Goal: Information Seeking & Learning: Learn about a topic

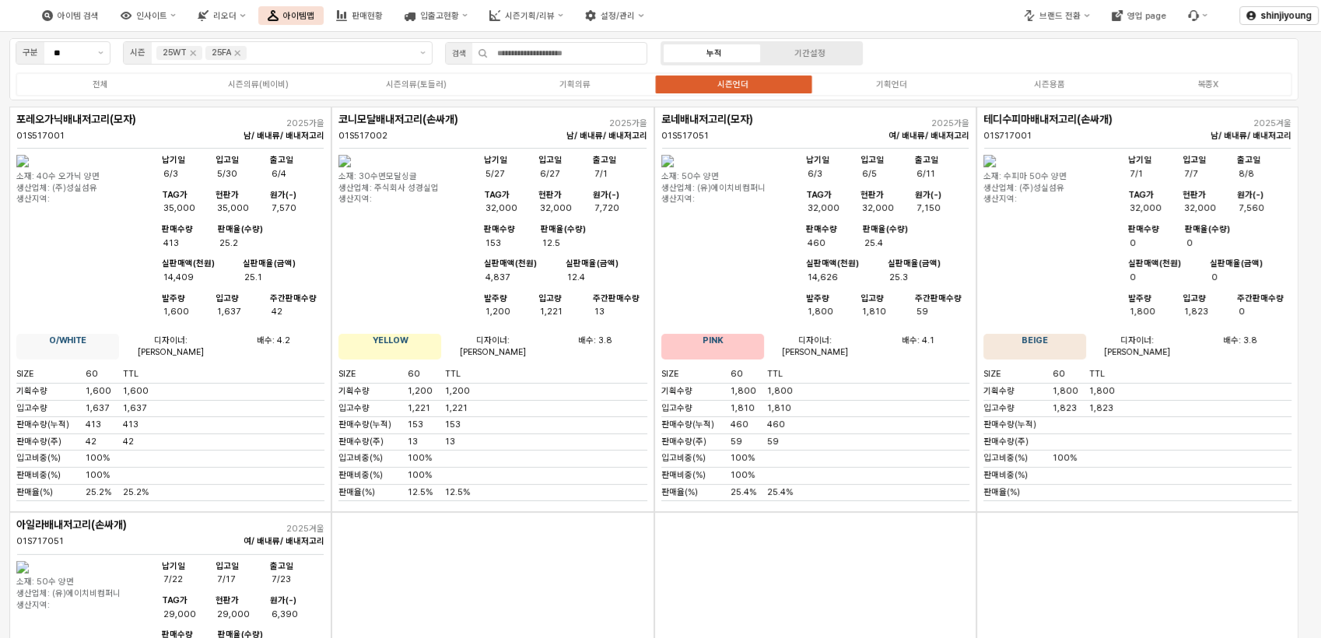
scroll to position [12561, 0]
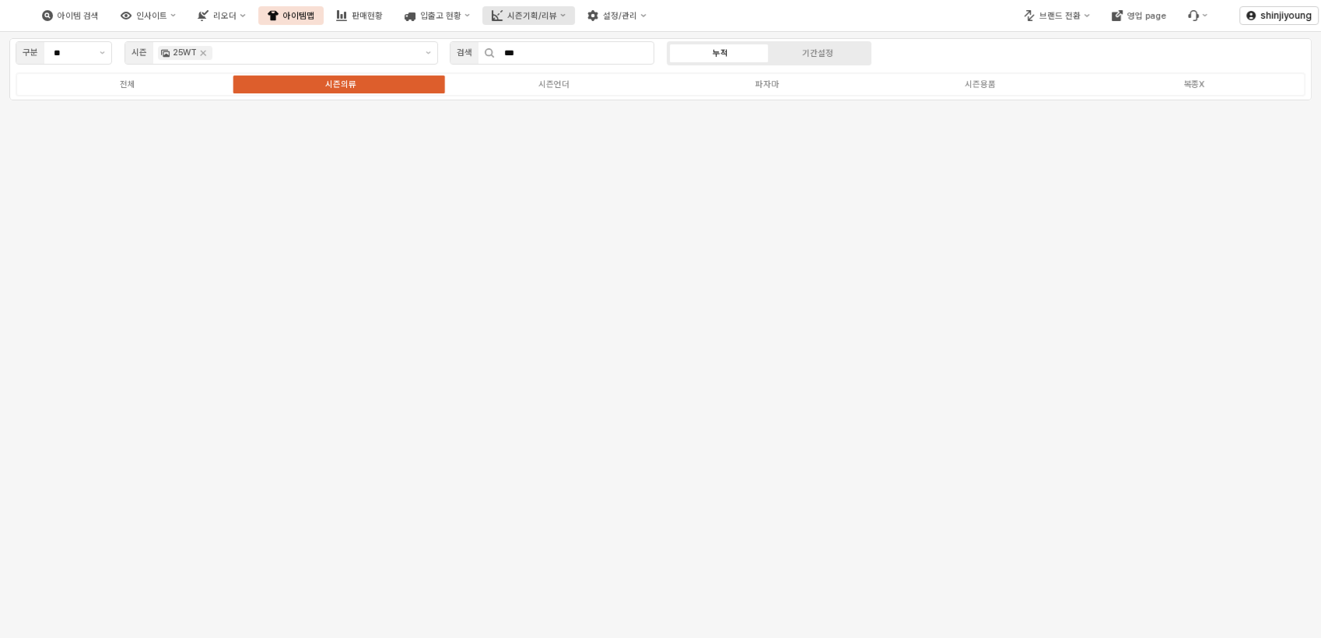
click at [557, 16] on div "시즌기획/리뷰" at bounding box center [532, 16] width 50 height 10
click at [566, 95] on div "3. 수량/판매가 검토" at bounding box center [579, 95] width 84 height 12
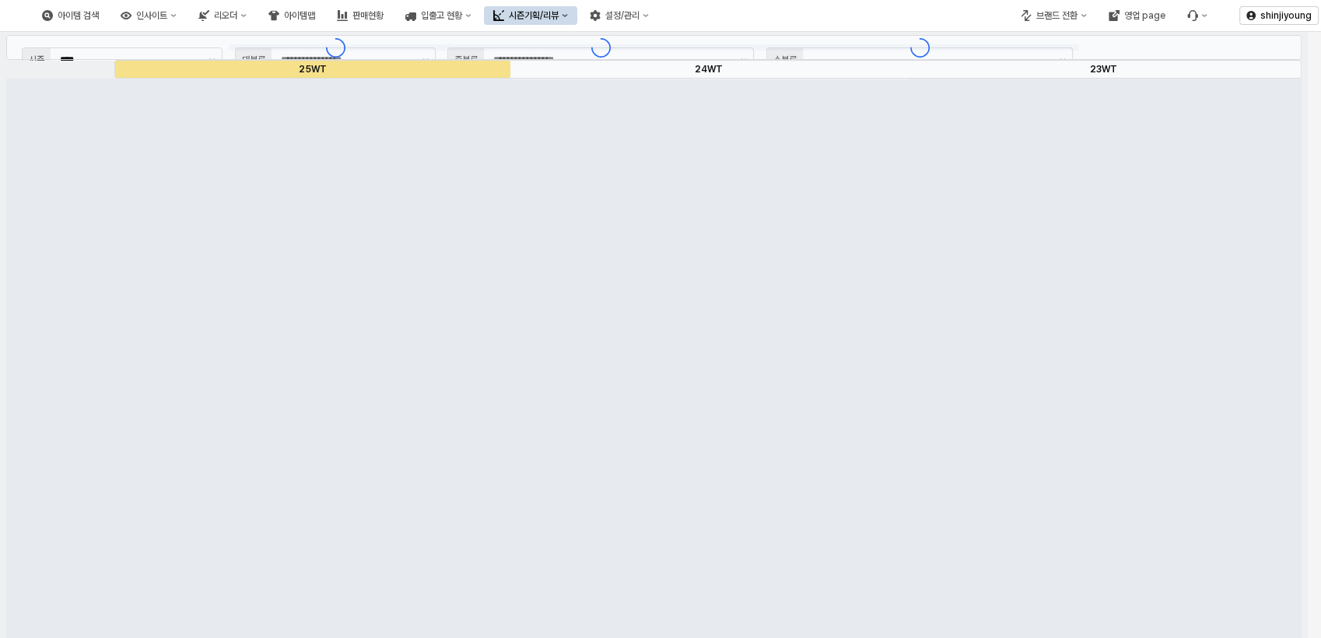
type input "****"
type input "**"
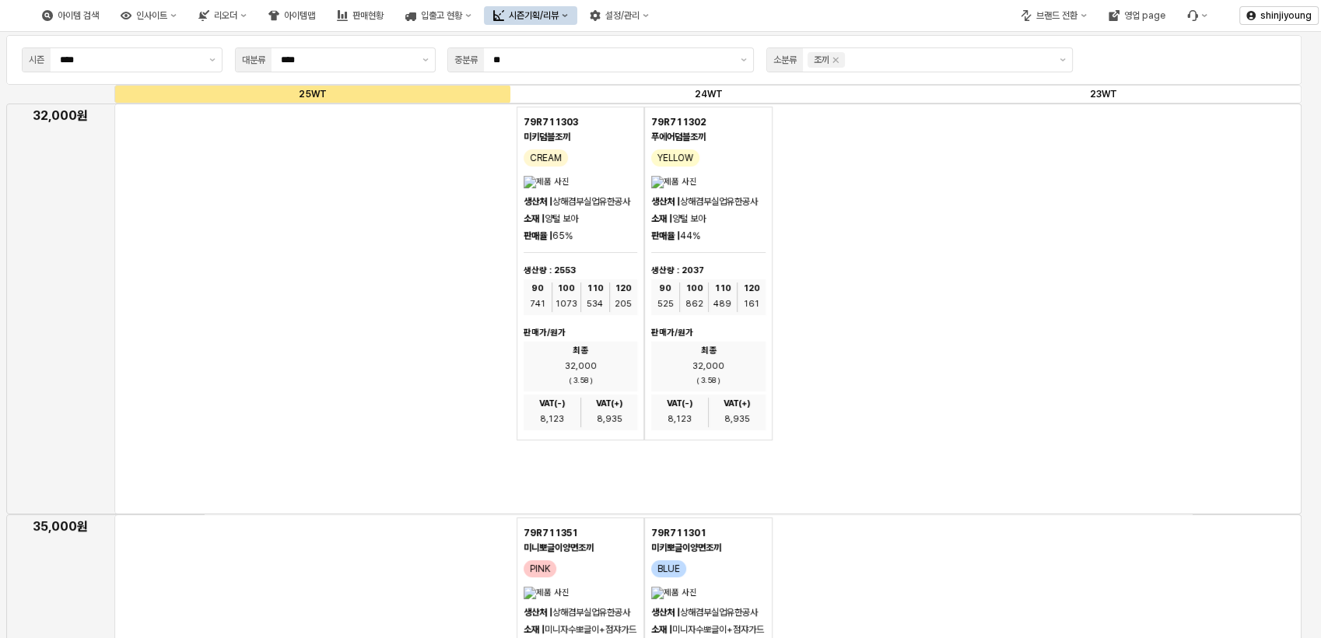
click at [889, 387] on div "79R711303 미키덤블조끼 CREAM 생산처 | 상해겸부실업유한공사 소재 | 양털 보아 판매율 | 65% 생산량 : 2553 90 741 …" at bounding box center [709, 274] width 384 height 334
click at [1081, 15] on button "브랜드 전환" at bounding box center [1053, 15] width 85 height 19
click at [1060, 42] on div "아가방" at bounding box center [1069, 44] width 95 height 12
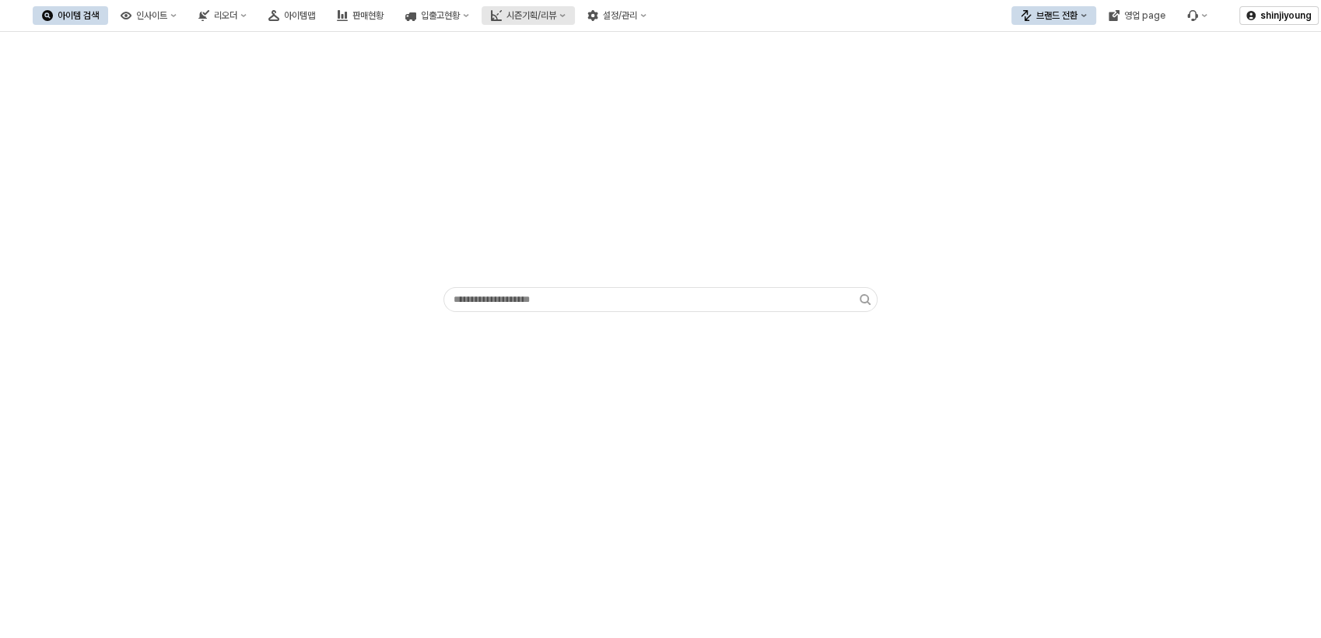
click at [575, 22] on button "시즌기획/리뷰" at bounding box center [528, 15] width 93 height 19
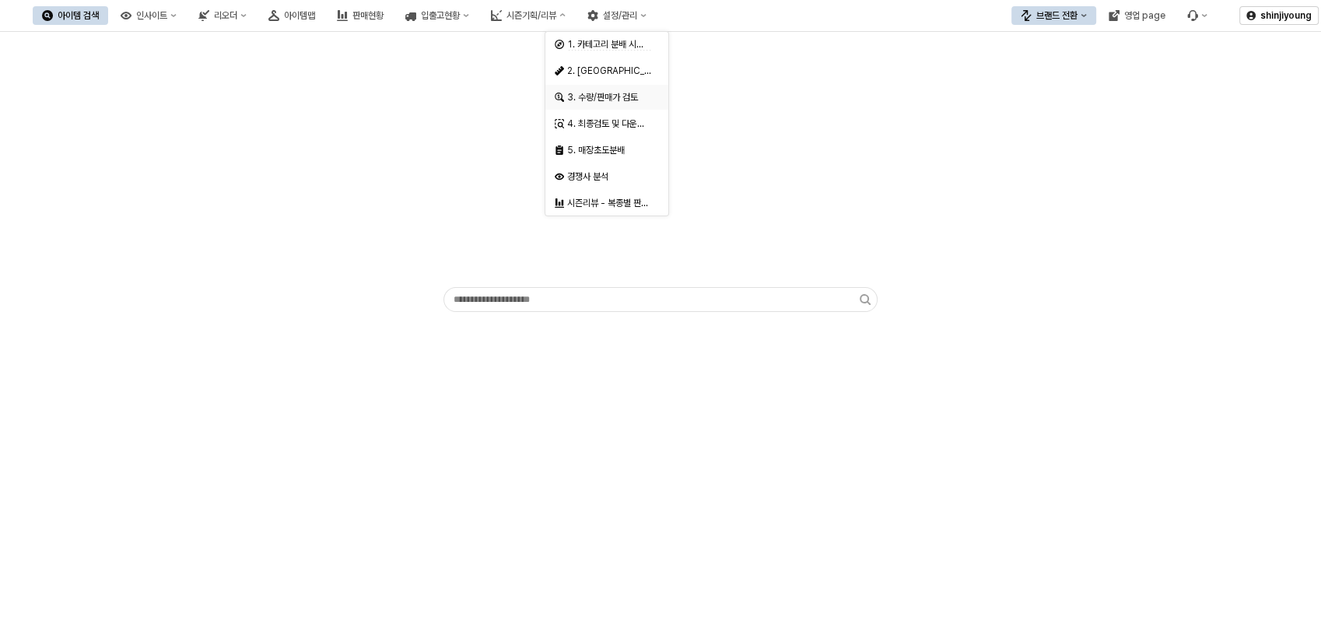
click at [619, 100] on div "3. 수량/판매가 검토" at bounding box center [608, 97] width 82 height 12
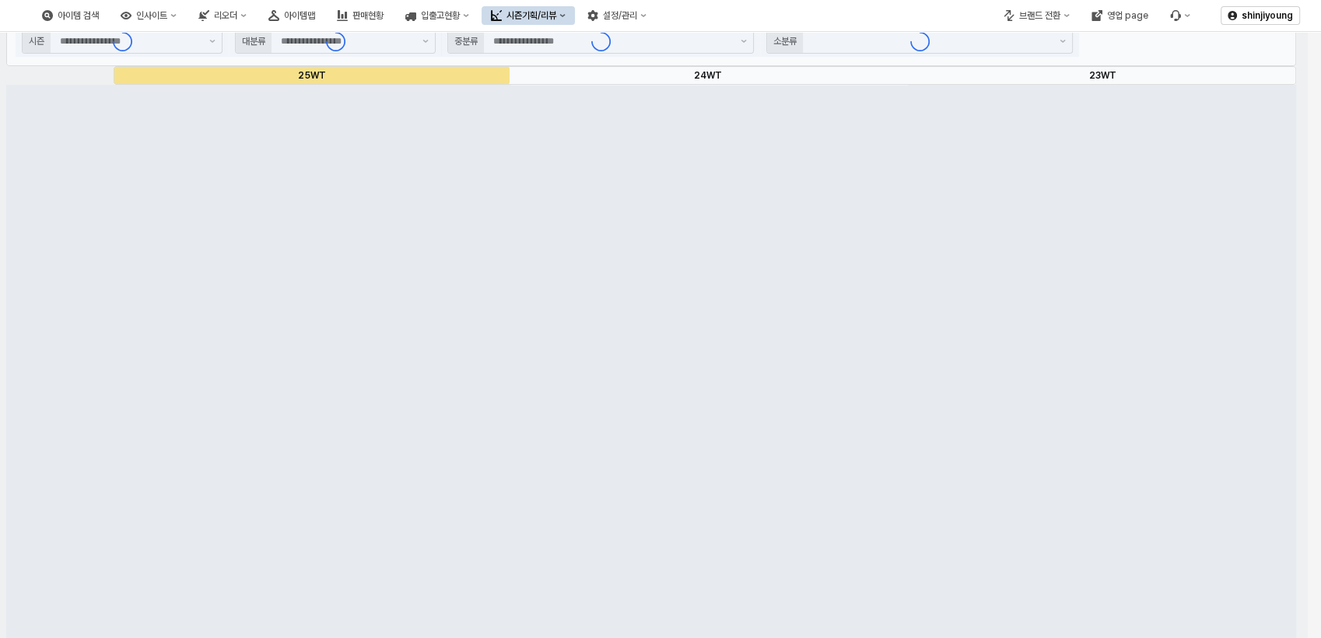
type input "****"
type input "**"
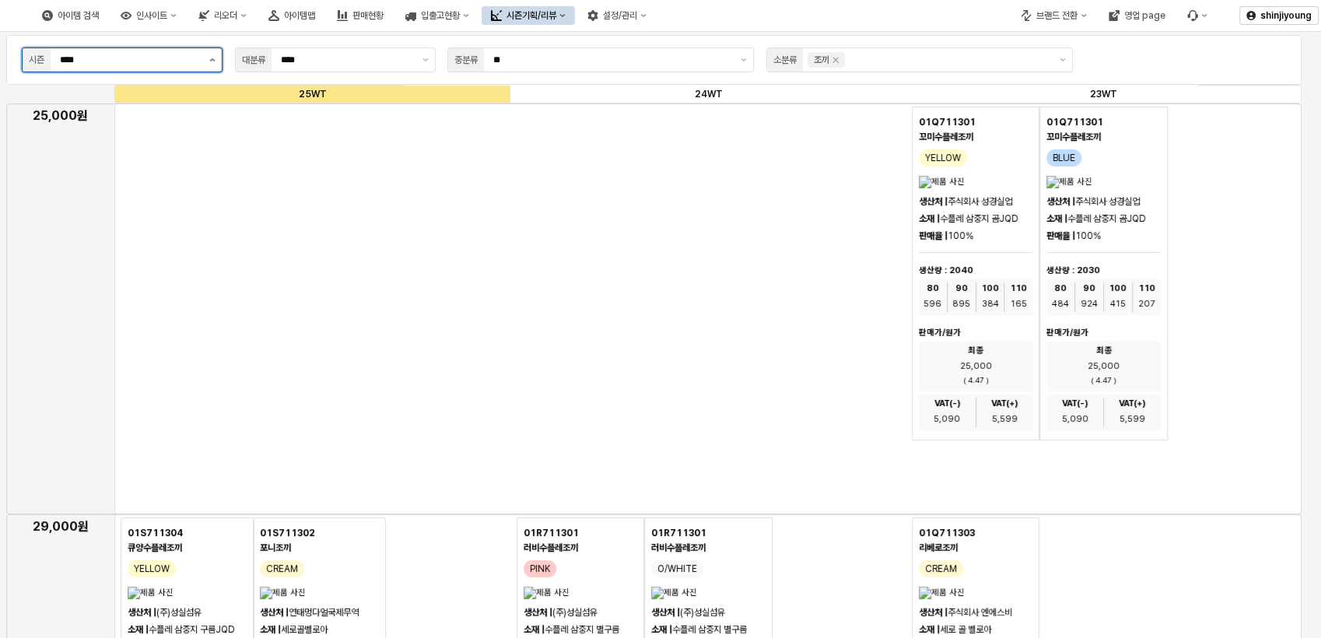
click at [217, 63] on button "제안 사항 표시" at bounding box center [212, 59] width 19 height 23
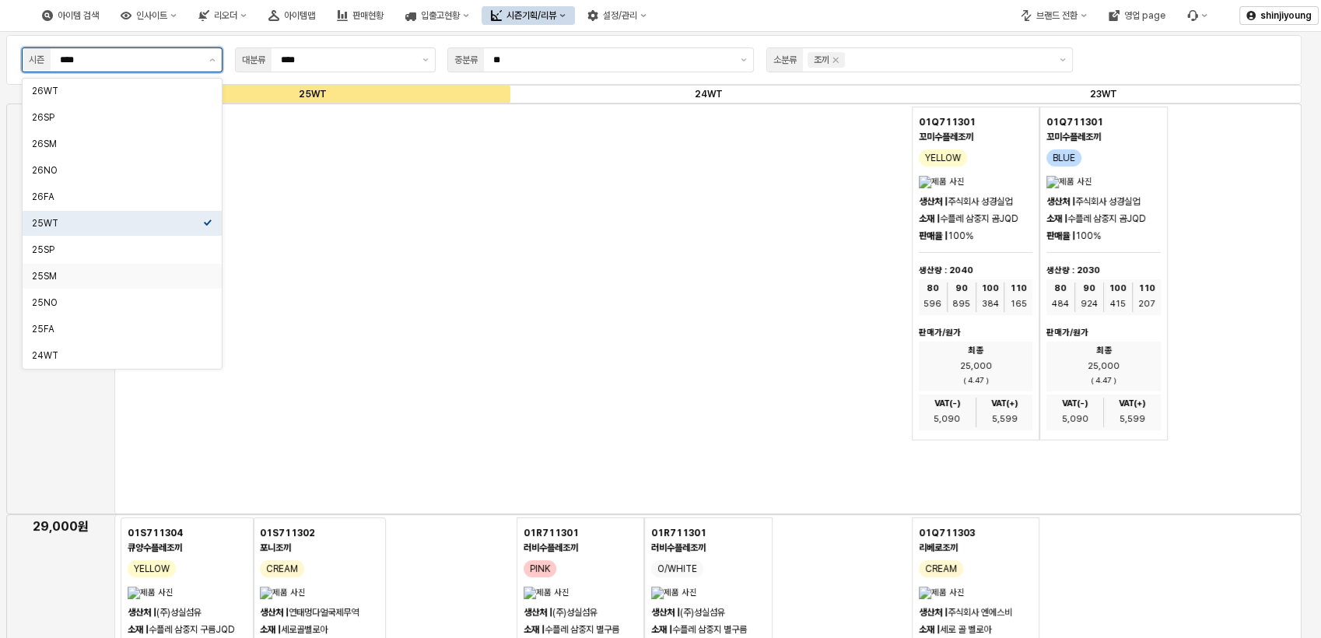
click at [68, 279] on div "25SM" at bounding box center [117, 276] width 171 height 12
type input "****"
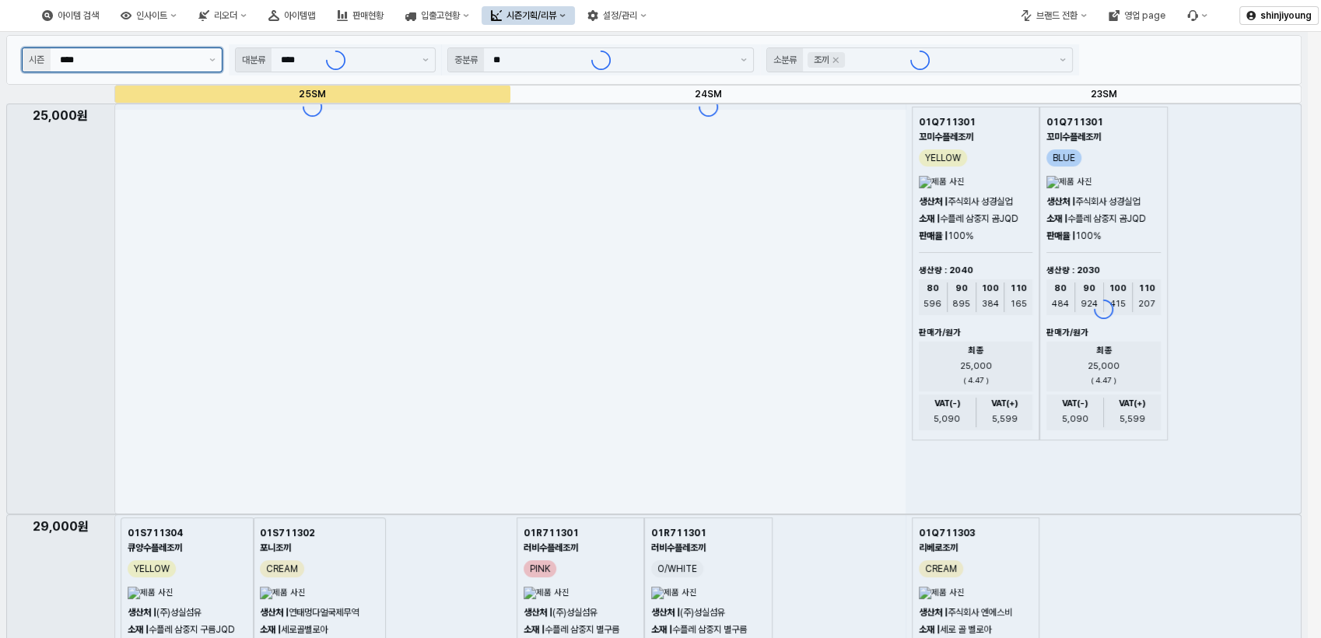
type input "***"
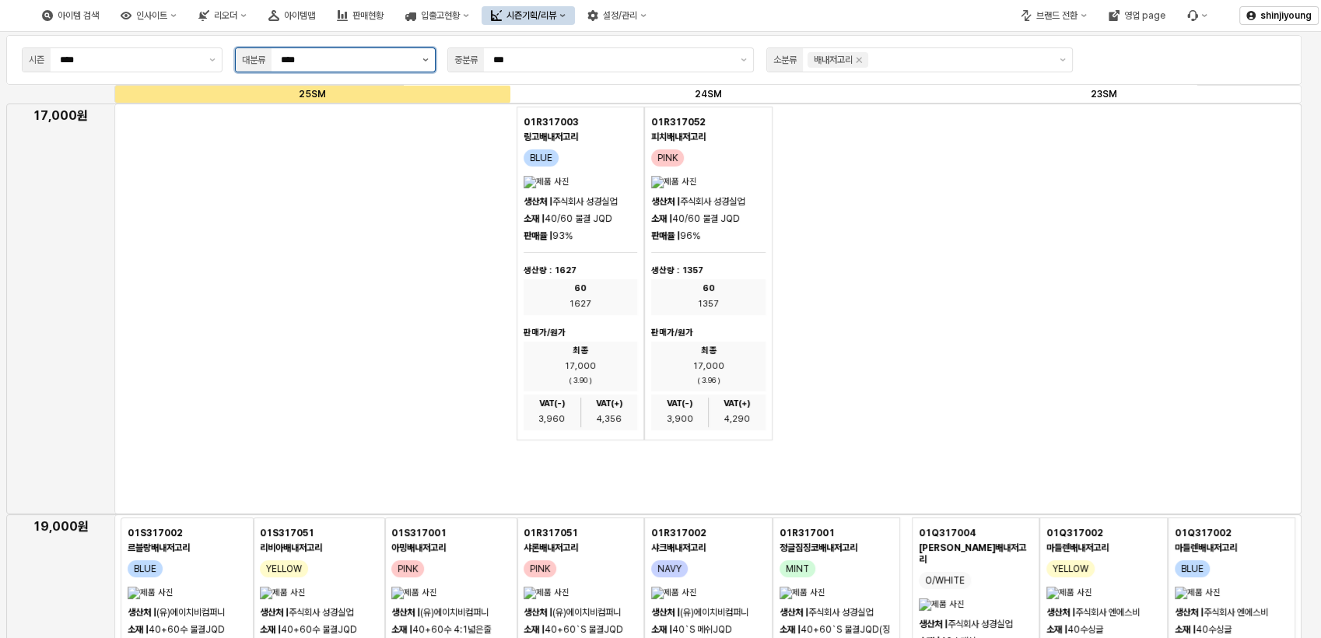
click at [427, 59] on icon "제안 사항 표시" at bounding box center [425, 59] width 6 height 3
click at [312, 115] on div "시즌의류(B)" at bounding box center [330, 117] width 171 height 12
type input "*******"
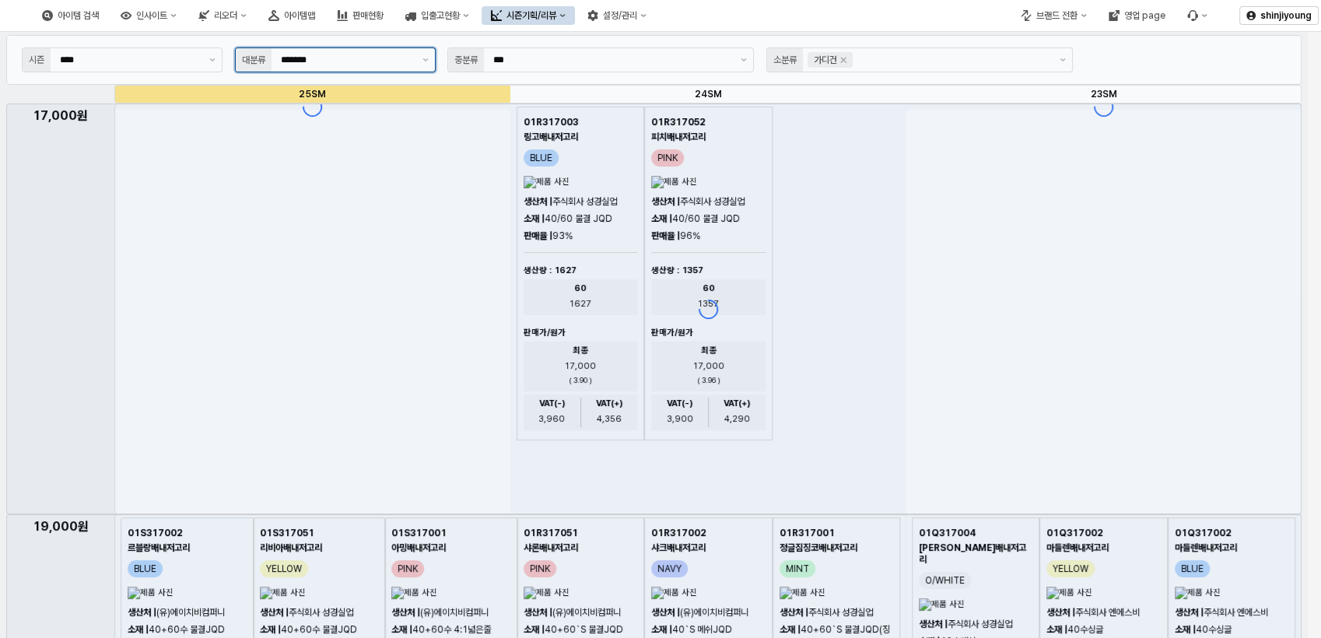
type input "*****"
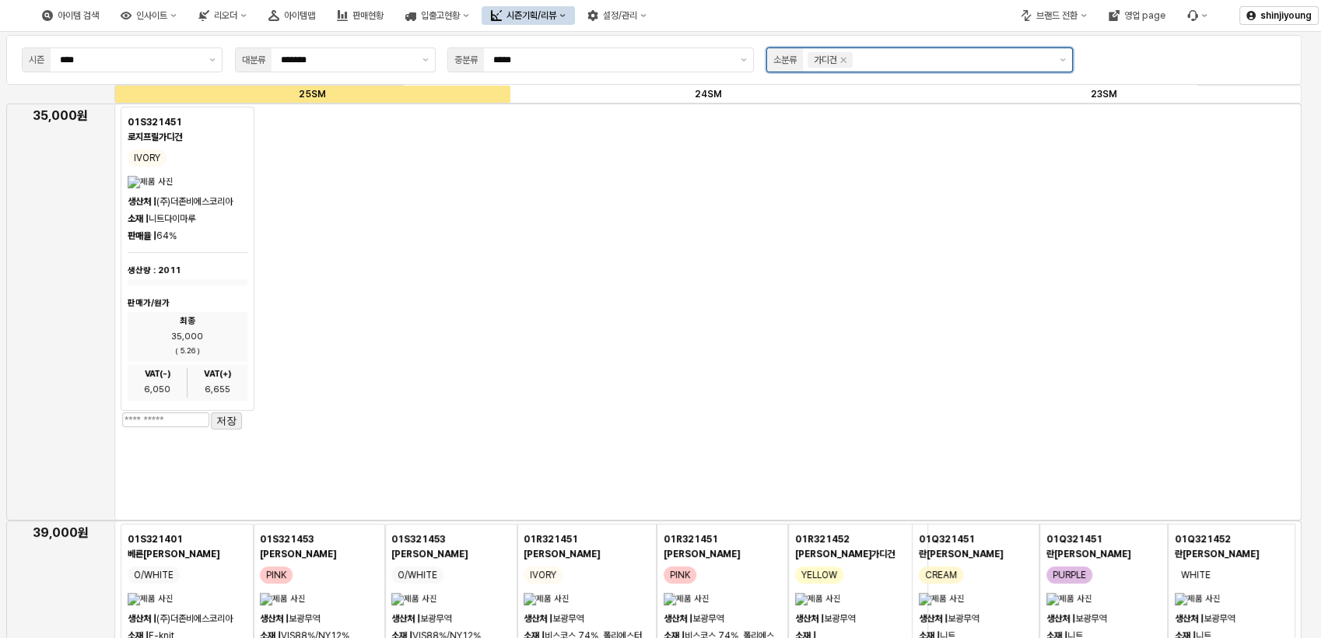
click at [955, 61] on input "App Frame" at bounding box center [952, 60] width 193 height 16
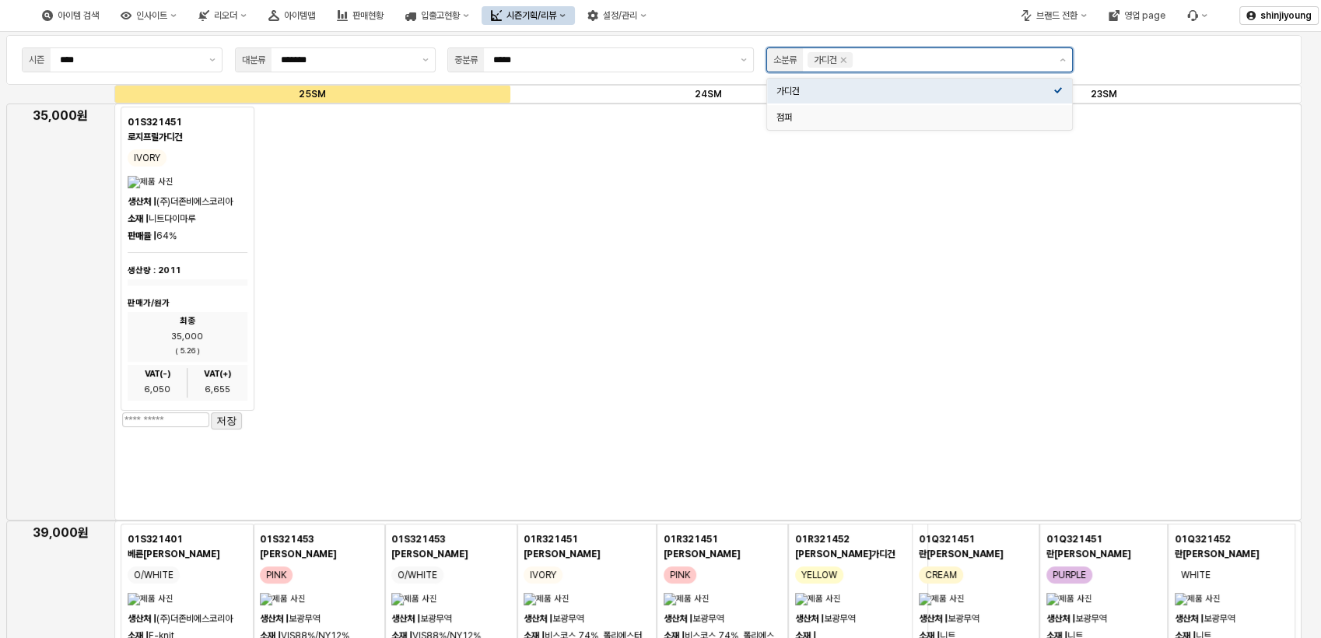
click at [791, 112] on div "점퍼" at bounding box center [914, 117] width 277 height 12
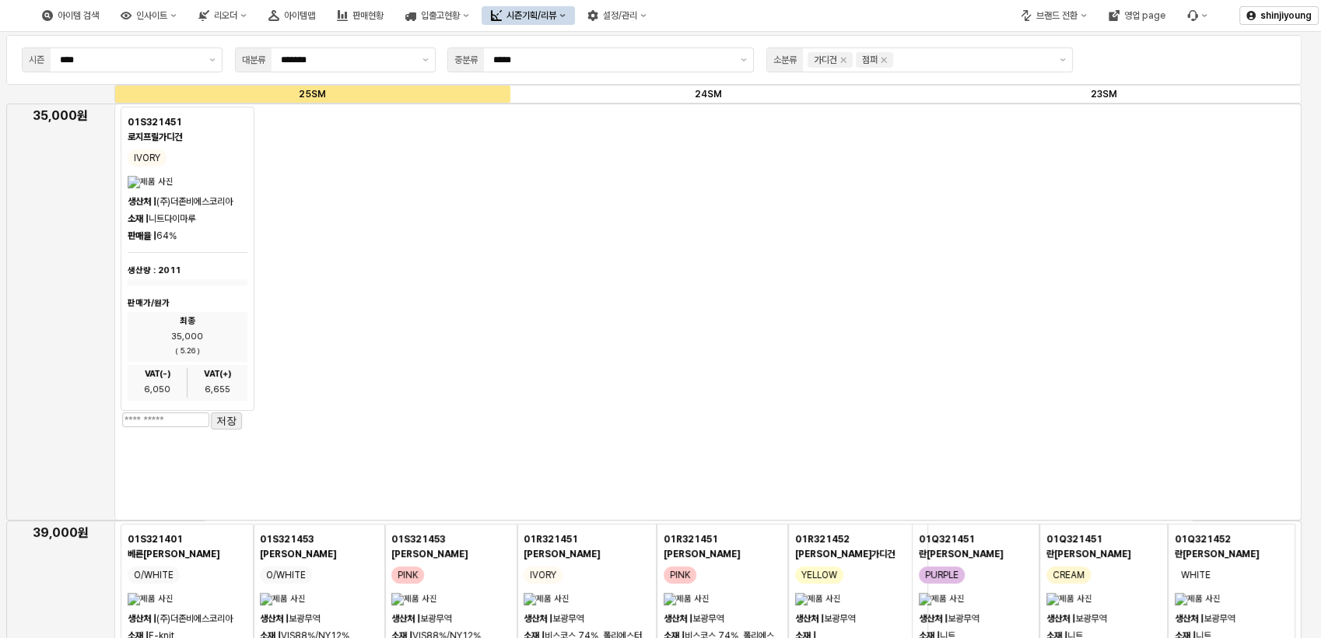
click at [669, 316] on div "App Frame" at bounding box center [707, 311] width 1187 height 417
click at [844, 60] on icon "Remove 가디건" at bounding box center [843, 60] width 5 height 5
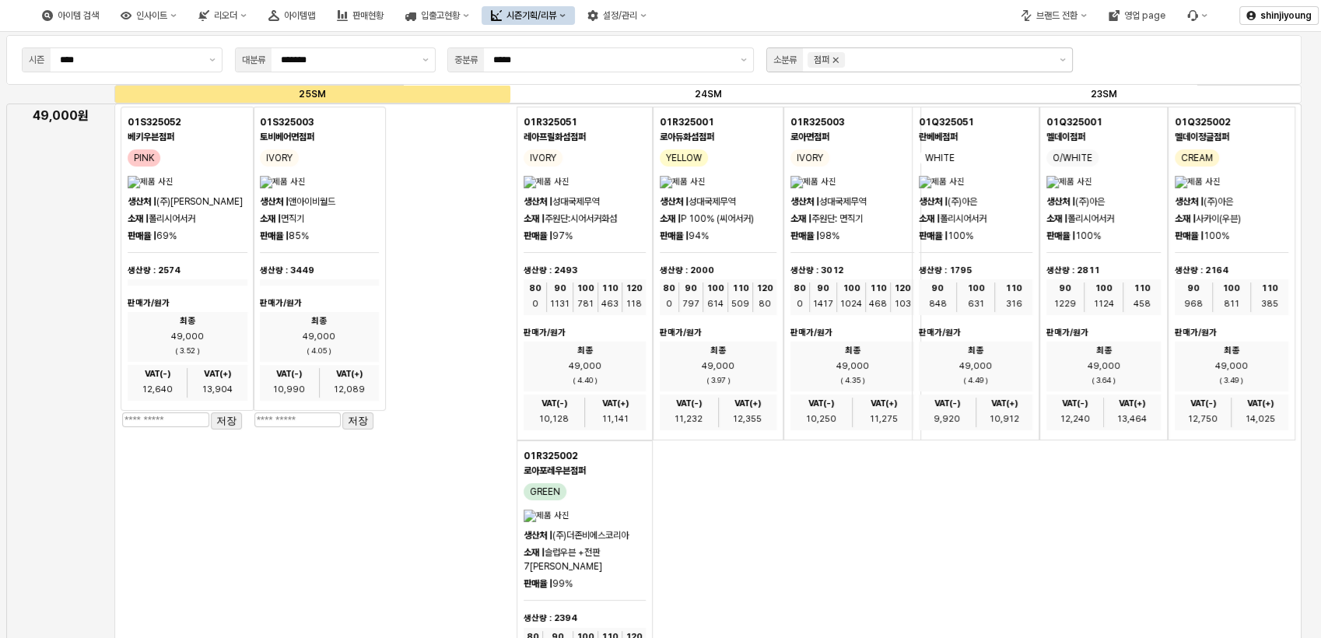
click at [840, 61] on icon "Remove 점퍼" at bounding box center [835, 60] width 12 height 12
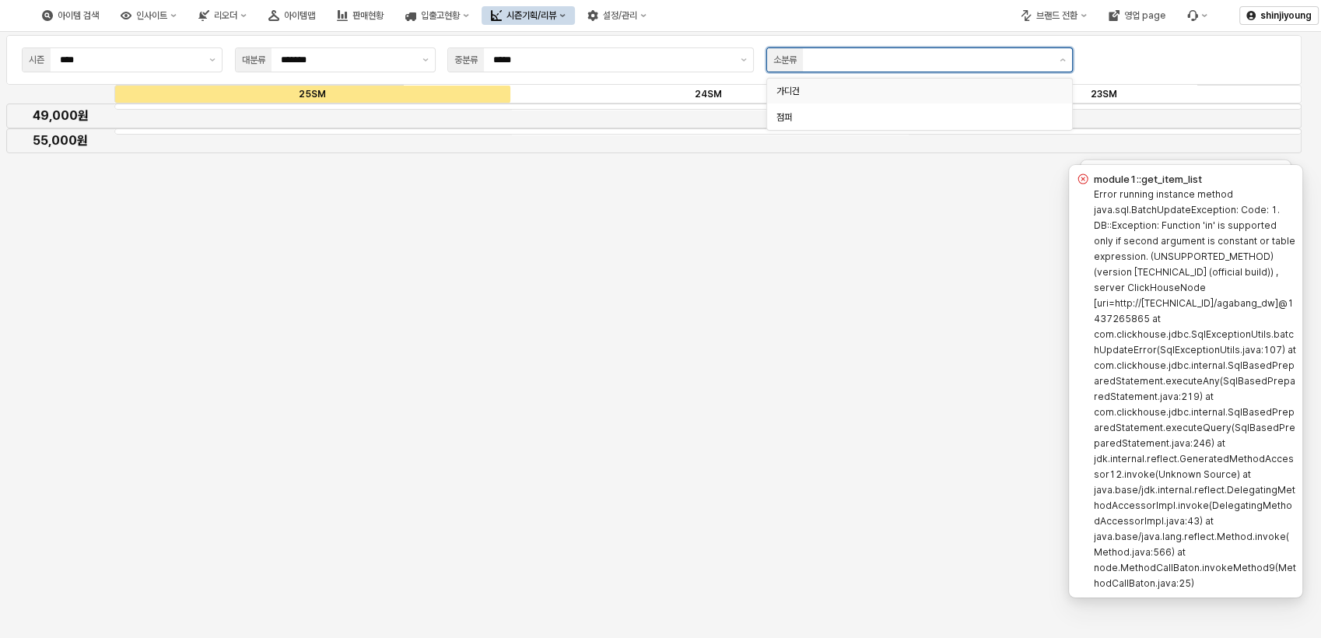
click at [788, 93] on div "가디건" at bounding box center [914, 91] width 277 height 12
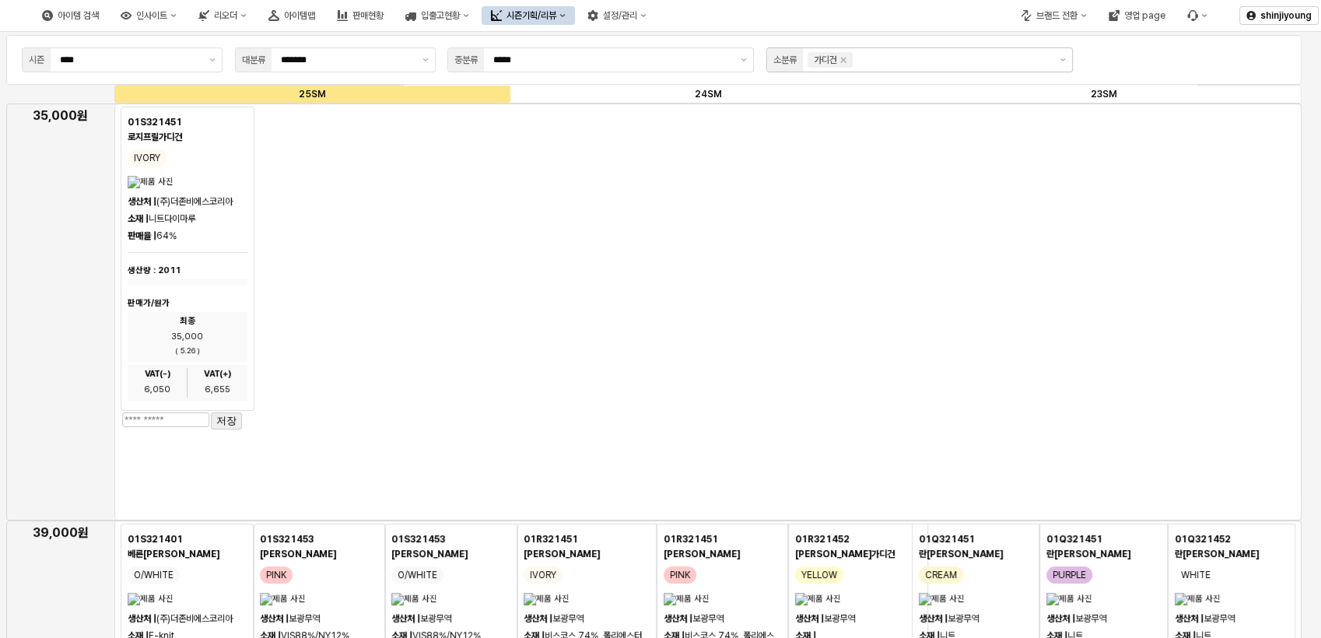
click at [422, 65] on button "제안 사항 표시" at bounding box center [425, 59] width 19 height 23
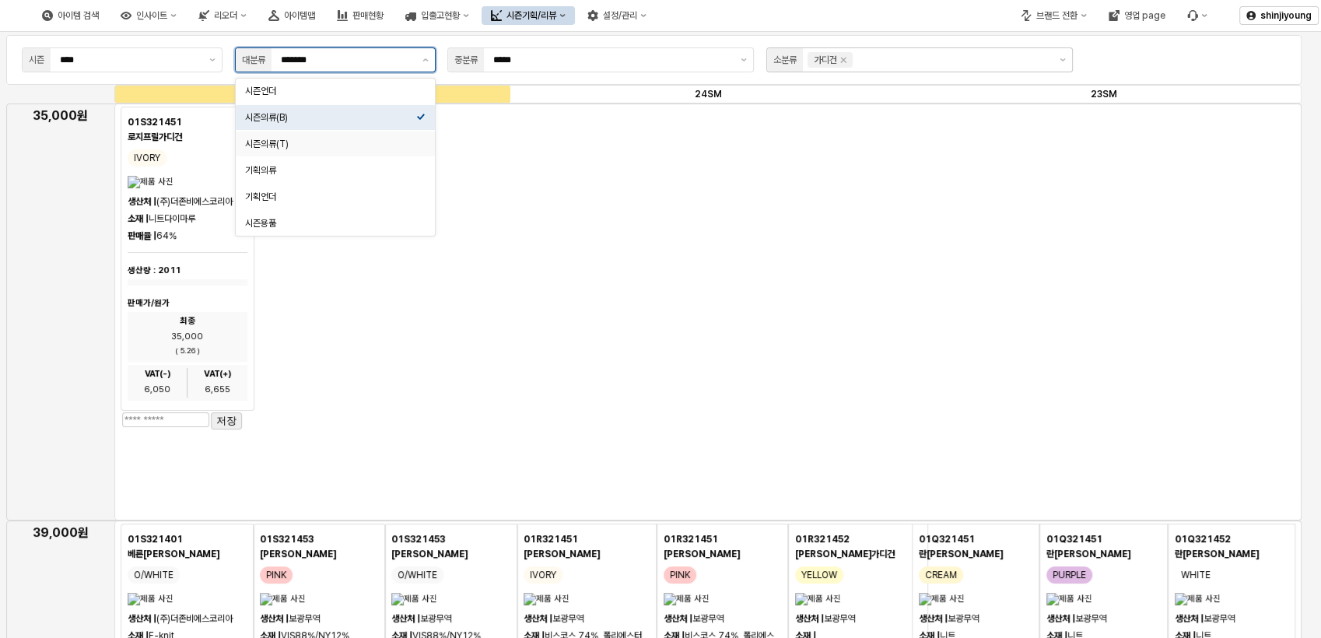
click at [324, 138] on div "시즌의류(T)" at bounding box center [330, 144] width 171 height 12
type input "*******"
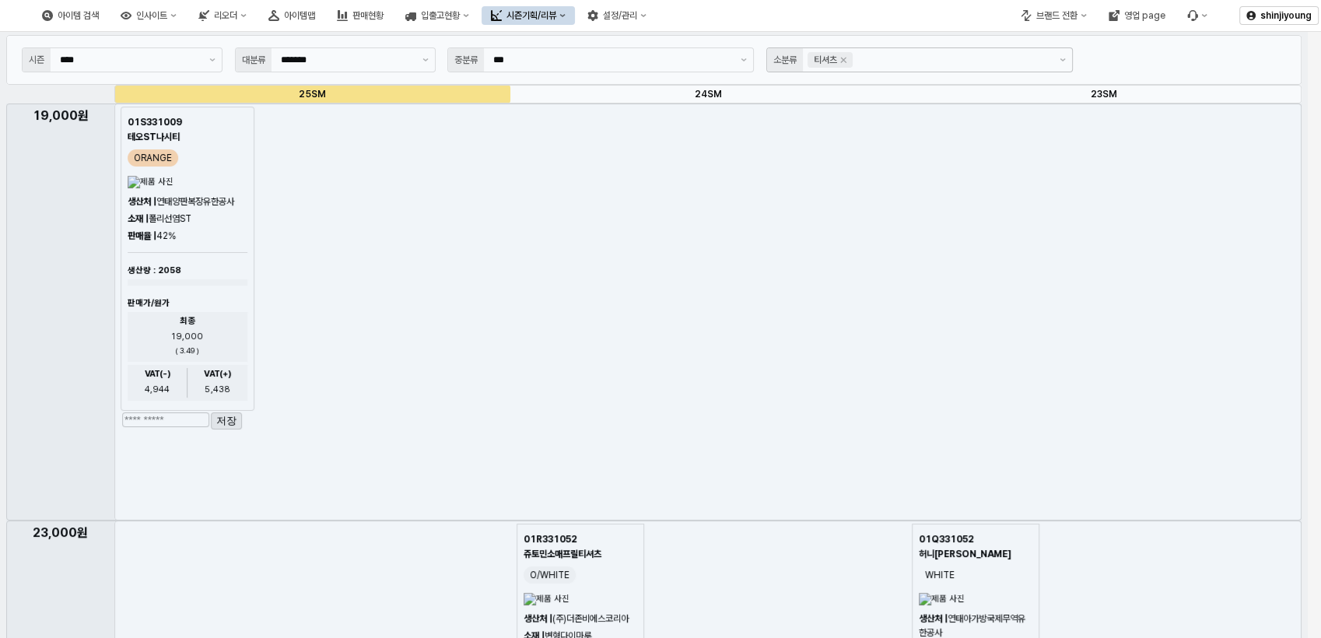
drag, startPoint x: 845, startPoint y: 62, endPoint x: 813, endPoint y: 62, distance: 31.9
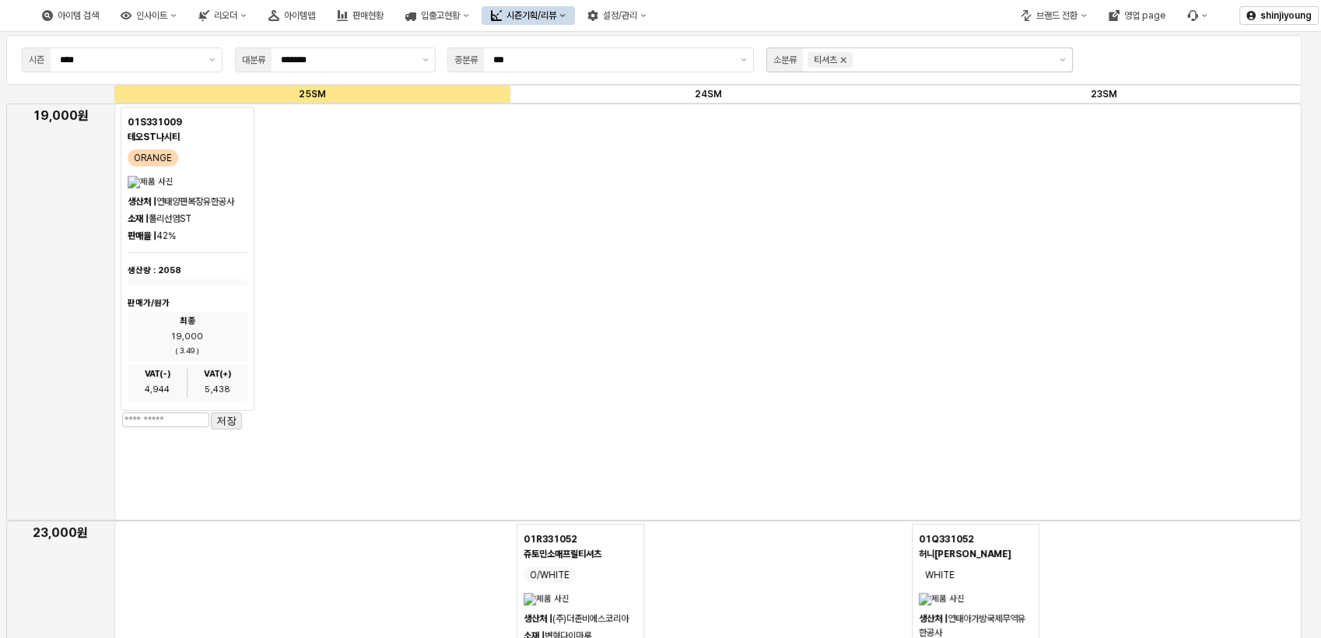
click at [849, 64] on icon "Remove 티셔츠" at bounding box center [843, 60] width 12 height 12
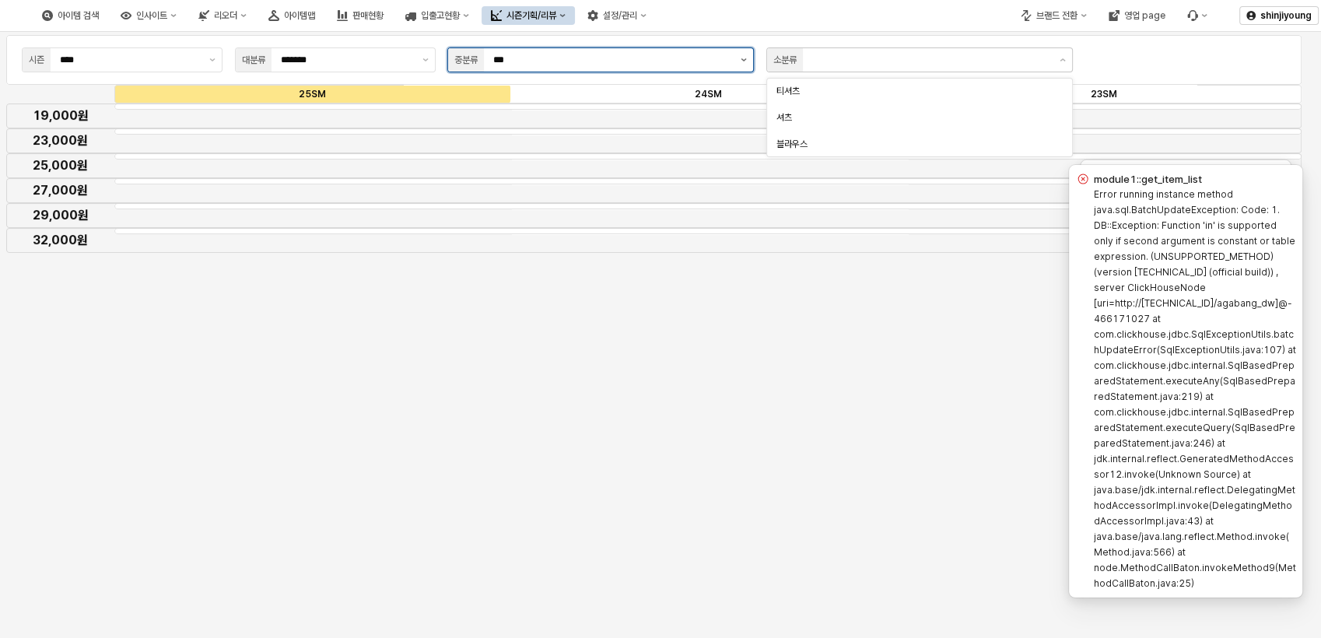
click at [748, 59] on button "제안 사항 표시" at bounding box center [743, 59] width 19 height 23
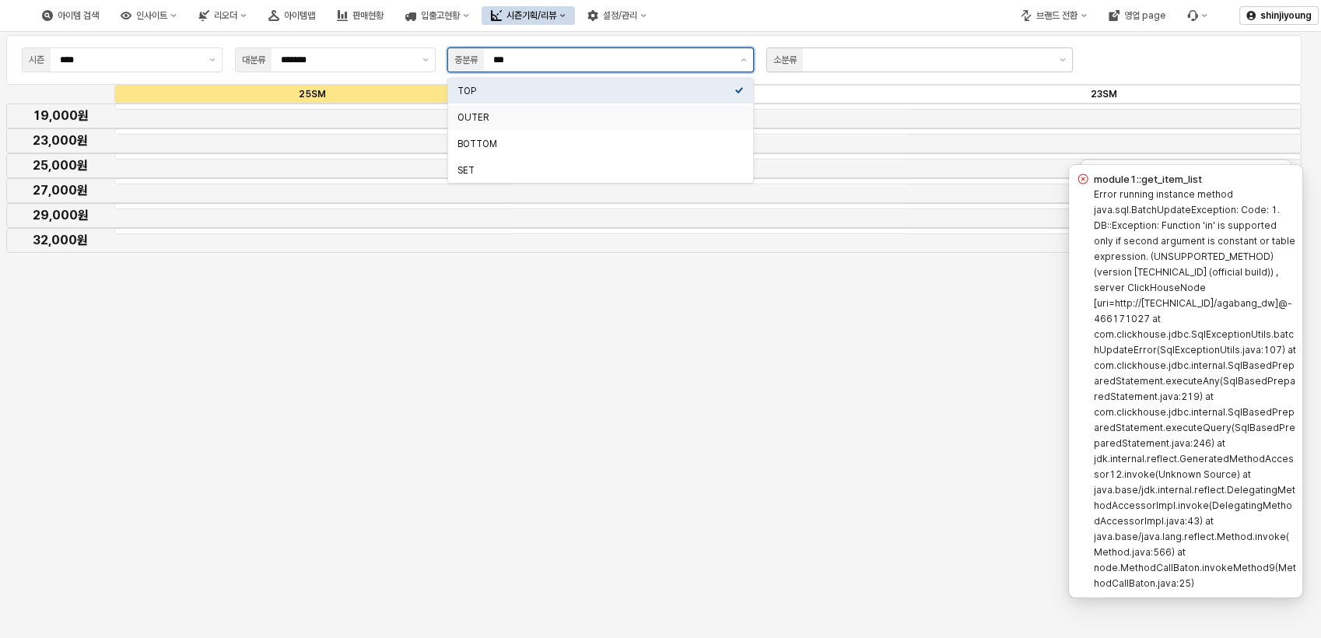
click at [615, 114] on div "OUTER" at bounding box center [595, 117] width 277 height 12
type input "*****"
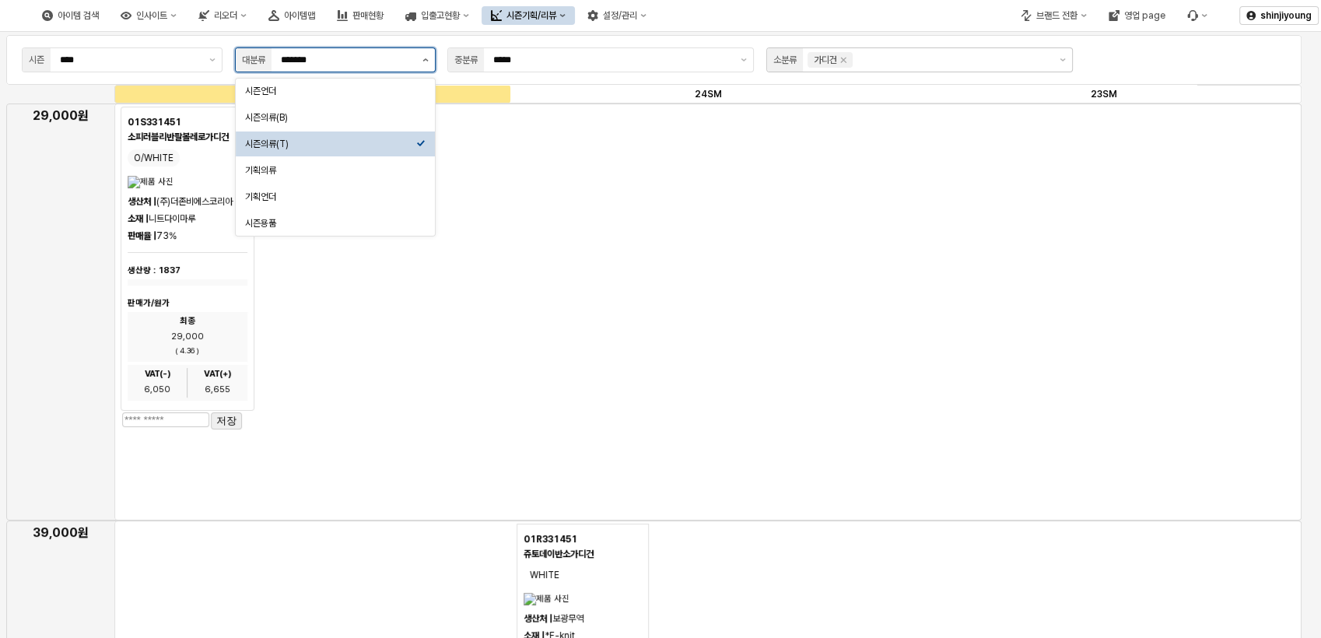
click at [420, 58] on button "제안 사항 표시" at bounding box center [425, 59] width 19 height 23
click at [342, 113] on div "시즌의류(B)" at bounding box center [330, 117] width 171 height 12
type input "*******"
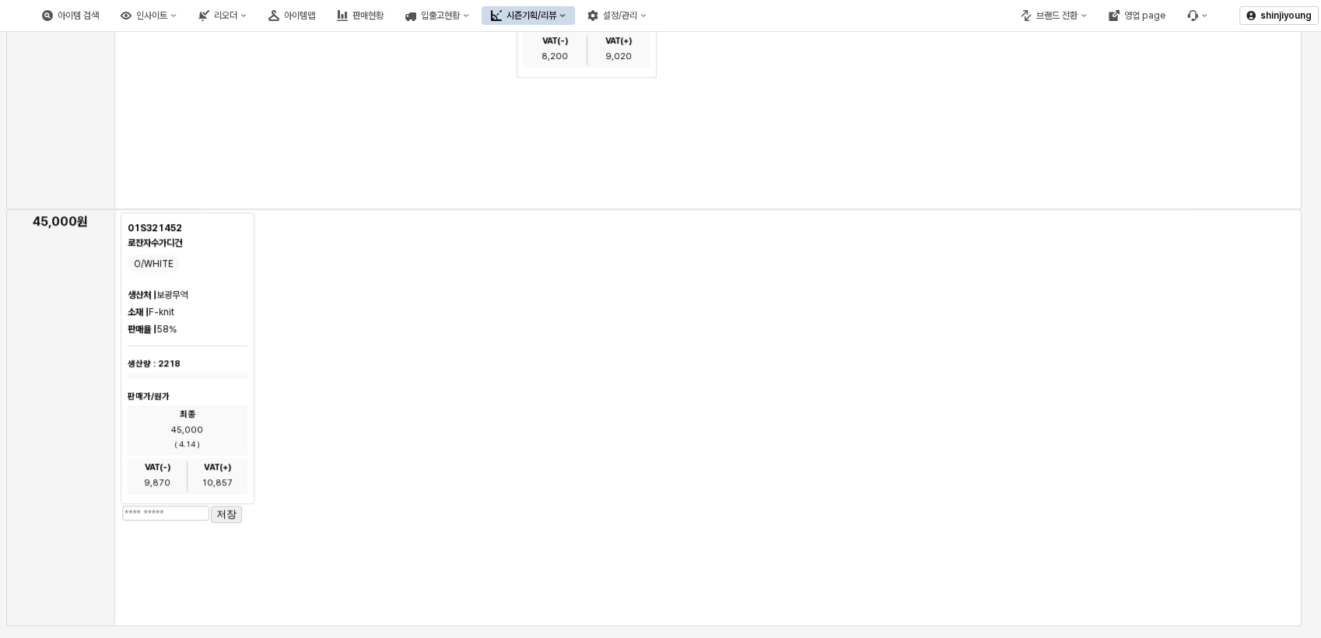
scroll to position [1296, 0]
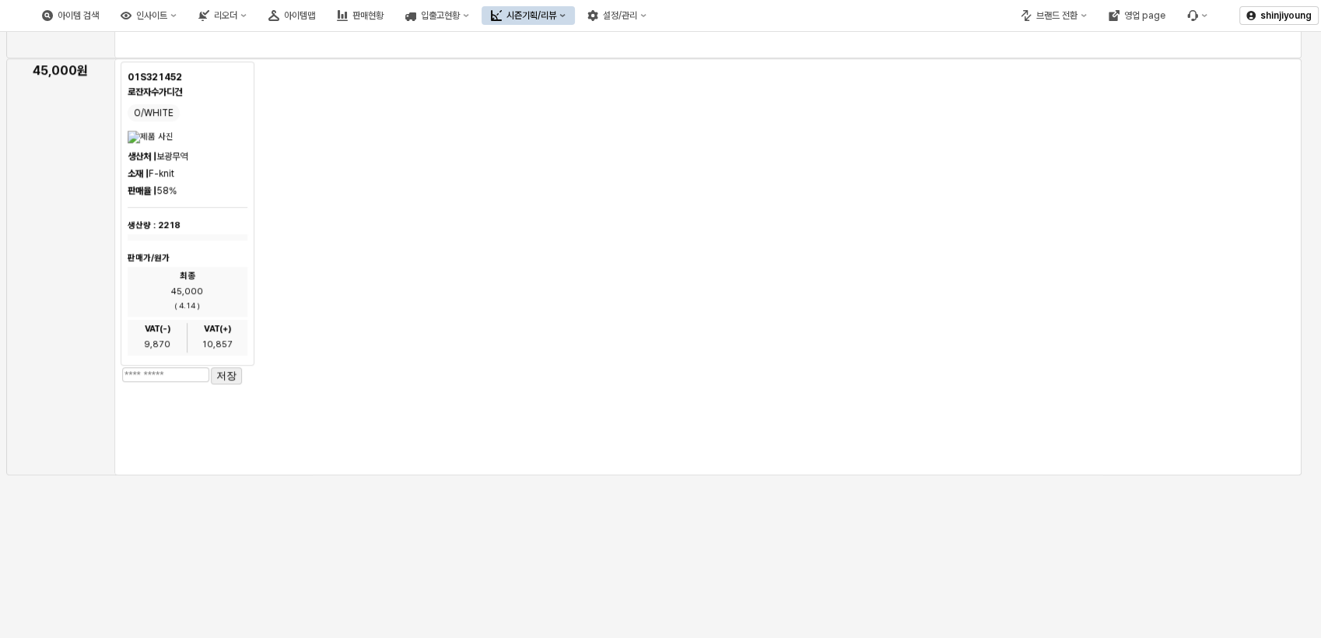
click at [502, 199] on div "01S321452 로잔자수가디건 O/WHITE 생산처 | 보광무역 소재 | F-knit 판매율 | 58% 생산량 : 2218 판매가/원가 최종…" at bounding box center [313, 223] width 384 height 324
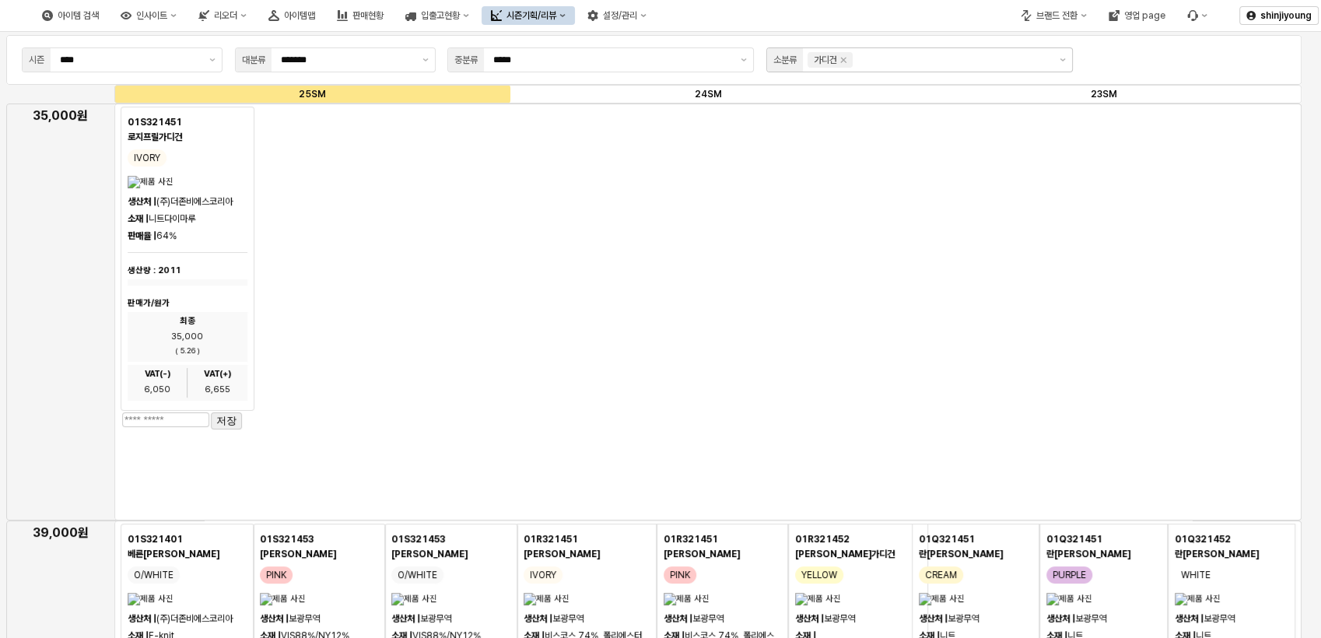
scroll to position [0, 0]
click at [850, 61] on icon "Remove 가디건" at bounding box center [843, 60] width 12 height 12
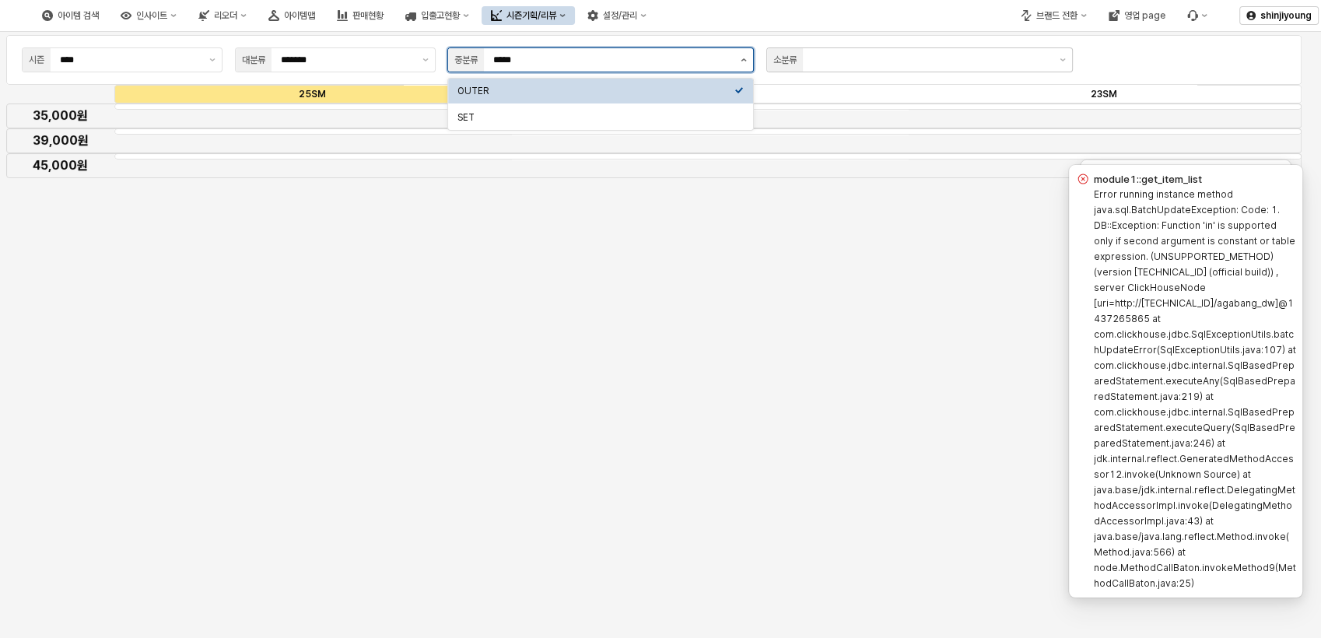
click at [748, 60] on button "제안 사항 표시" at bounding box center [743, 59] width 19 height 23
click at [479, 116] on div "SET" at bounding box center [595, 117] width 277 height 12
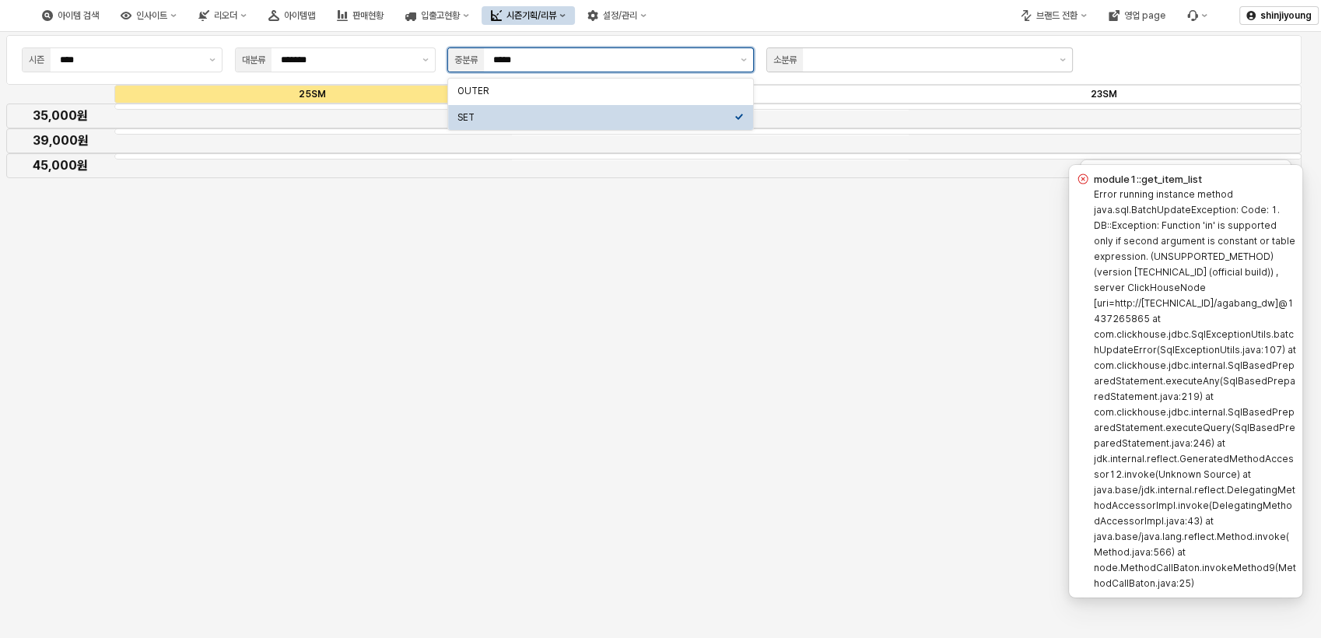
type input "***"
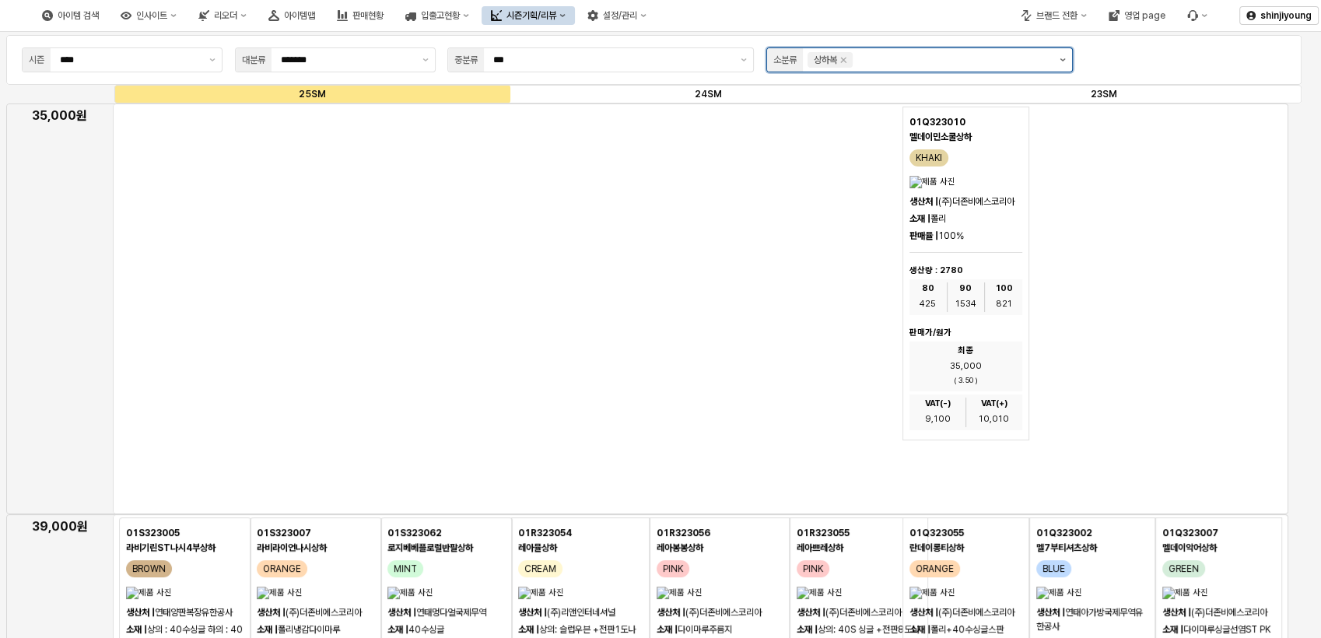
click at [1064, 63] on button "제안 사항 표시" at bounding box center [1062, 59] width 19 height 23
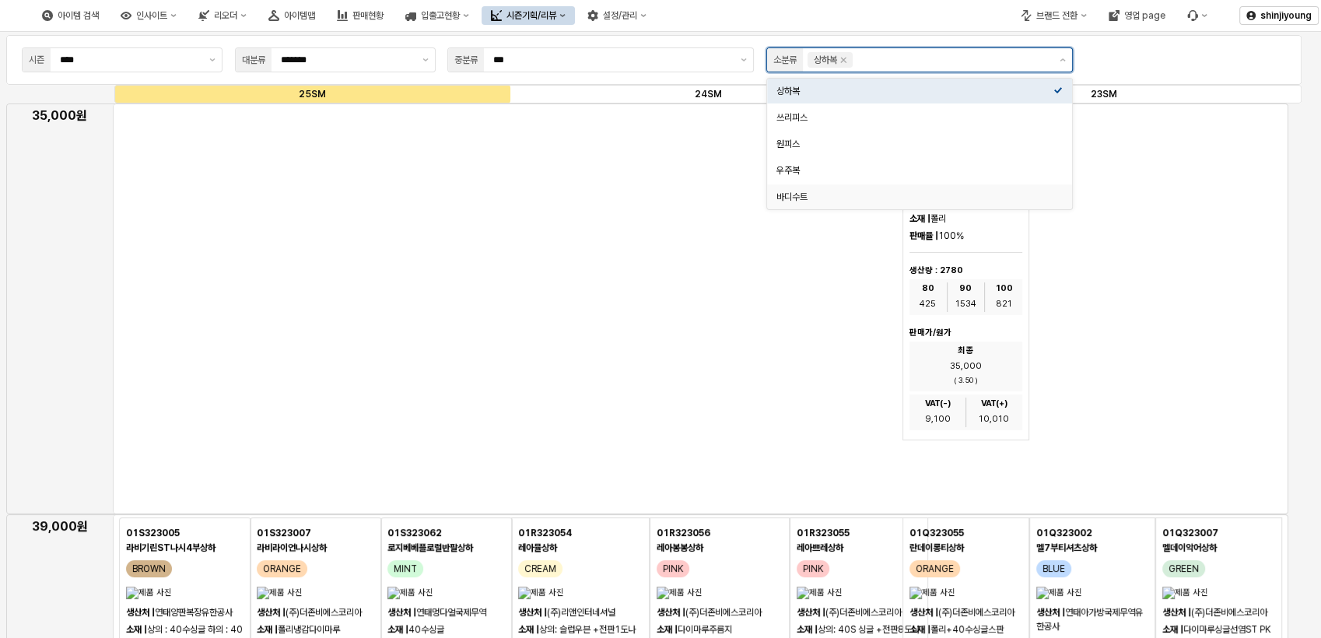
click at [791, 192] on div "바디수트" at bounding box center [914, 197] width 277 height 12
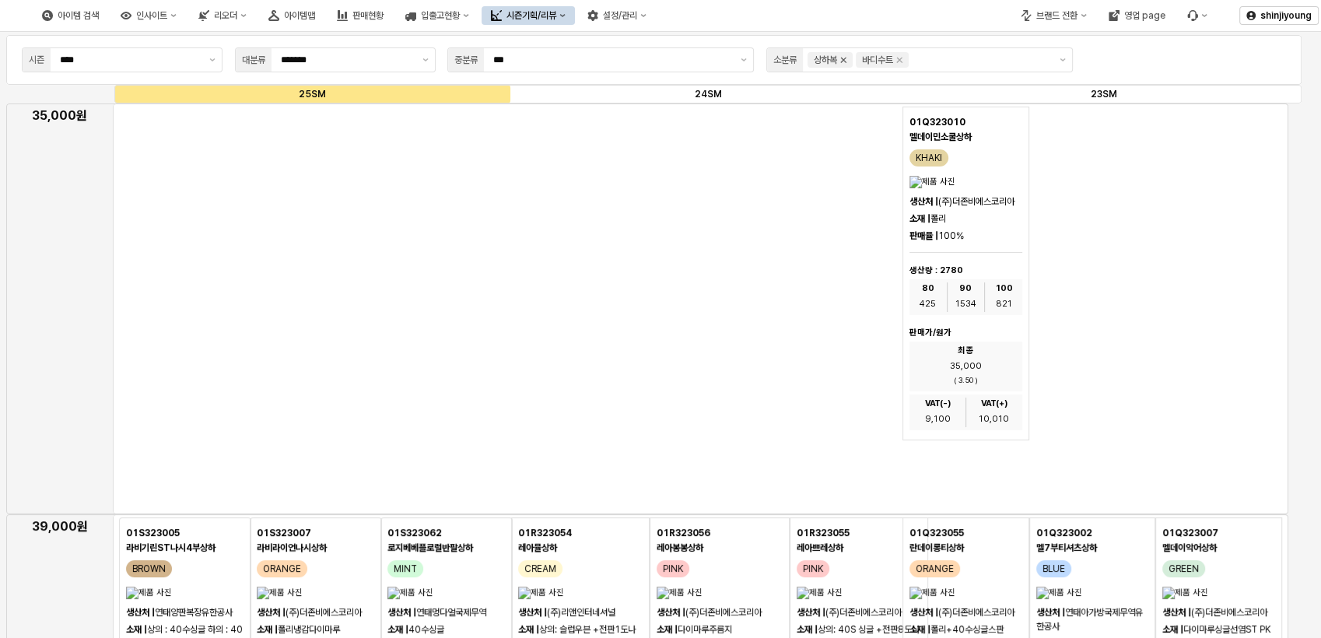
click at [847, 61] on icon "Remove 상하복" at bounding box center [843, 60] width 5 height 5
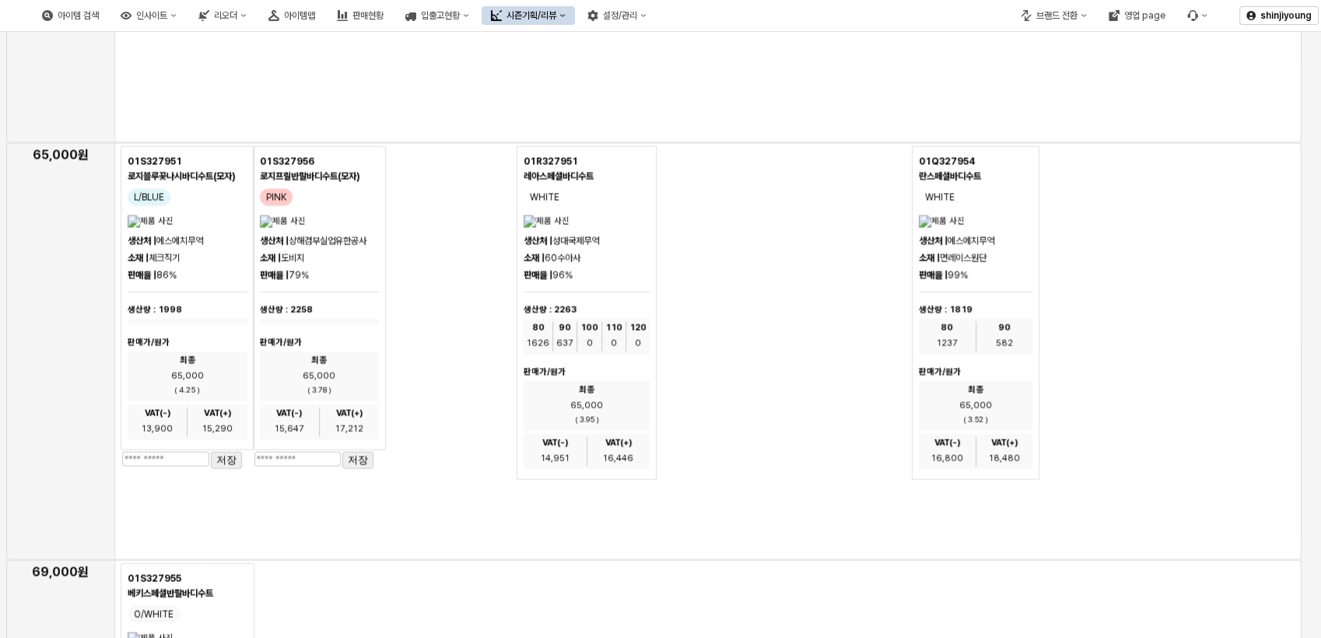
scroll to position [3025, 0]
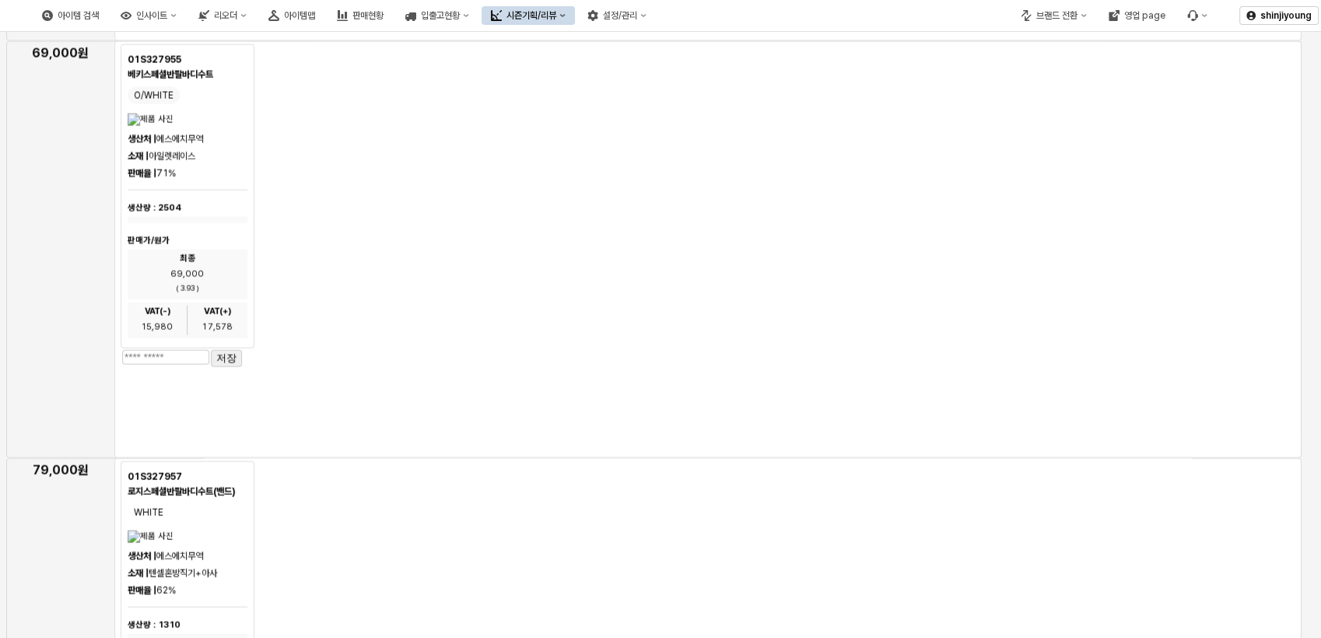
click at [440, 149] on div "01S327955 베키스페셜반팔바디수트 O/WHITE 생산처 | 에스에치무역 소재 | 아일렛레이스 판매율 | 71% 생산량 : 2504 판매가…" at bounding box center [313, 206] width 384 height 324
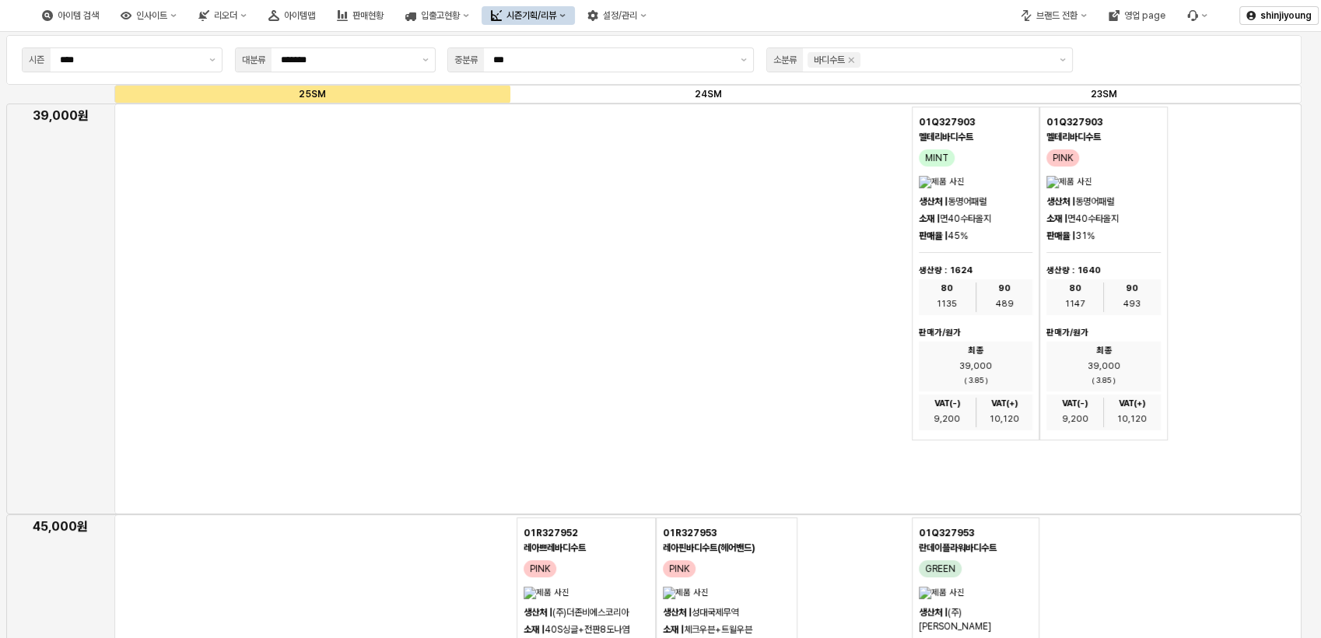
scroll to position [0, 0]
click at [857, 59] on icon "Remove 바디수트" at bounding box center [851, 60] width 12 height 12
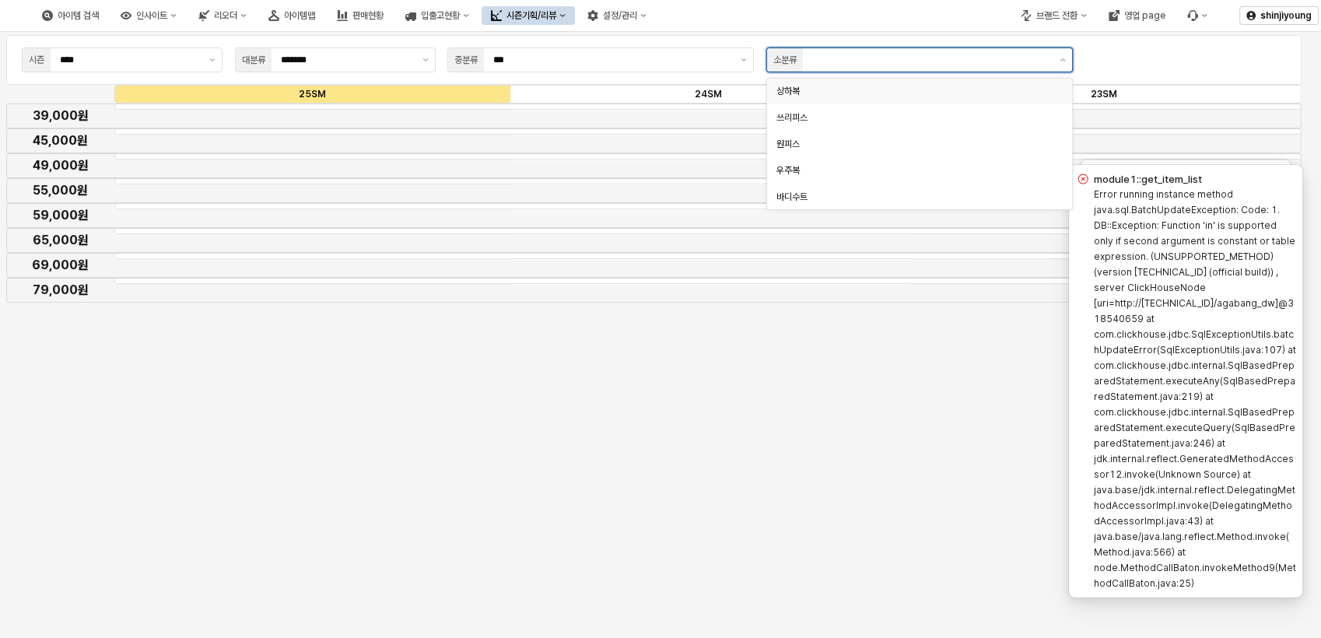
click at [799, 94] on div "상하복" at bounding box center [914, 91] width 277 height 12
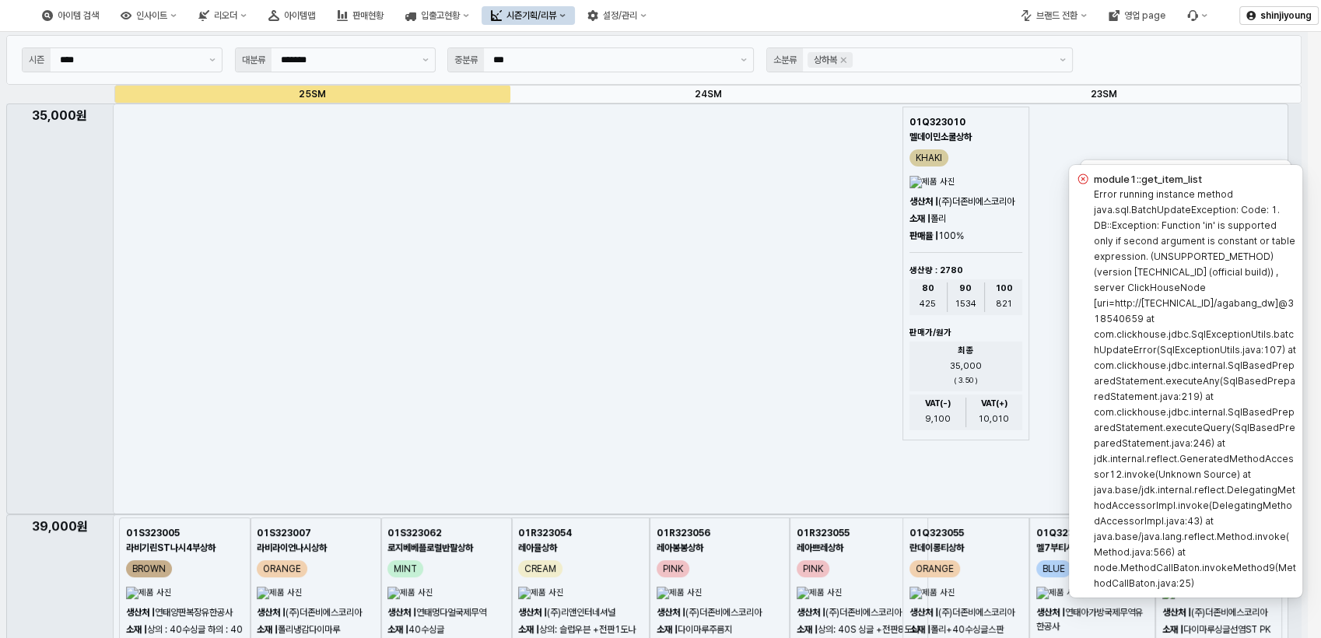
click at [769, 11] on div "아이템 검색 인사이트 리오더 아이템맵 판매현황 입출고현황 시즌기획/리뷰 설정/관리" at bounding box center [495, 15] width 990 height 33
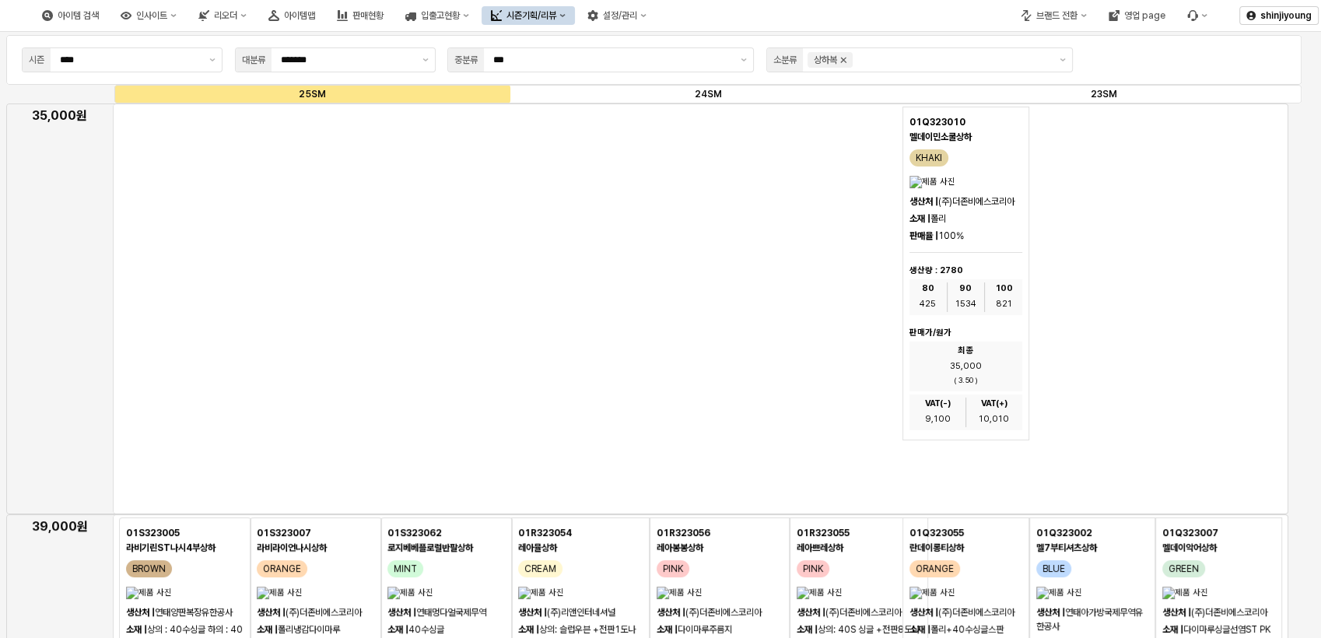
click at [845, 62] on icon "Remove 상하복" at bounding box center [843, 60] width 12 height 12
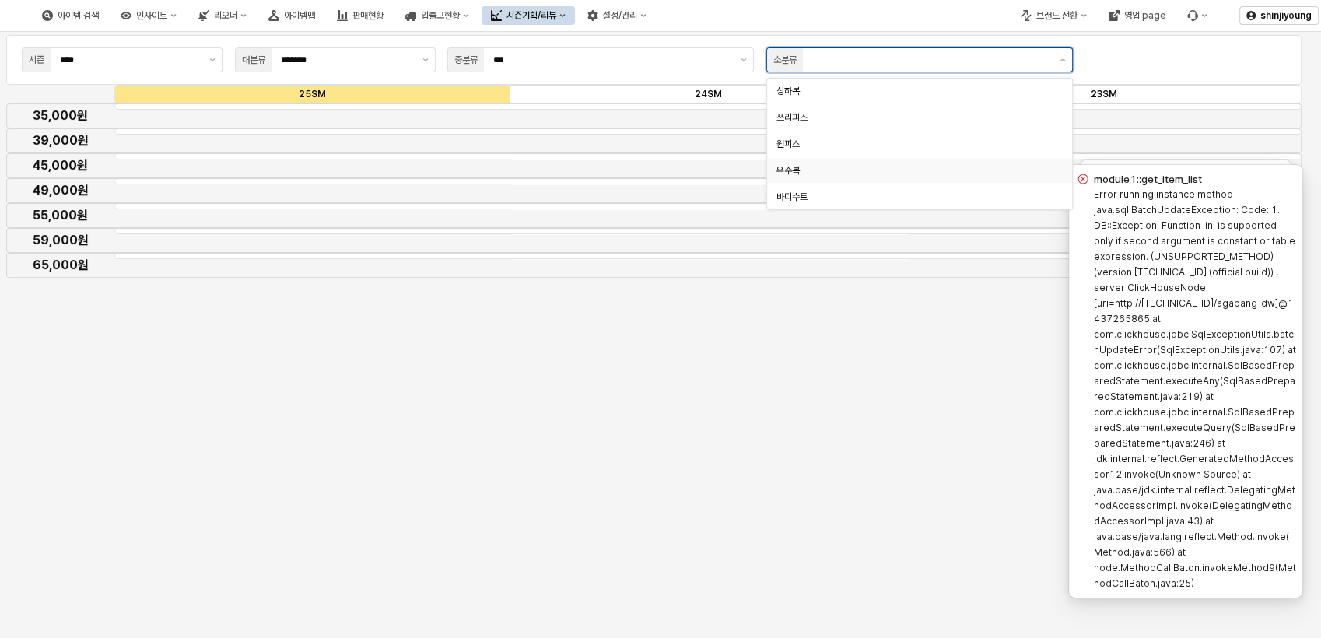
click at [783, 165] on div "우주복" at bounding box center [914, 170] width 277 height 12
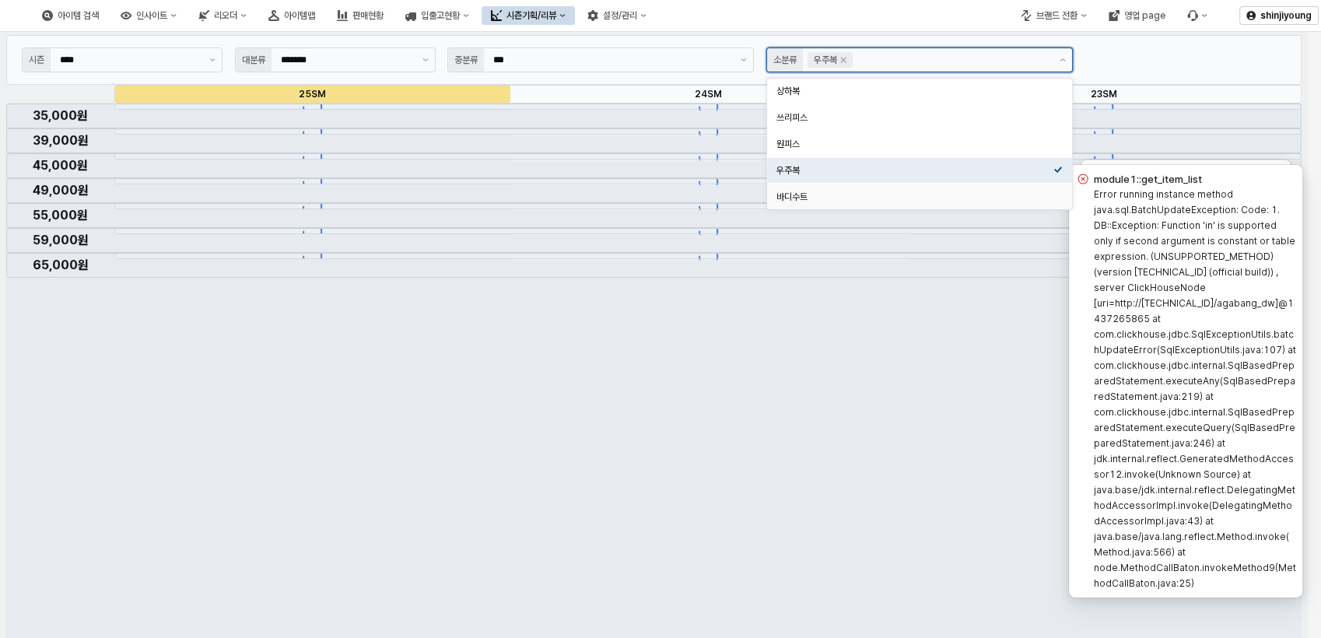
click at [792, 198] on div "바디수트" at bounding box center [914, 197] width 277 height 12
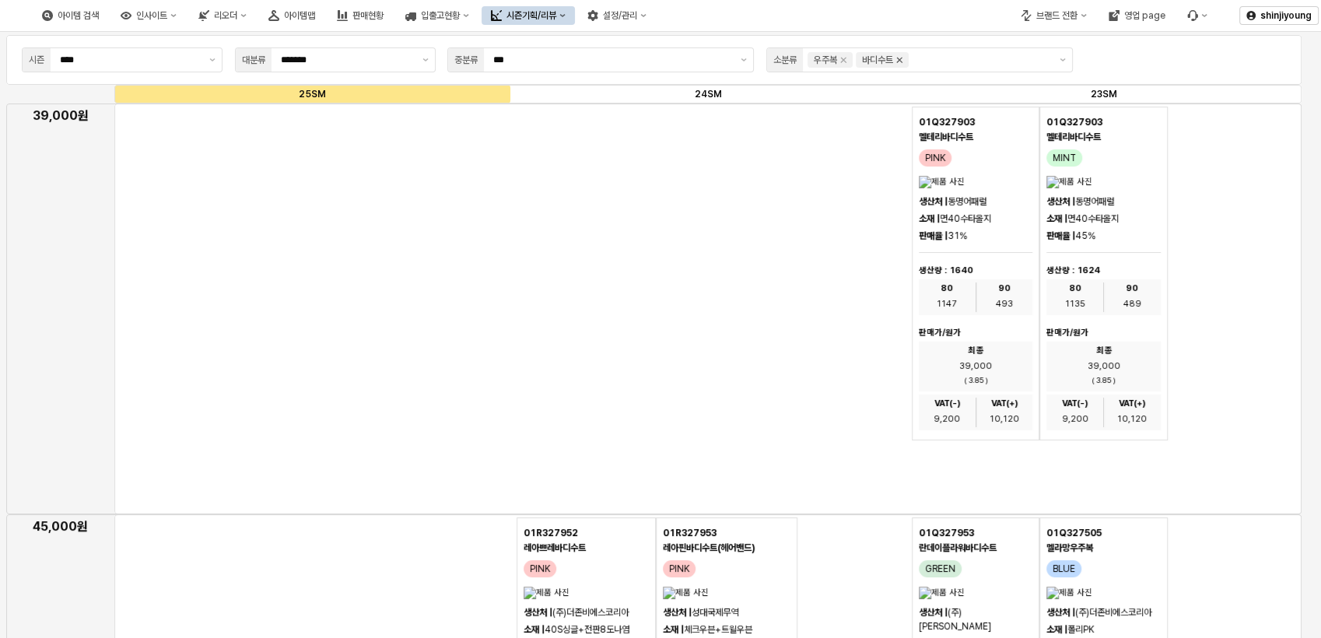
click at [906, 59] on icon "Remove 바디수트" at bounding box center [899, 60] width 12 height 12
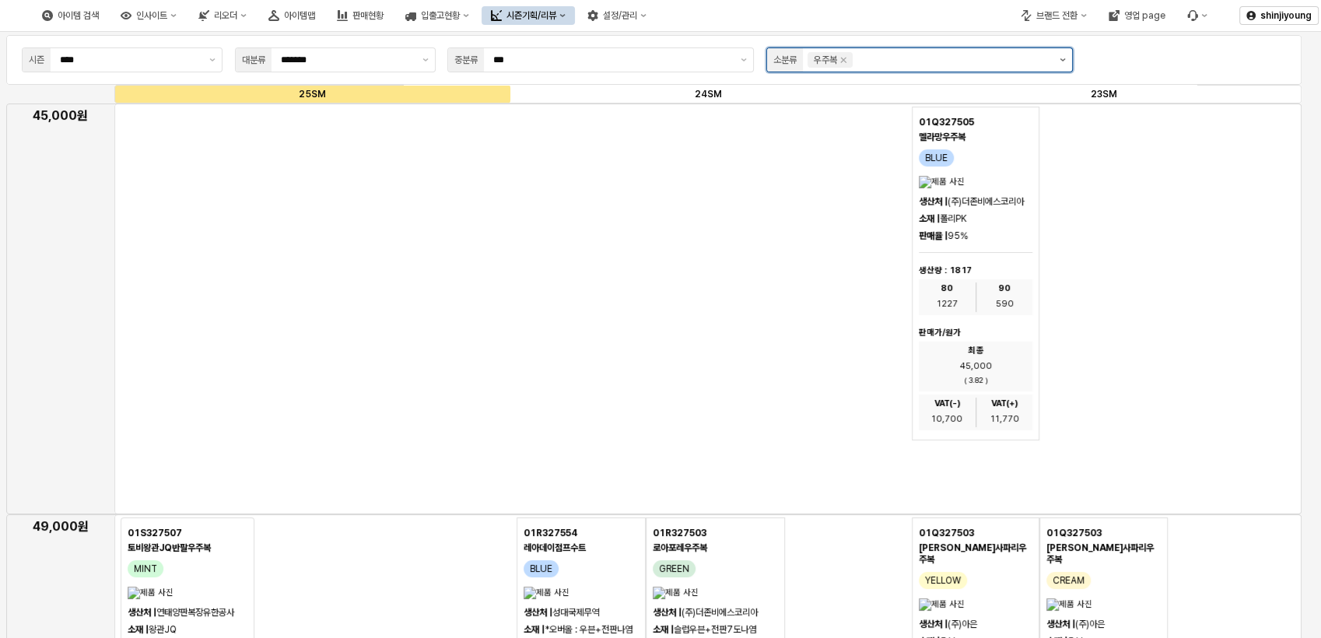
click at [1064, 65] on button "제안 사항 표시" at bounding box center [1062, 59] width 19 height 23
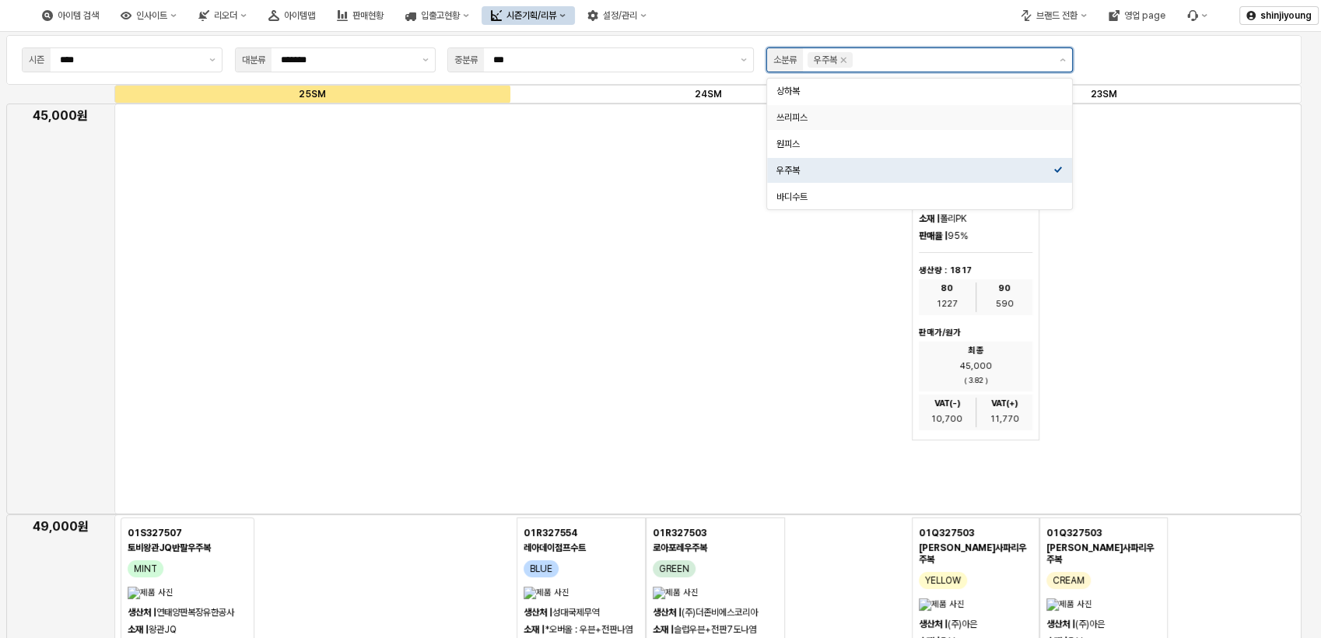
click at [794, 116] on div "쓰리피스" at bounding box center [914, 117] width 277 height 12
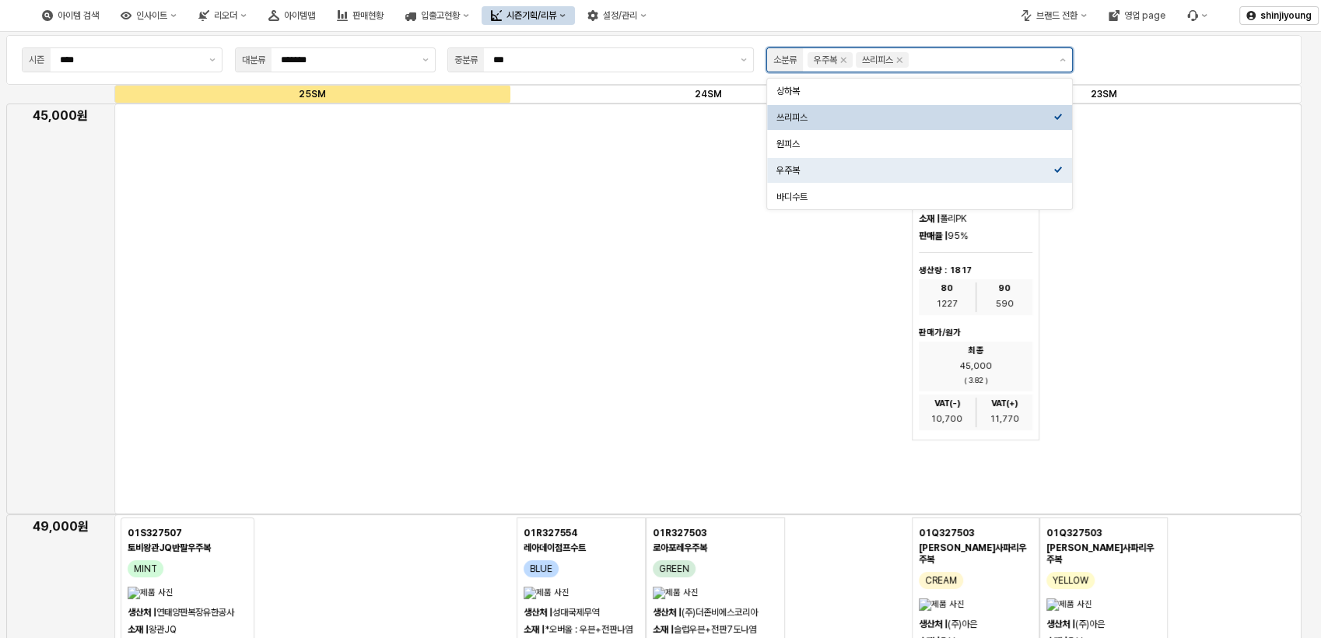
click at [1055, 117] on icon "Select an option" at bounding box center [1058, 117] width 8 height 6
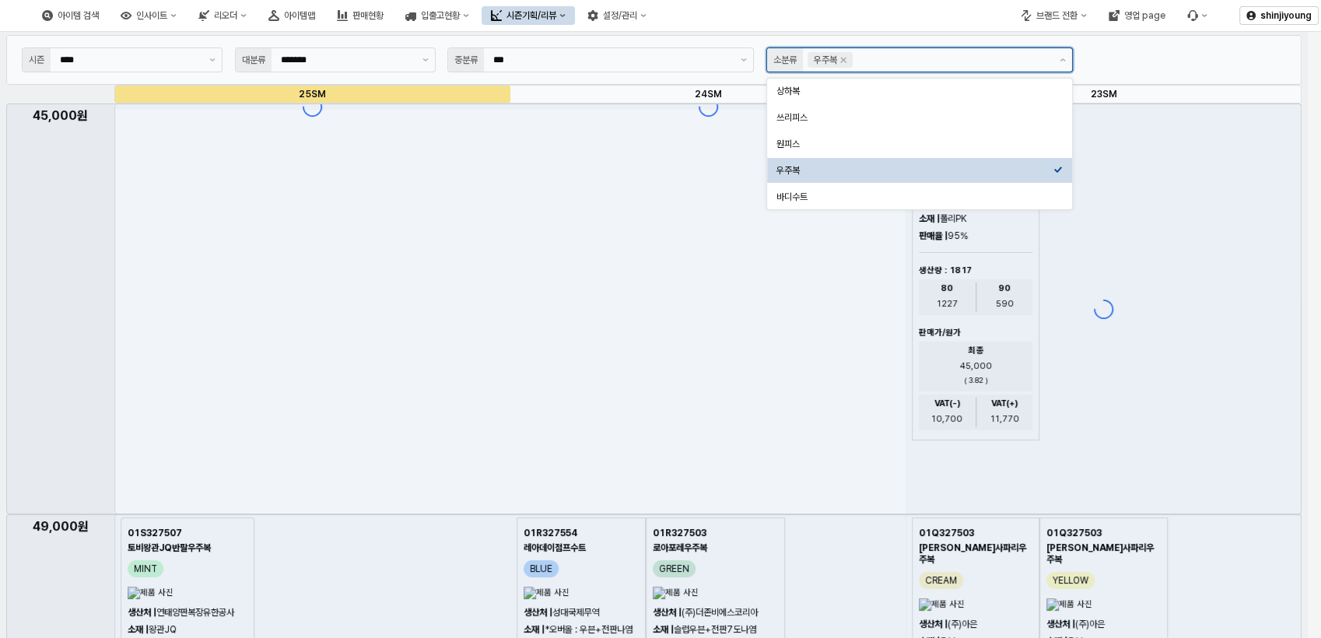
click at [1059, 171] on icon "Select an option" at bounding box center [1057, 169] width 9 height 9
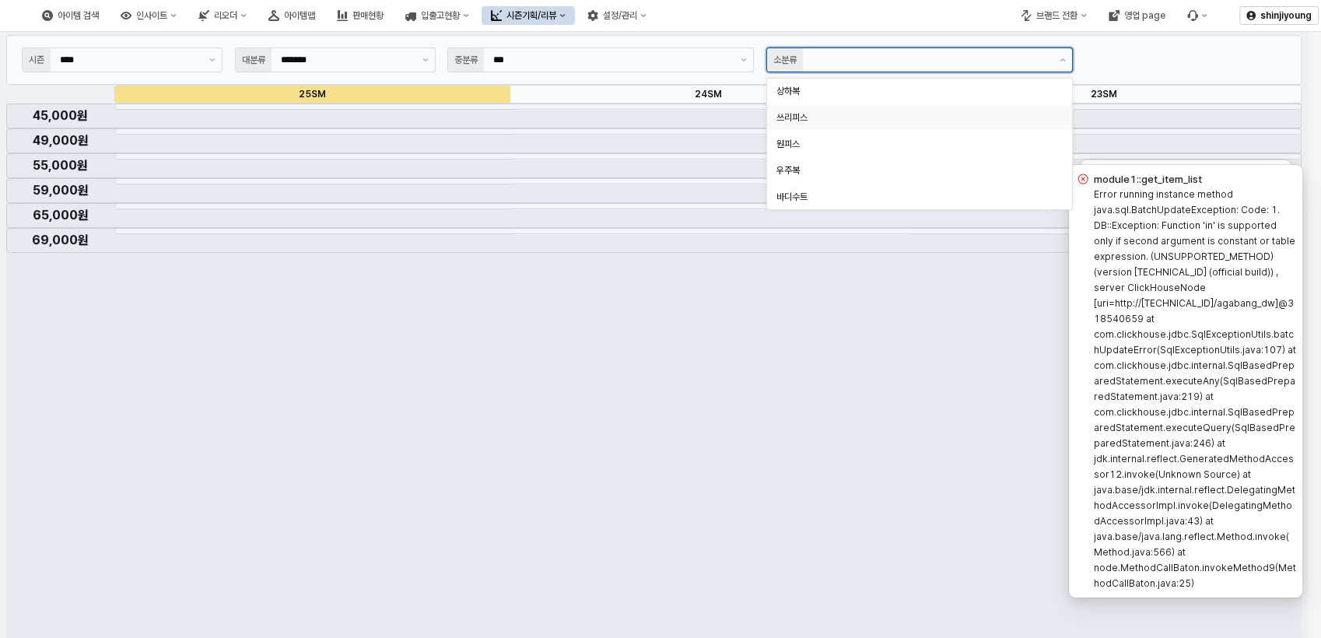
click at [786, 121] on div "쓰리피스" at bounding box center [914, 117] width 277 height 12
click at [797, 93] on div "상하복" at bounding box center [914, 91] width 277 height 12
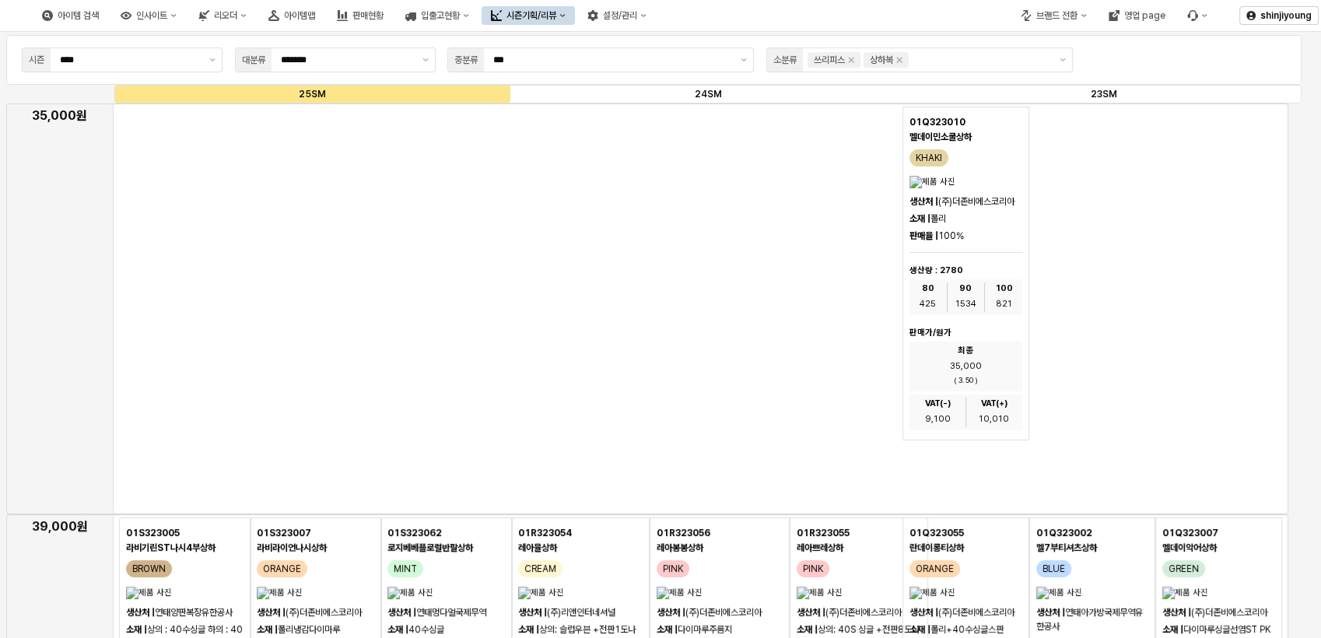
click at [1170, 51] on div "시즌 **** 대분류 ******* 중분류 *** 소분류 쓰리피스 상하복" at bounding box center [654, 59] width 1277 height 31
click at [906, 57] on icon "Remove 상하복" at bounding box center [899, 60] width 12 height 12
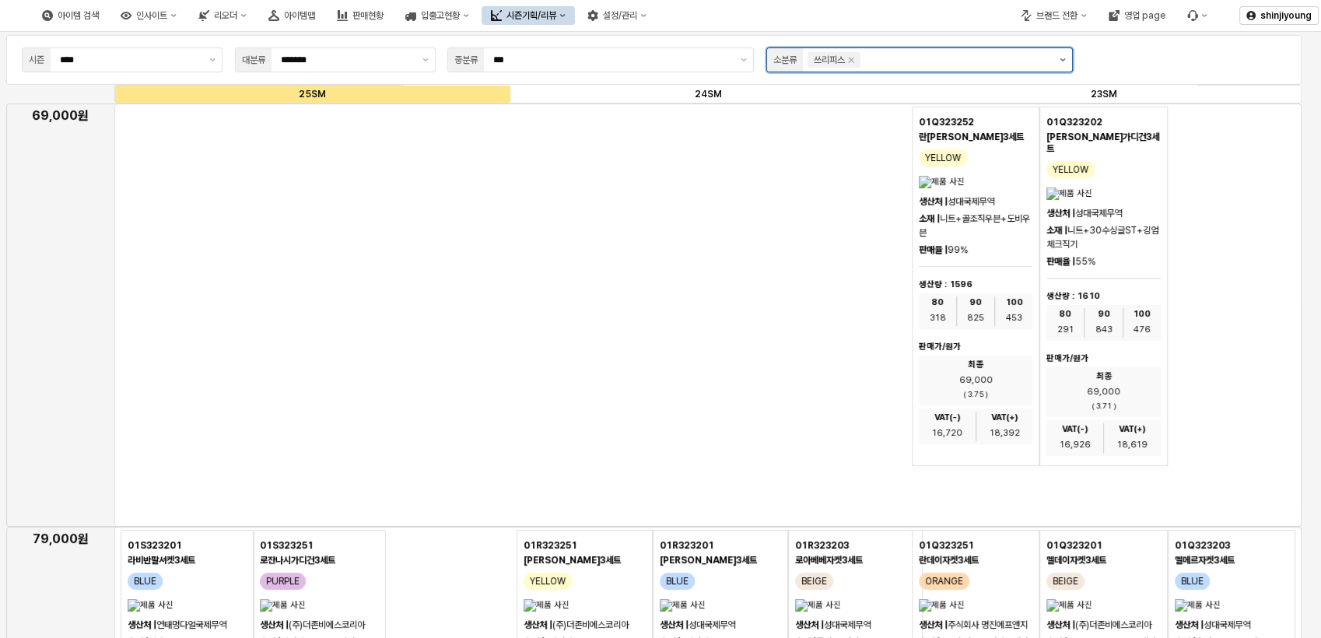
click at [1057, 65] on button "제안 사항 표시" at bounding box center [1062, 59] width 19 height 23
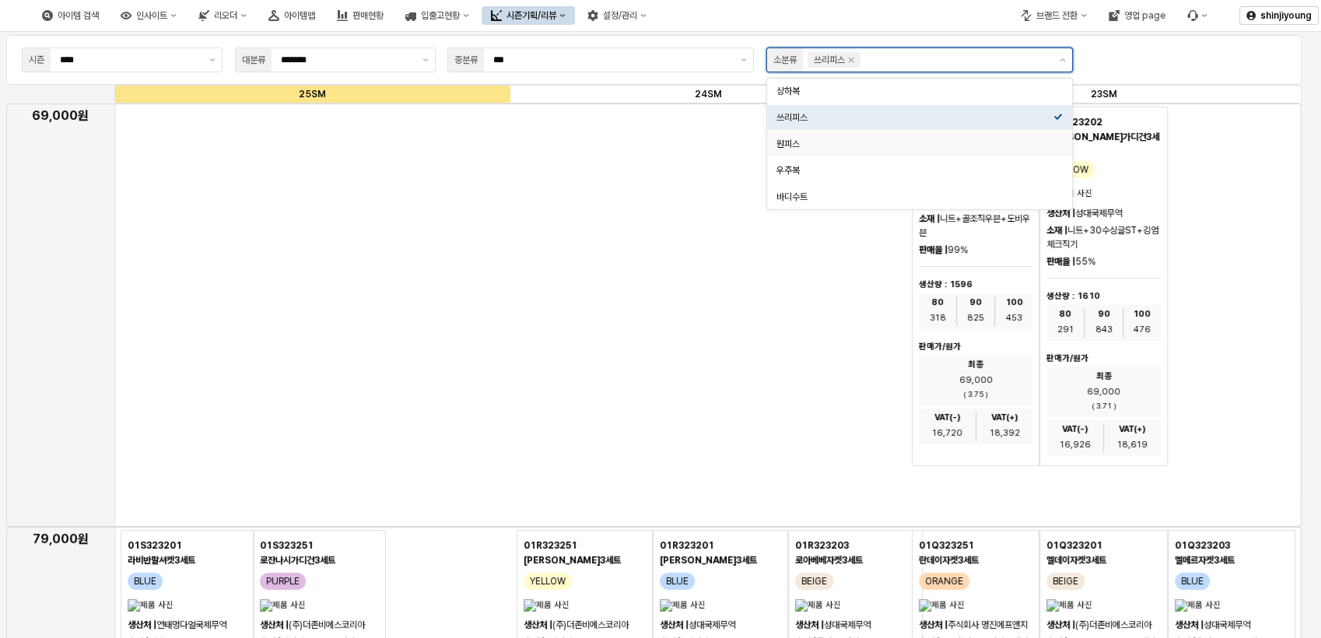
click at [783, 145] on div "원피스" at bounding box center [914, 144] width 277 height 12
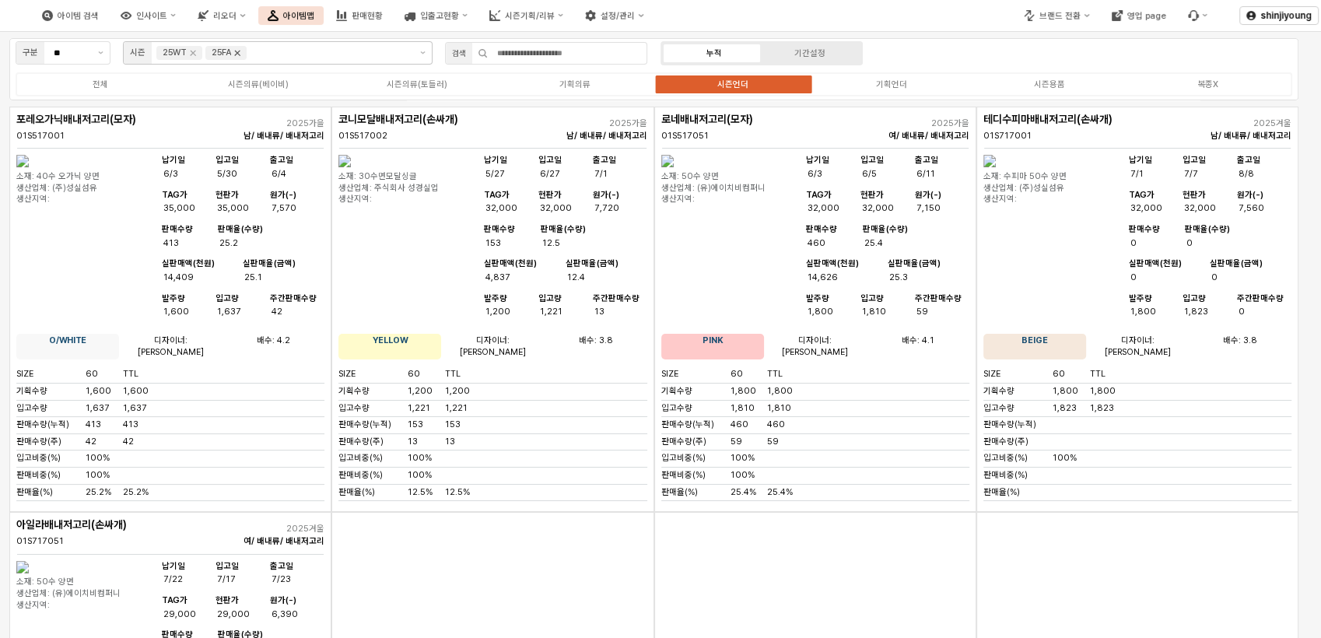
click at [231, 54] on icon "Remove 25FA" at bounding box center [237, 53] width 12 height 12
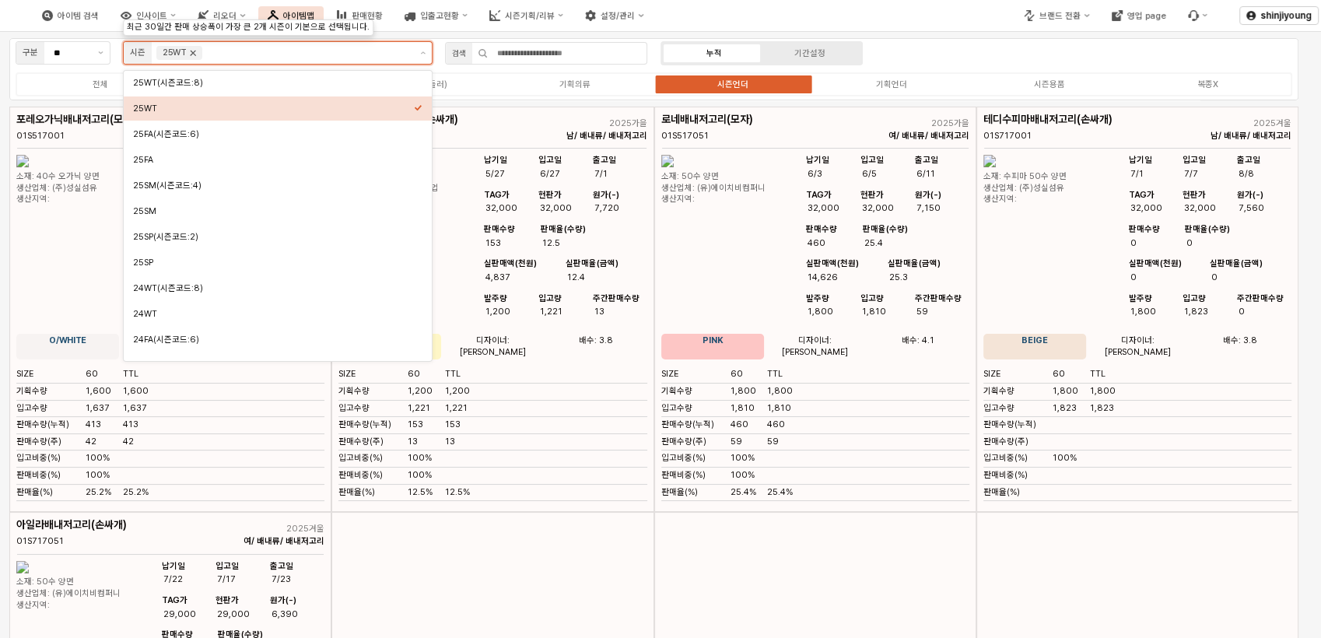
click at [196, 58] on icon "Remove 25WT" at bounding box center [193, 53] width 12 height 12
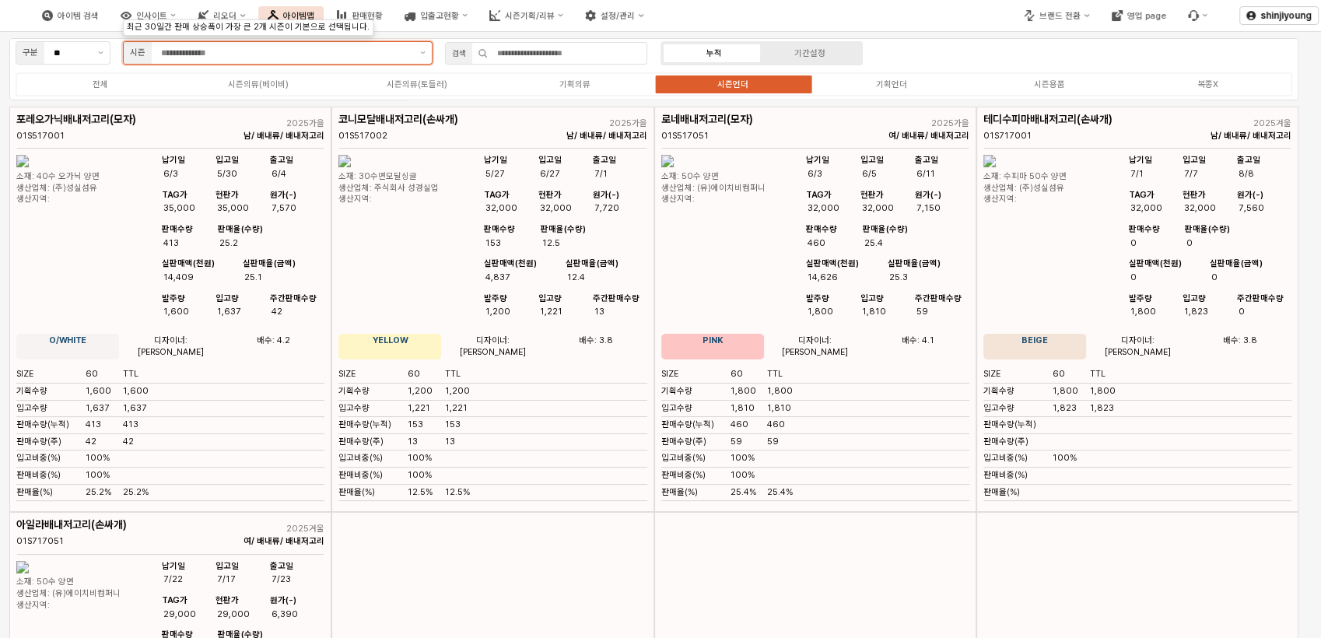
click at [280, 49] on input "App Frame" at bounding box center [286, 53] width 250 height 14
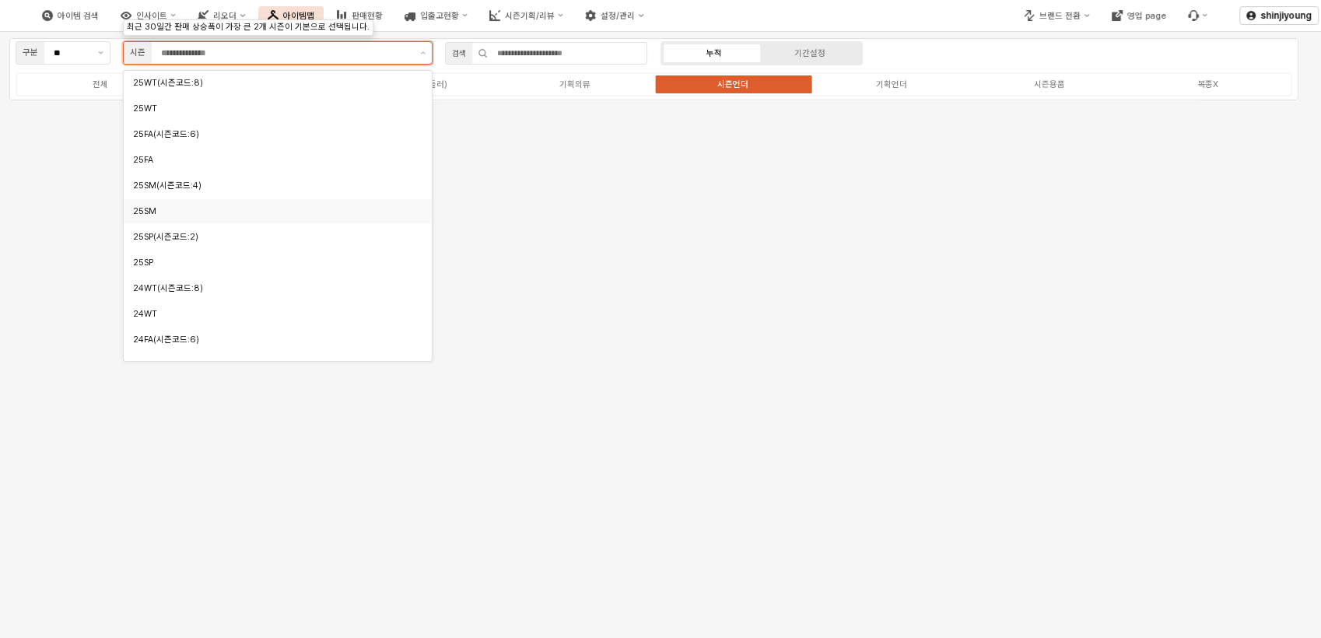
click at [157, 213] on div "25SM" at bounding box center [273, 211] width 281 height 12
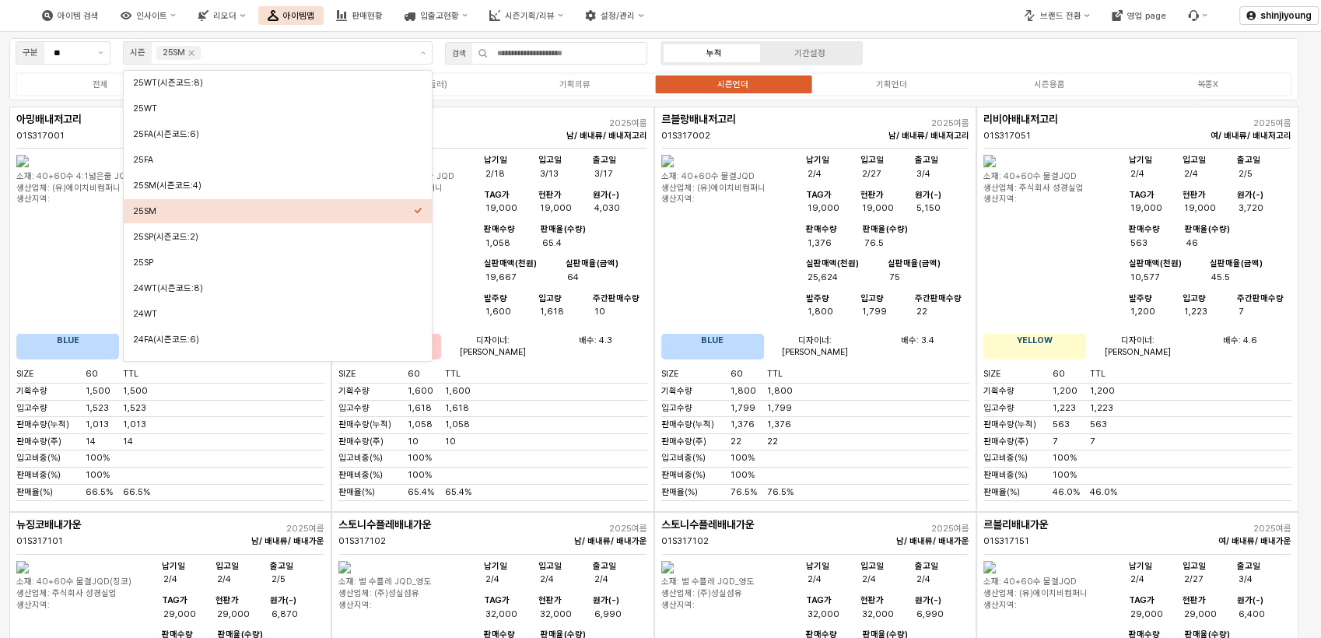
click at [908, 28] on div "아이템 검색 인사이트 리오더 아이템맵 판매현황 입출고현황 시즌기획/리뷰 설정/관리" at bounding box center [495, 15] width 990 height 33
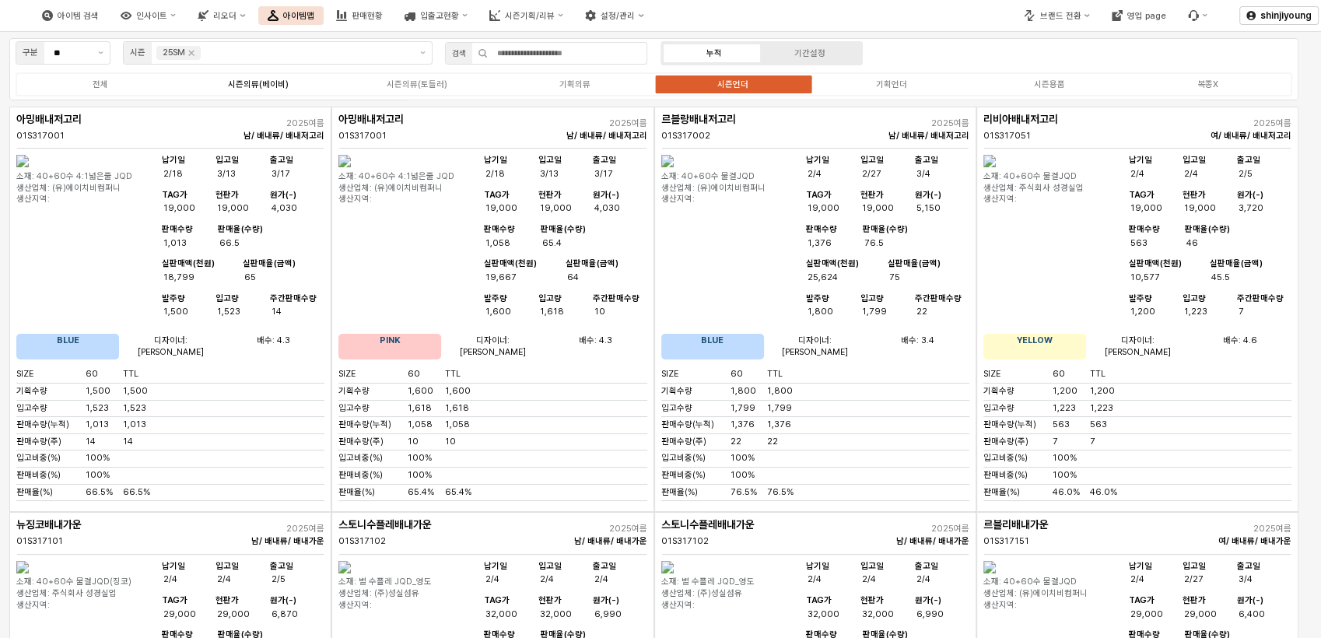
click at [261, 86] on div "시즌의류(베이비)" at bounding box center [258, 84] width 61 height 10
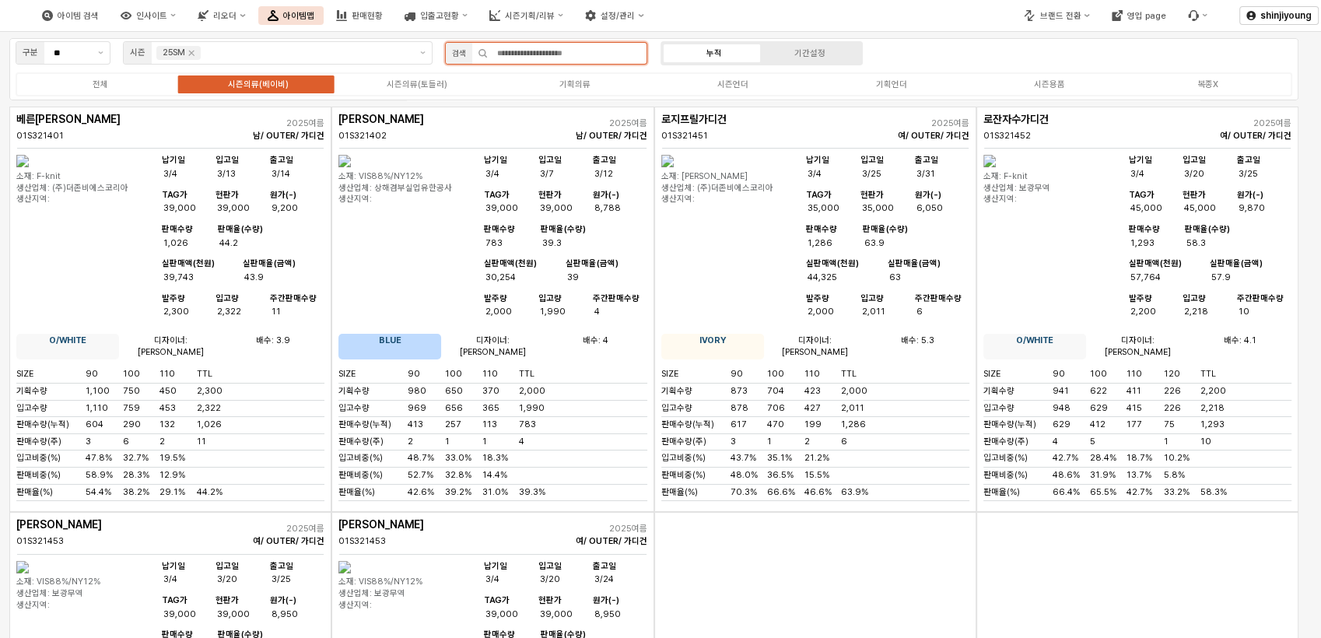
click at [547, 51] on input "App Frame" at bounding box center [567, 53] width 159 height 21
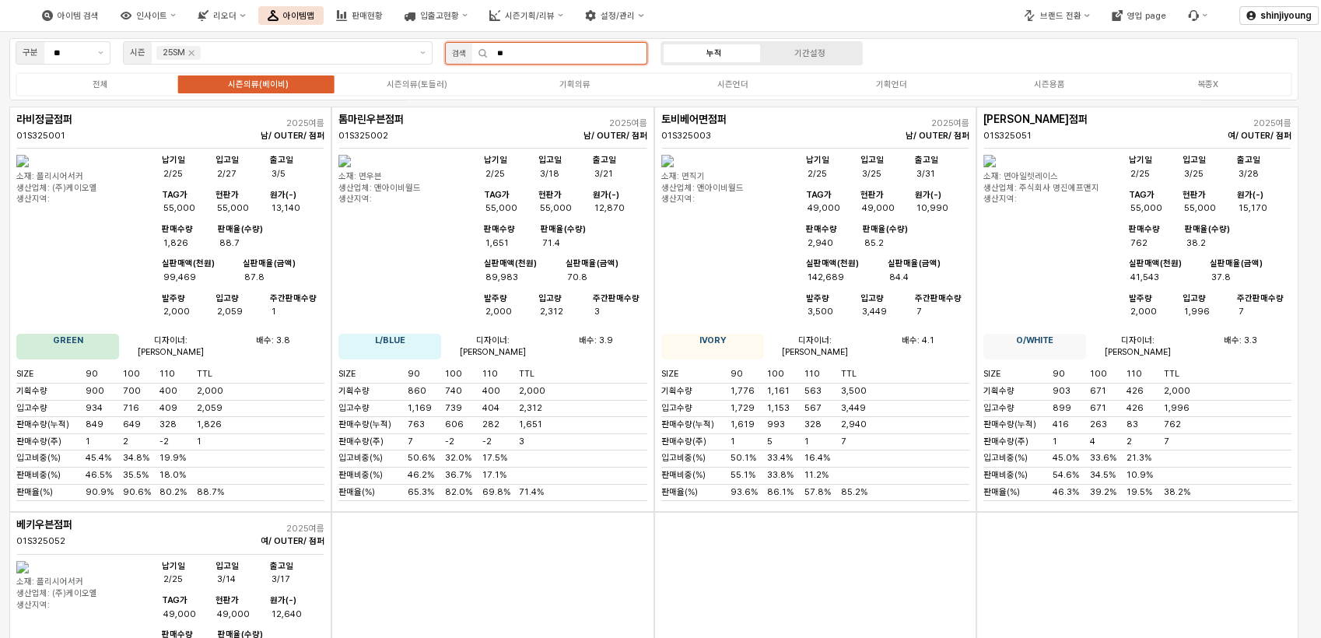
type input "*"
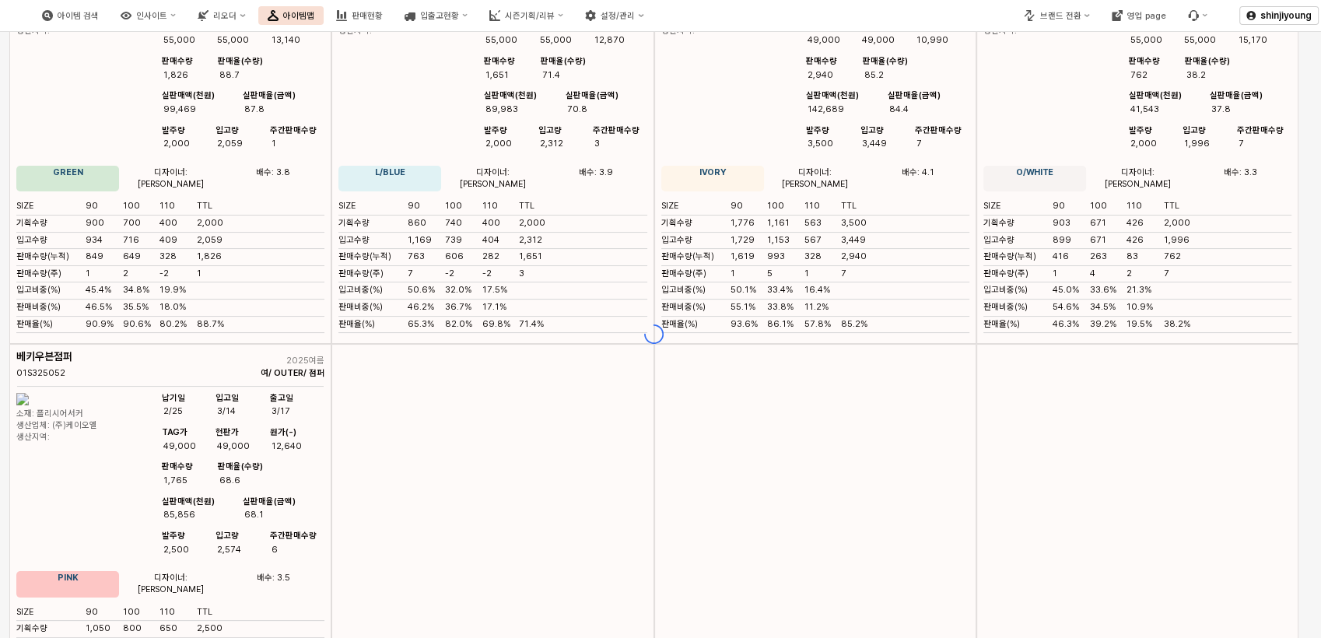
scroll to position [259, 0]
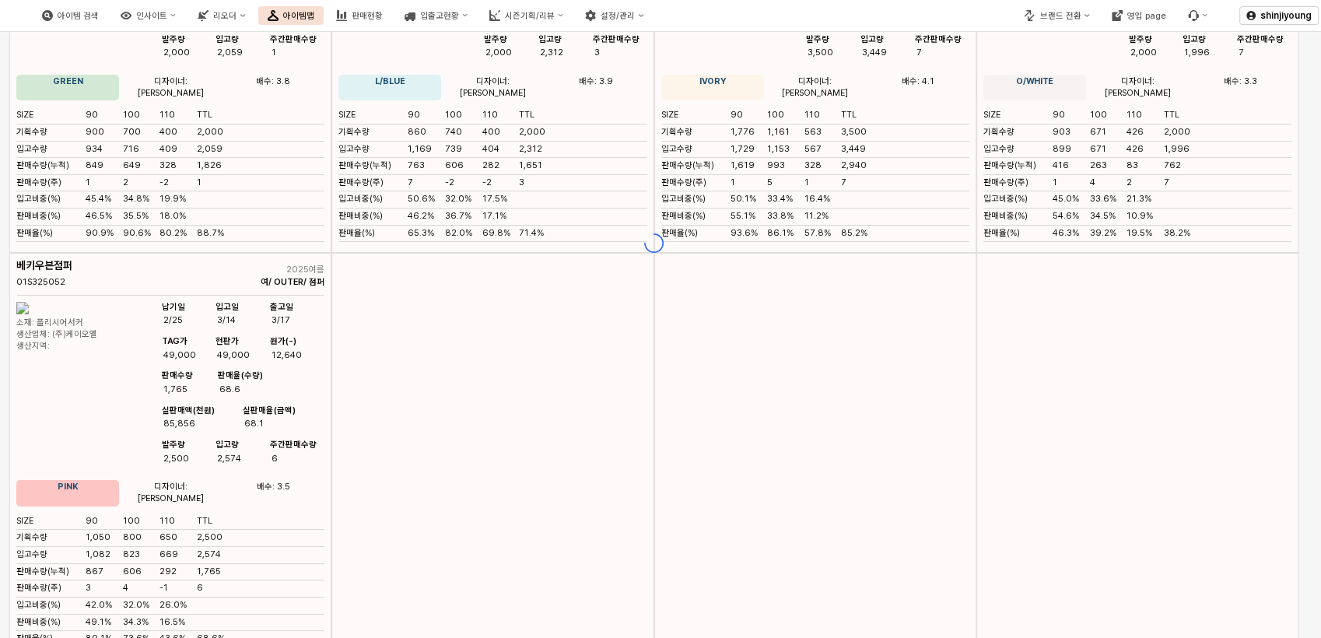
click at [841, 450] on div "App Frame" at bounding box center [653, 243] width 1289 height 791
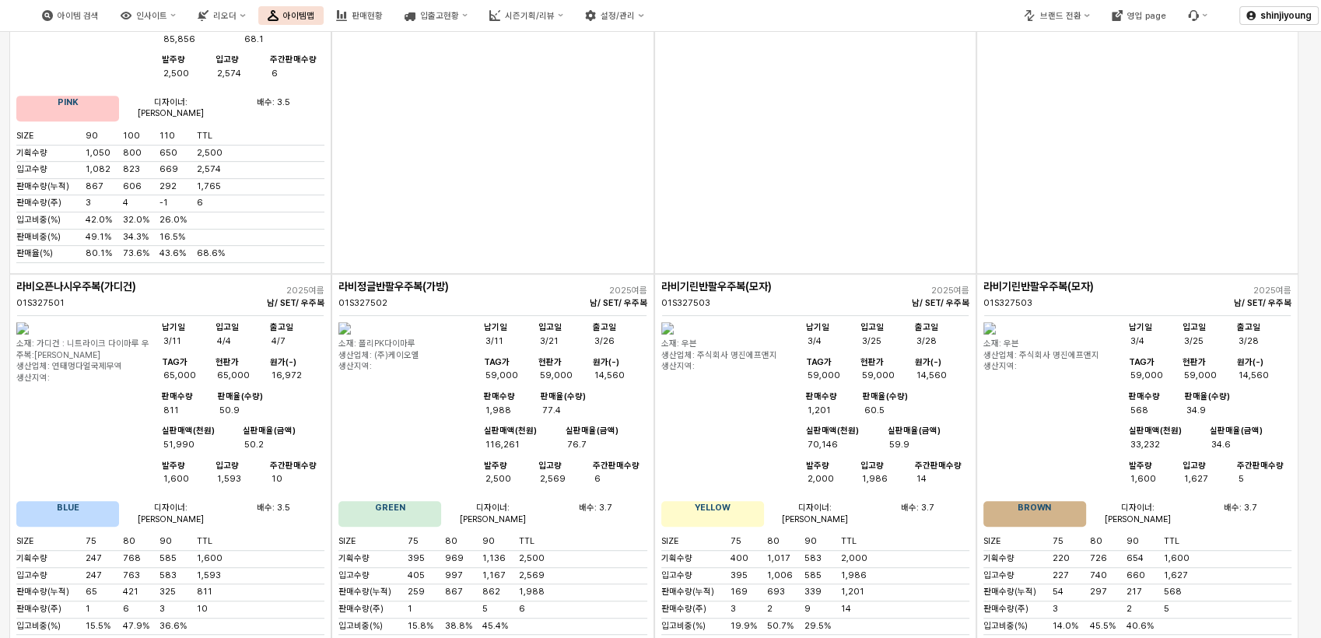
scroll to position [7089, 0]
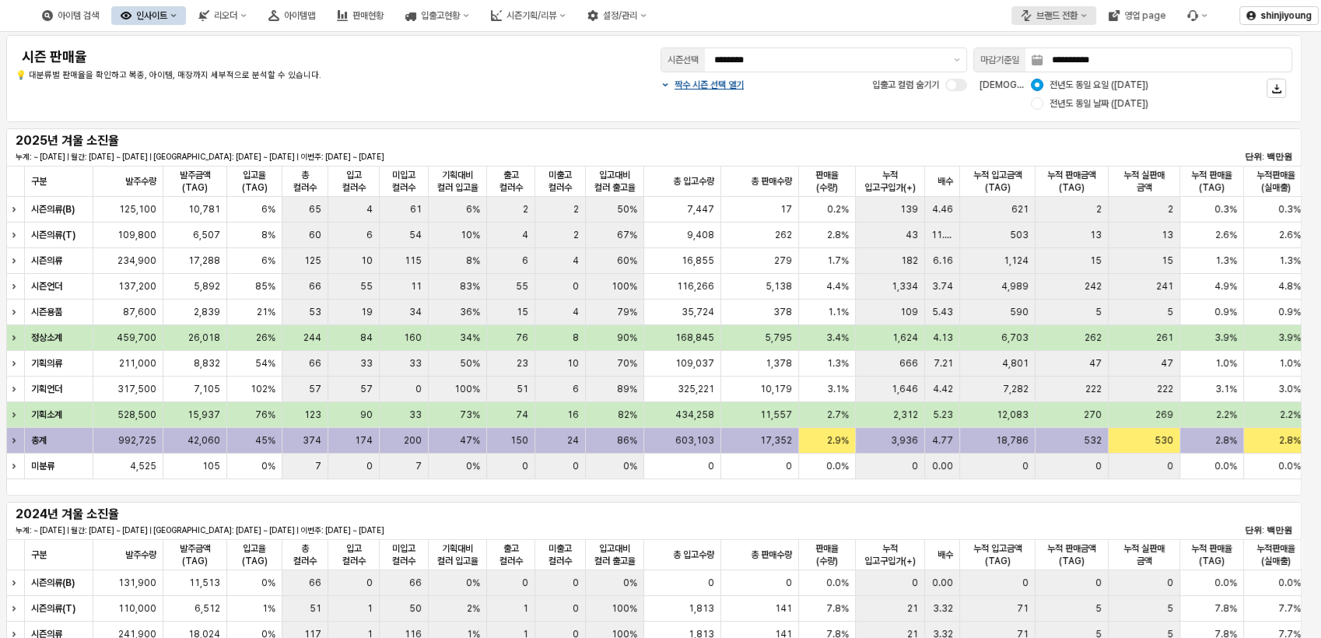
click at [1083, 11] on button "브랜드 전환" at bounding box center [1053, 15] width 85 height 19
click at [556, 16] on div "시즌기획/리뷰" at bounding box center [532, 15] width 50 height 11
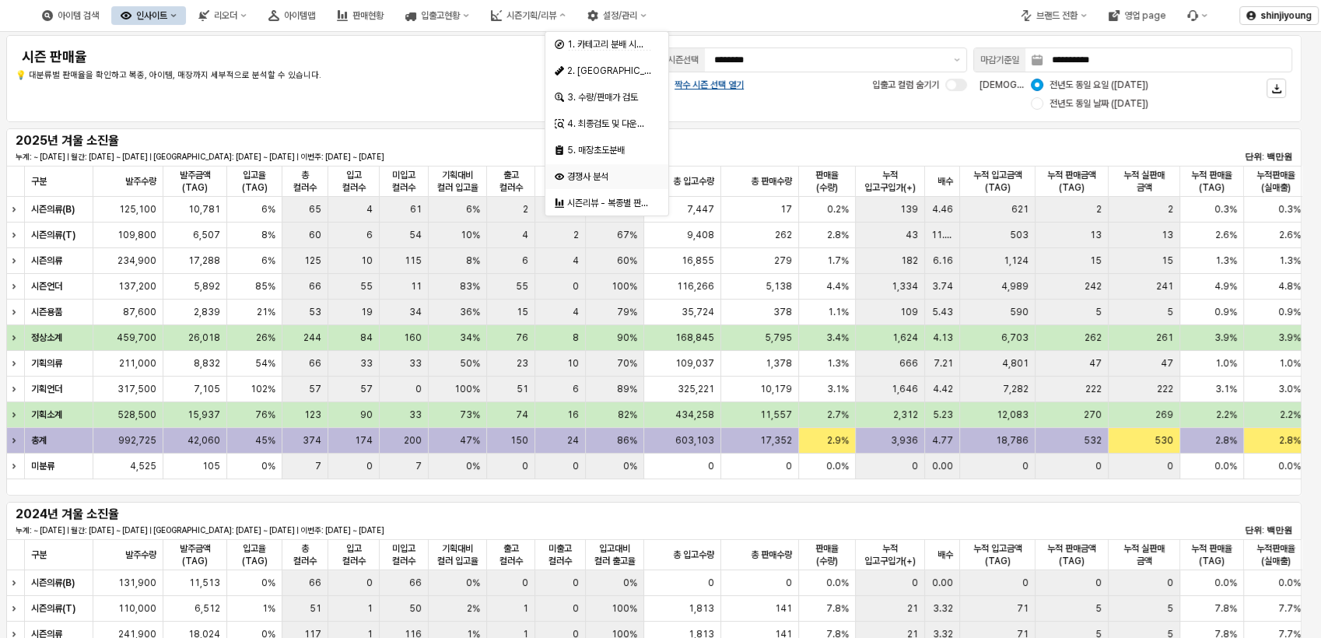
click at [599, 180] on div "경쟁사 분석" at bounding box center [608, 176] width 82 height 12
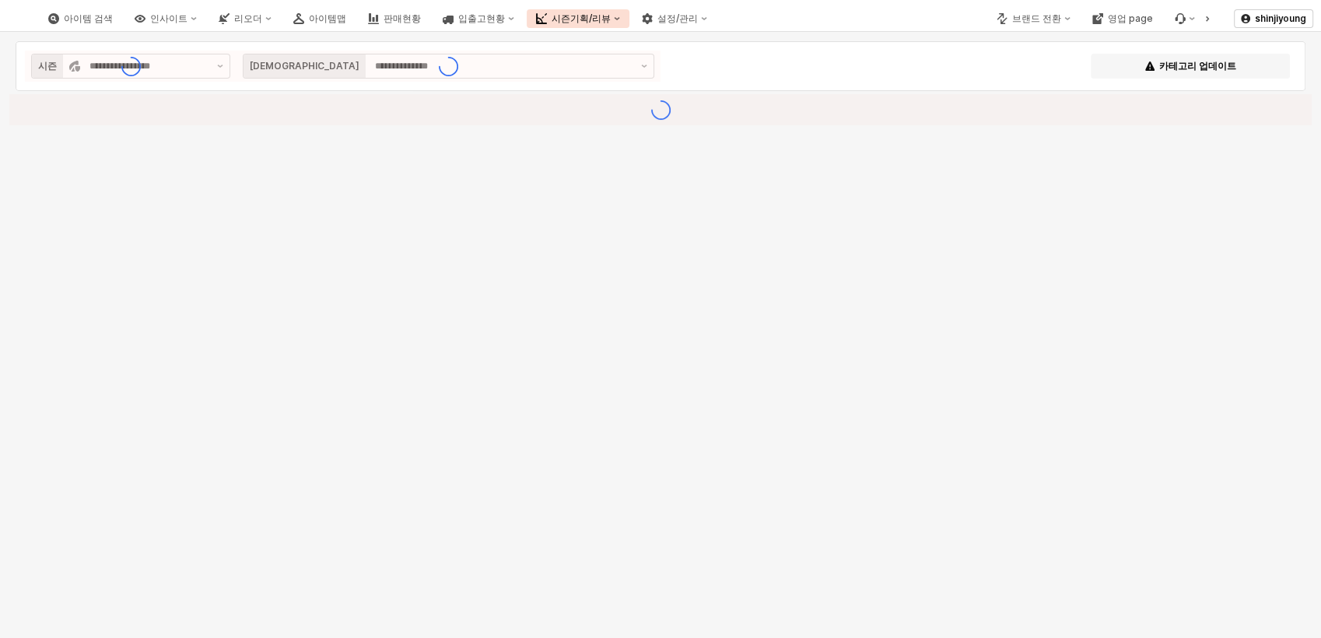
type input "**********"
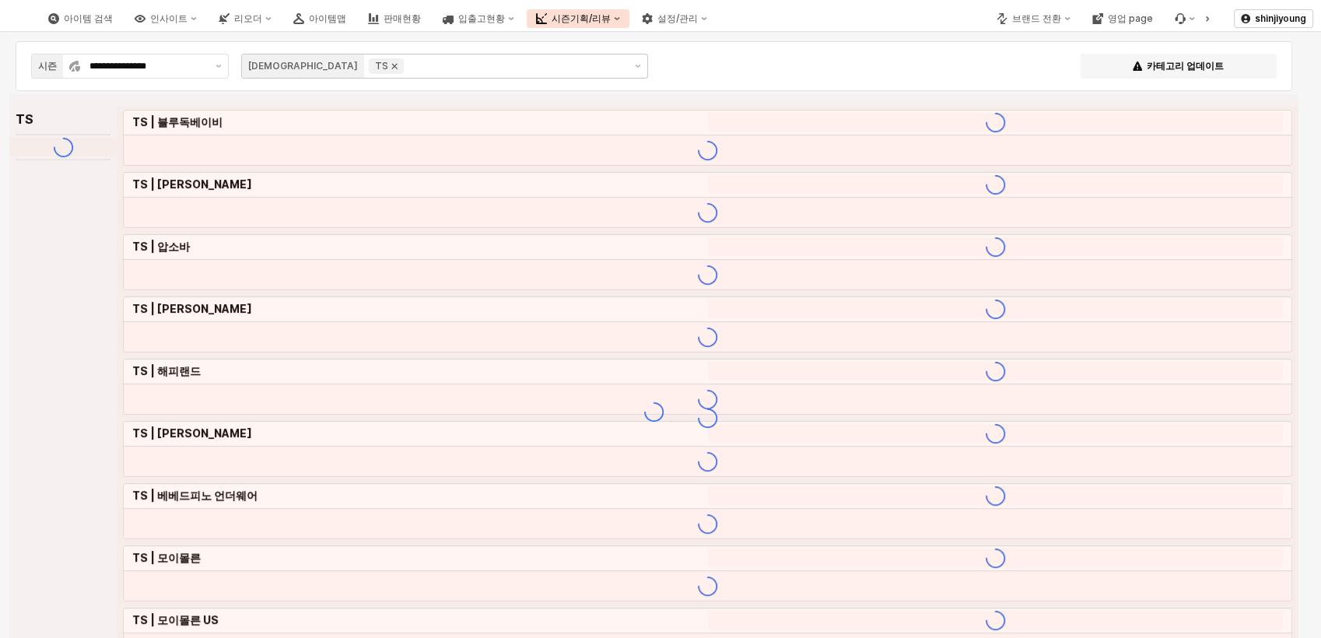
click at [388, 71] on icon "Remove TS" at bounding box center [394, 66] width 12 height 12
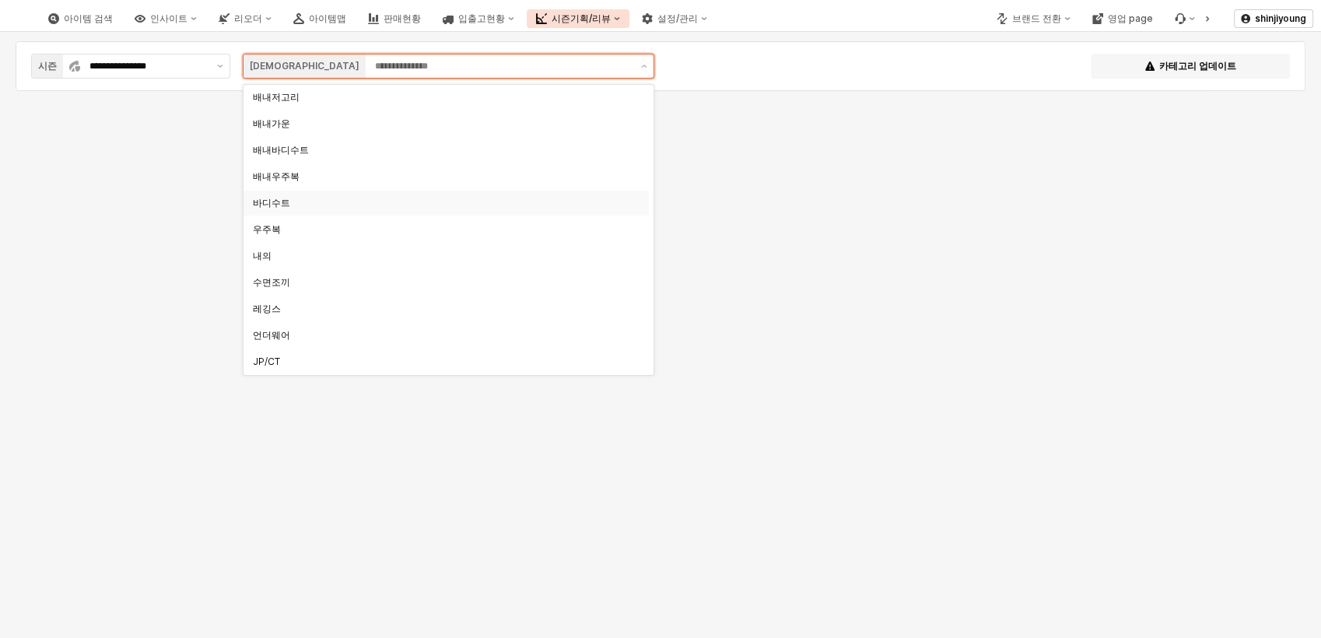
click at [285, 205] on div "바디수트" at bounding box center [441, 203] width 377 height 12
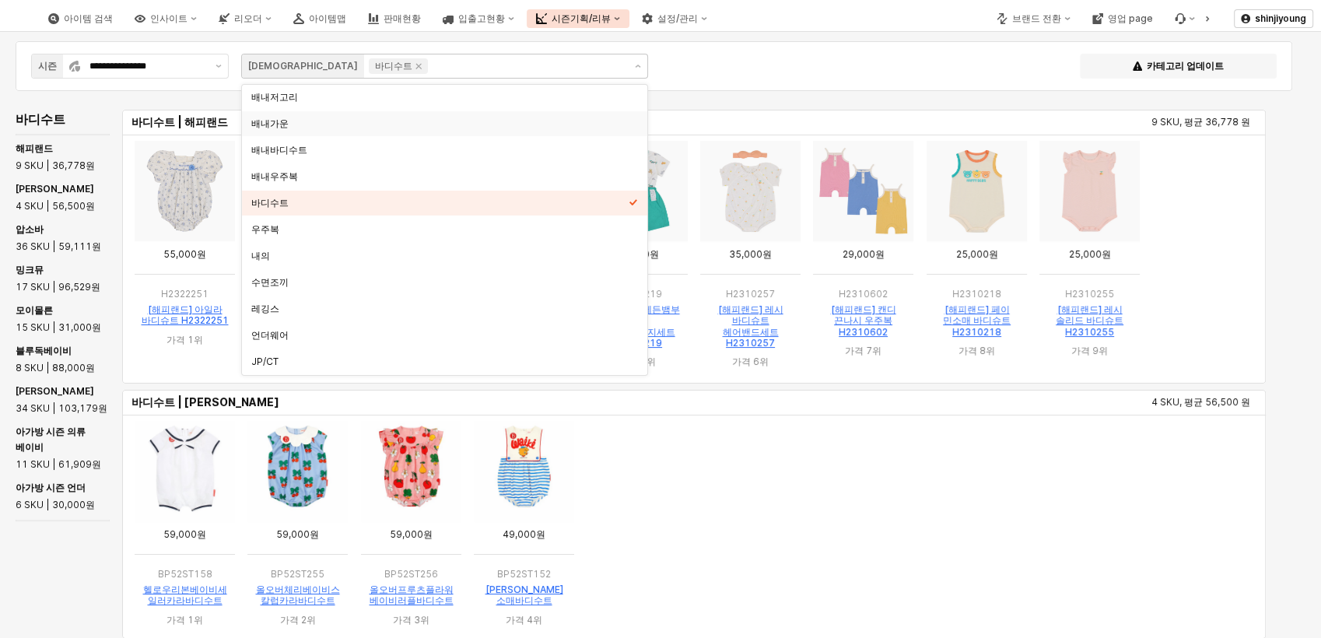
click at [765, 61] on div "**********" at bounding box center [654, 66] width 1258 height 31
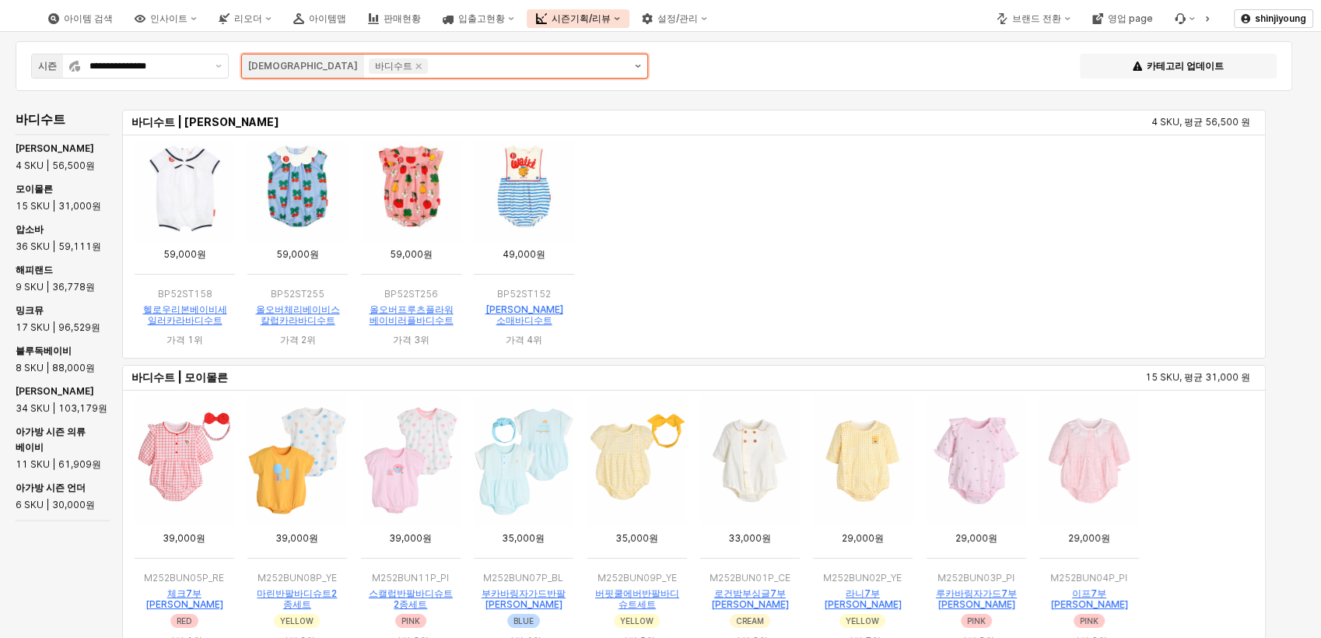
click at [637, 65] on icon "제안 사항 표시" at bounding box center [638, 66] width 6 height 3
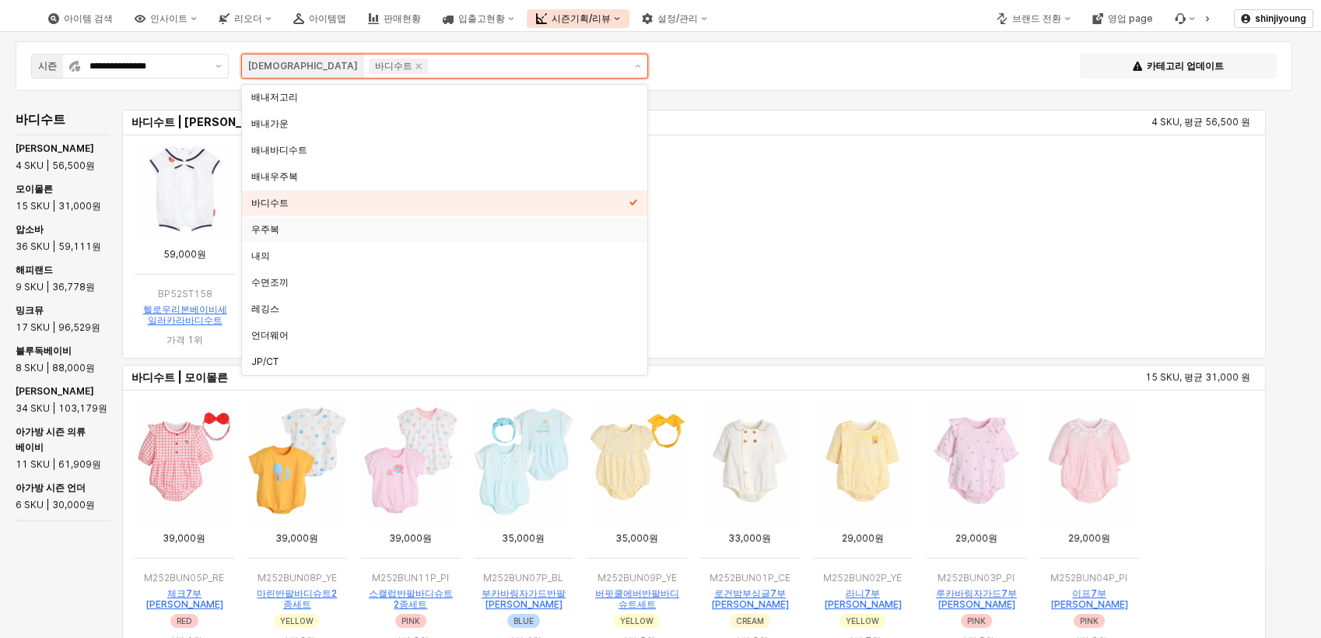
click at [268, 226] on div "우주복" at bounding box center [439, 229] width 377 height 12
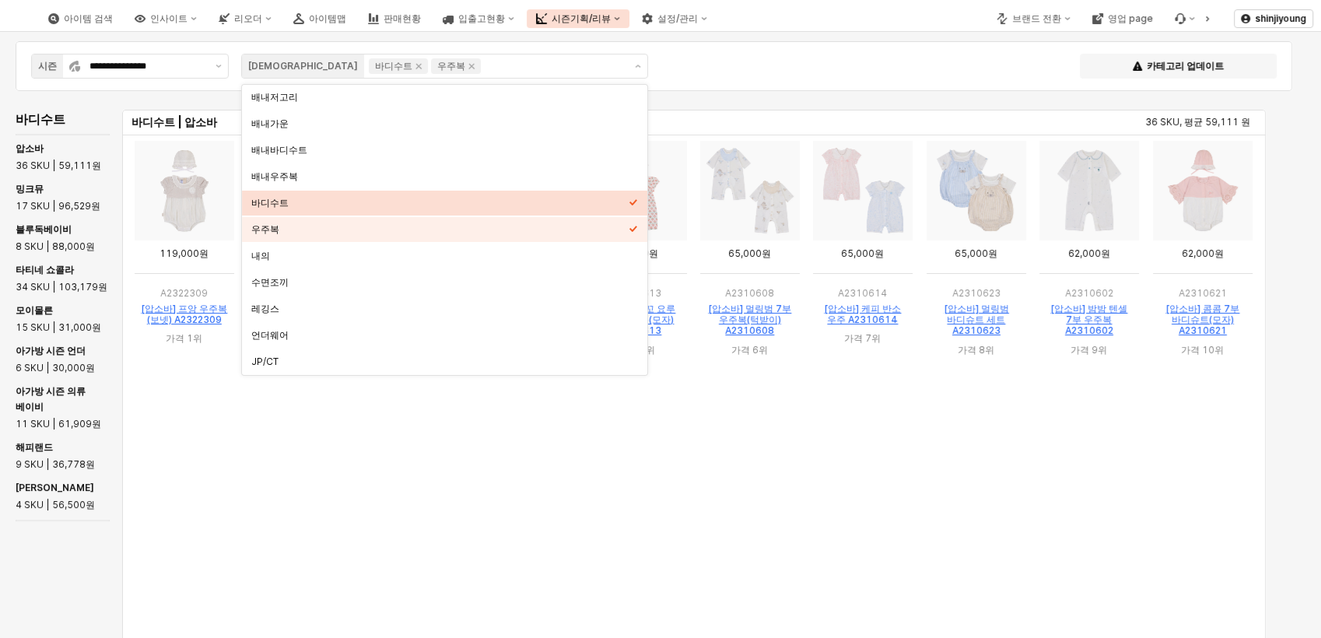
click at [742, 65] on div "**********" at bounding box center [654, 66] width 1258 height 31
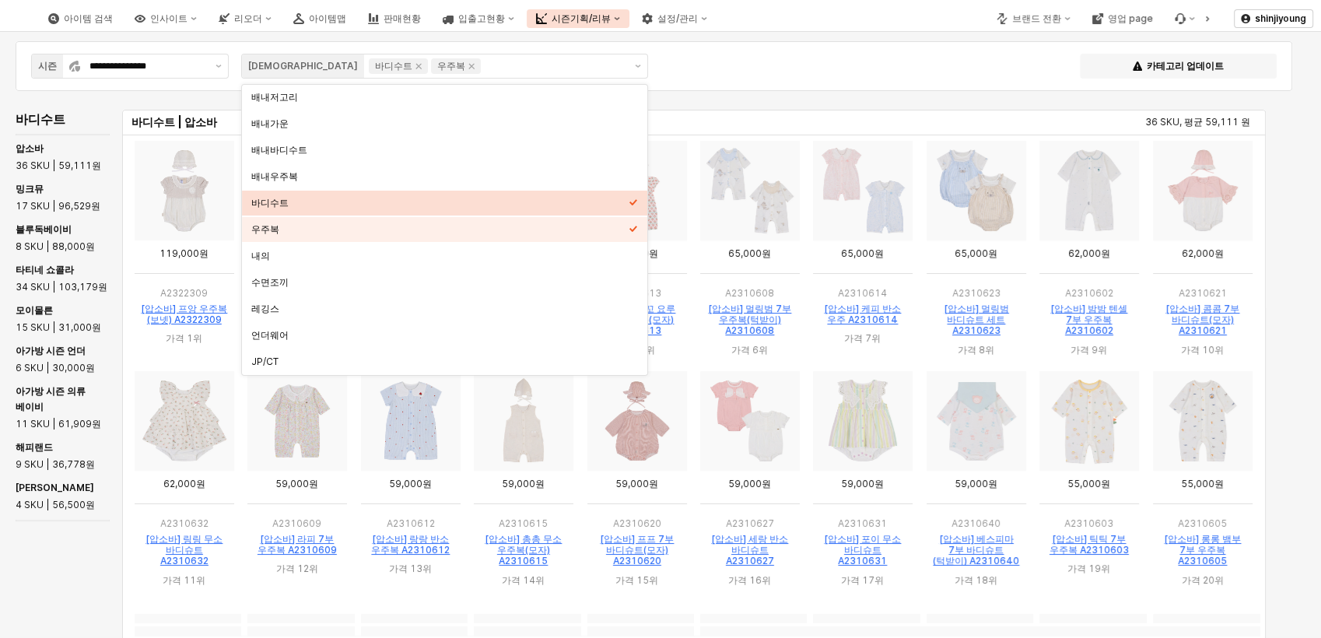
click at [748, 63] on div "**********" at bounding box center [654, 66] width 1258 height 31
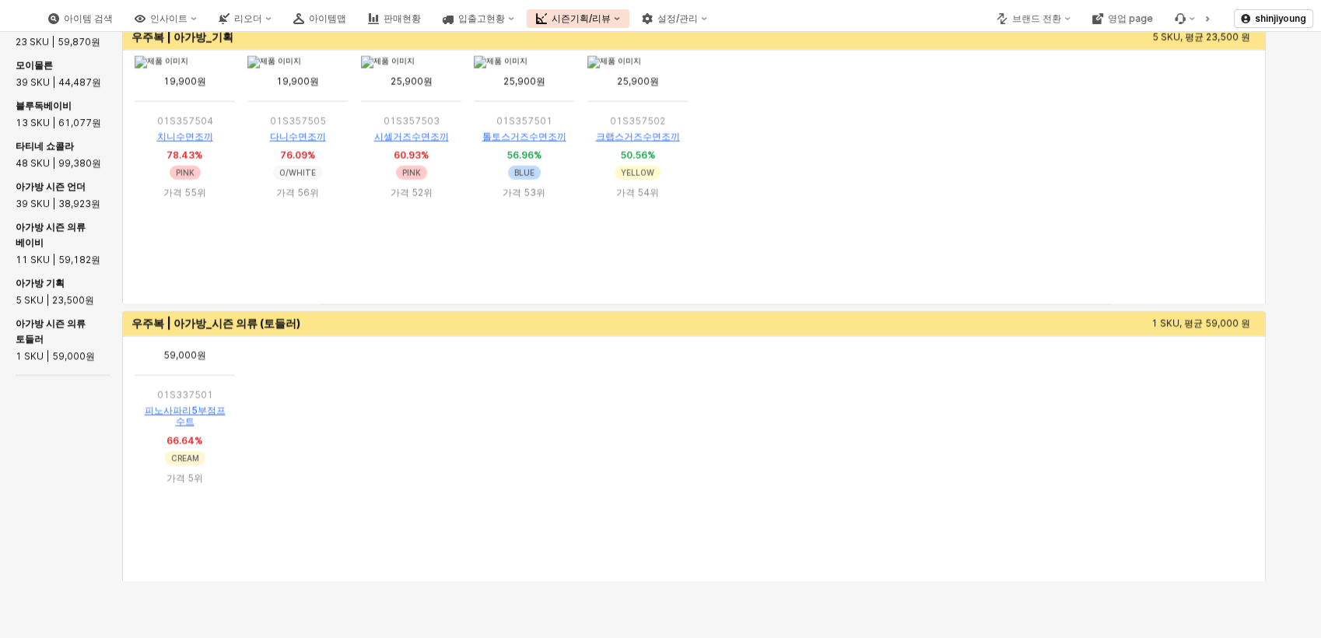
scroll to position [4092, 0]
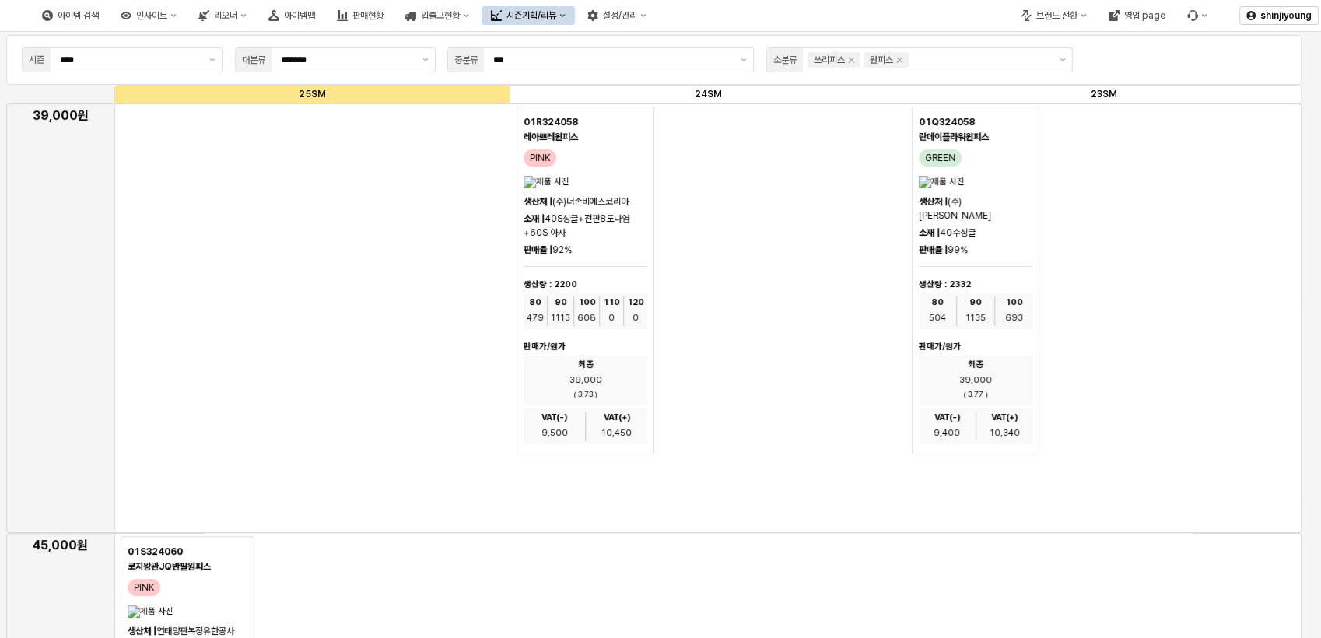
click at [744, 210] on div "01R324058 레아쁘레원피스 PINK 생산처 | (주)더존비에스코리아 소재 | 40S싱글+전판8도나염 +60S 아사 판매율 | 92% 생산…" at bounding box center [709, 281] width 384 height 348
click at [293, 278] on div "App Frame" at bounding box center [707, 317] width 1187 height 429
click at [896, 58] on icon "Remove 원피스" at bounding box center [899, 60] width 12 height 12
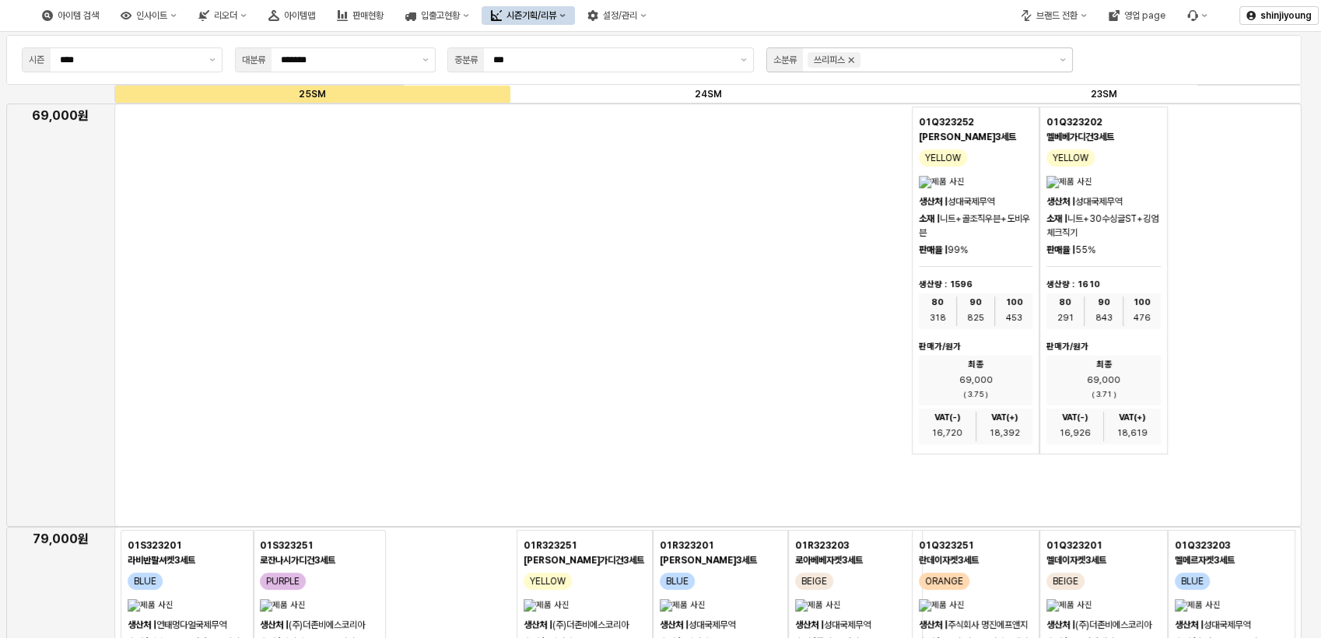
click at [849, 61] on icon "Remove 쓰리피스" at bounding box center [851, 60] width 12 height 12
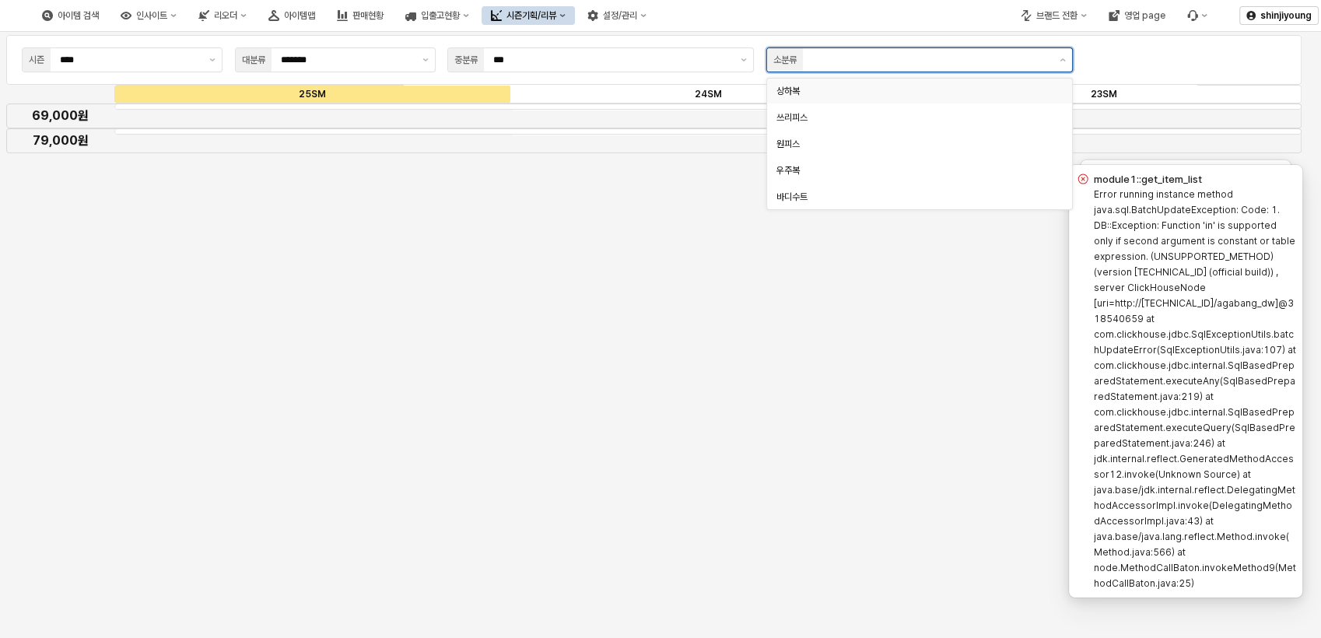
click at [792, 89] on div "상하복" at bounding box center [914, 91] width 277 height 12
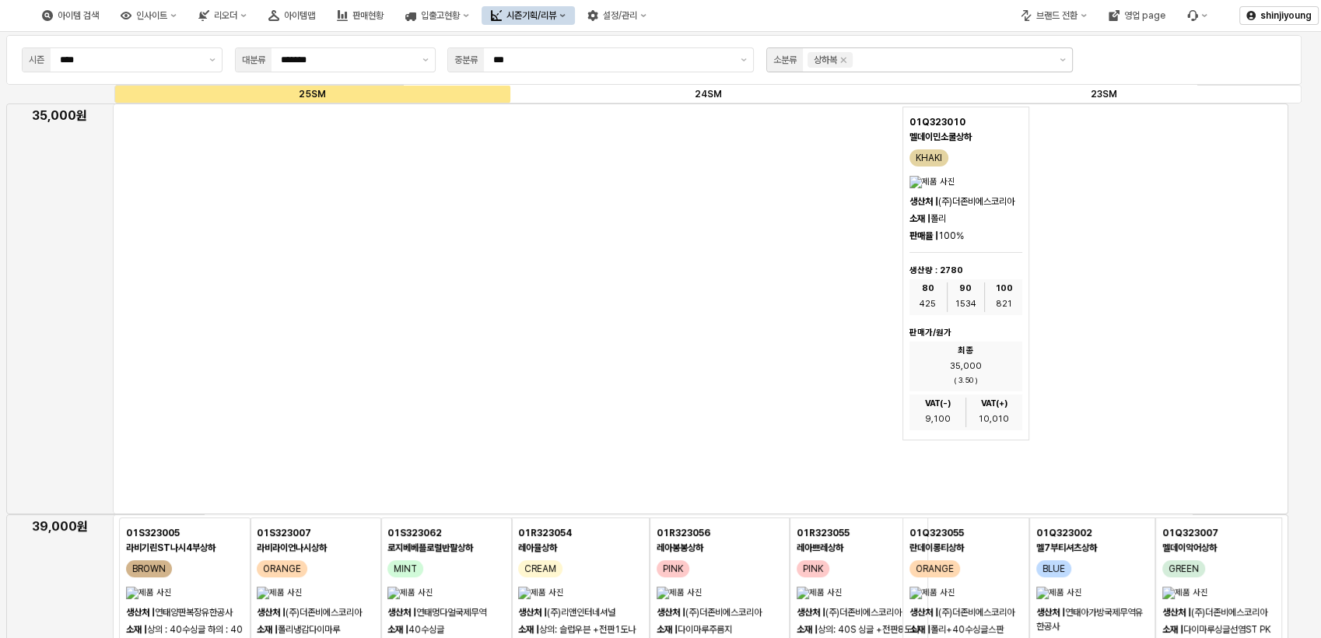
click at [193, 447] on div "App Frame" at bounding box center [701, 308] width 1176 height 411
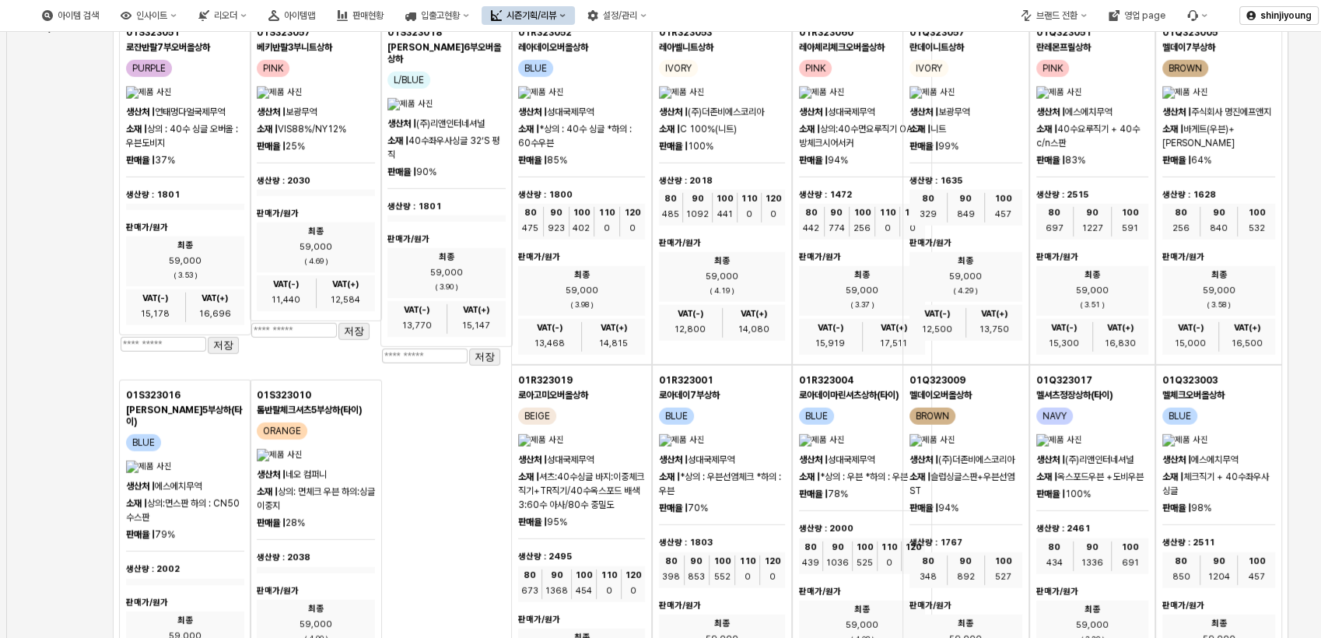
scroll to position [119, 0]
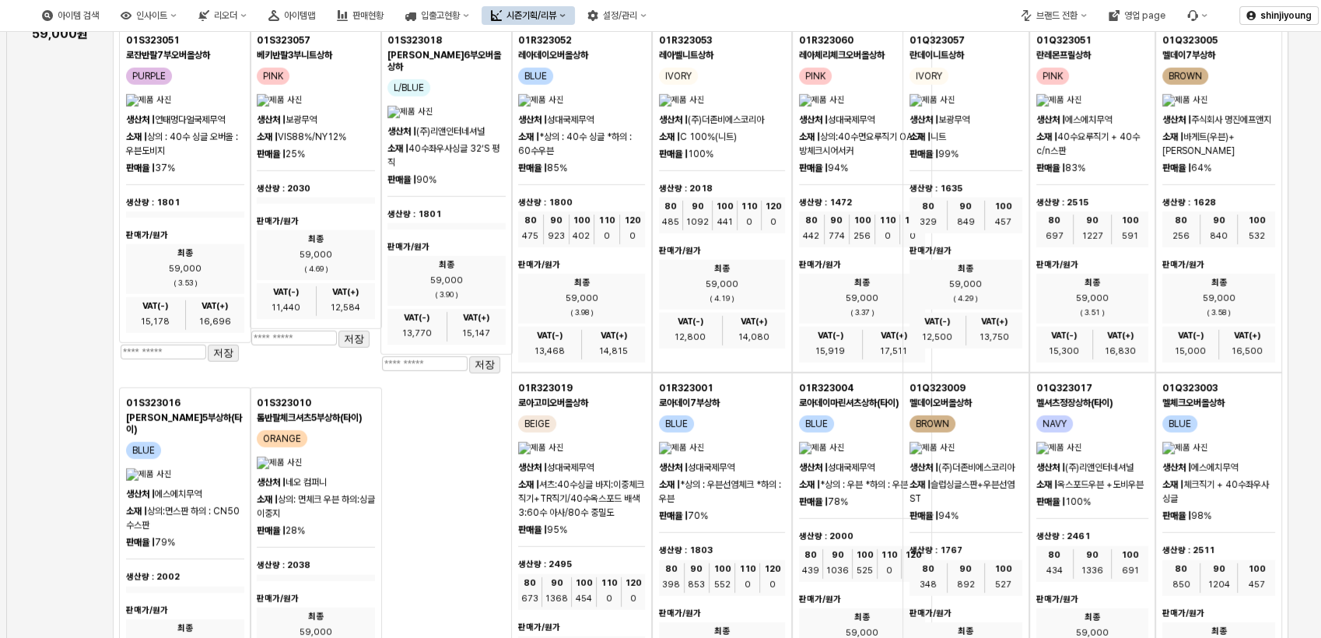
click at [476, 528] on div "01S323051 로잔반팔7부오버올상하 PURPLE 생산처 | 연태멍다얼국제무역 소재 | 상의 : 40수 싱글 오버올 : 우븐도비지 판매율 |…" at bounding box center [309, 381] width 380 height 713
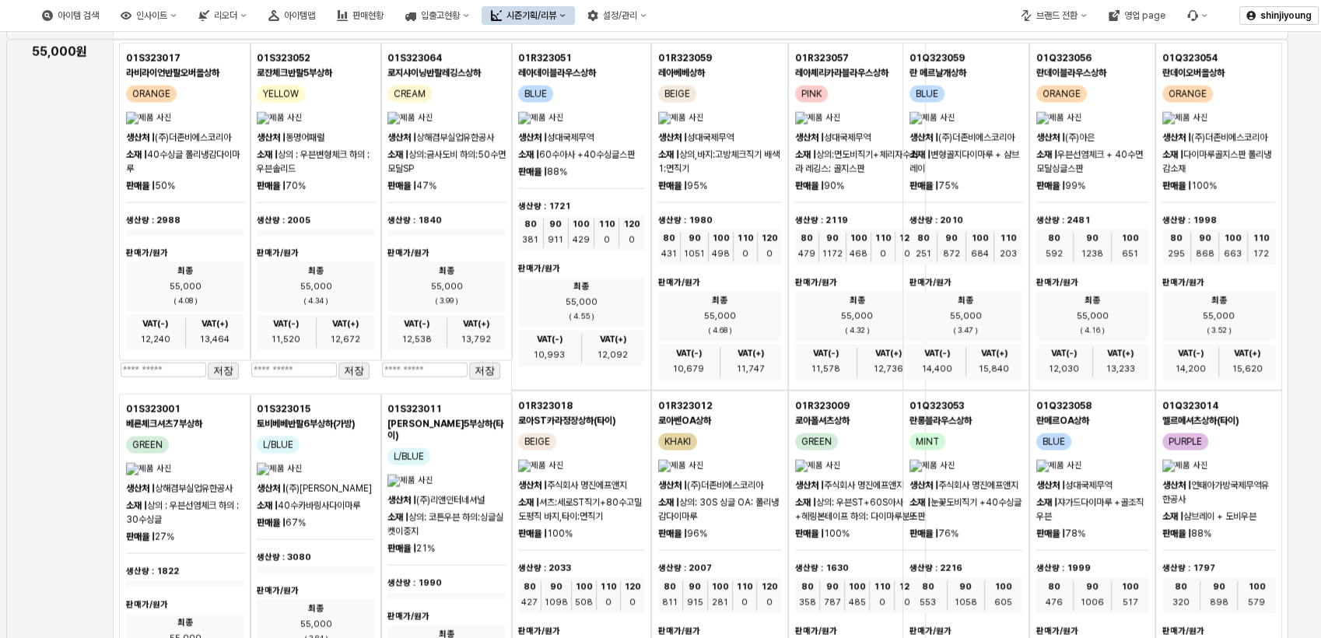
scroll to position [3354, 0]
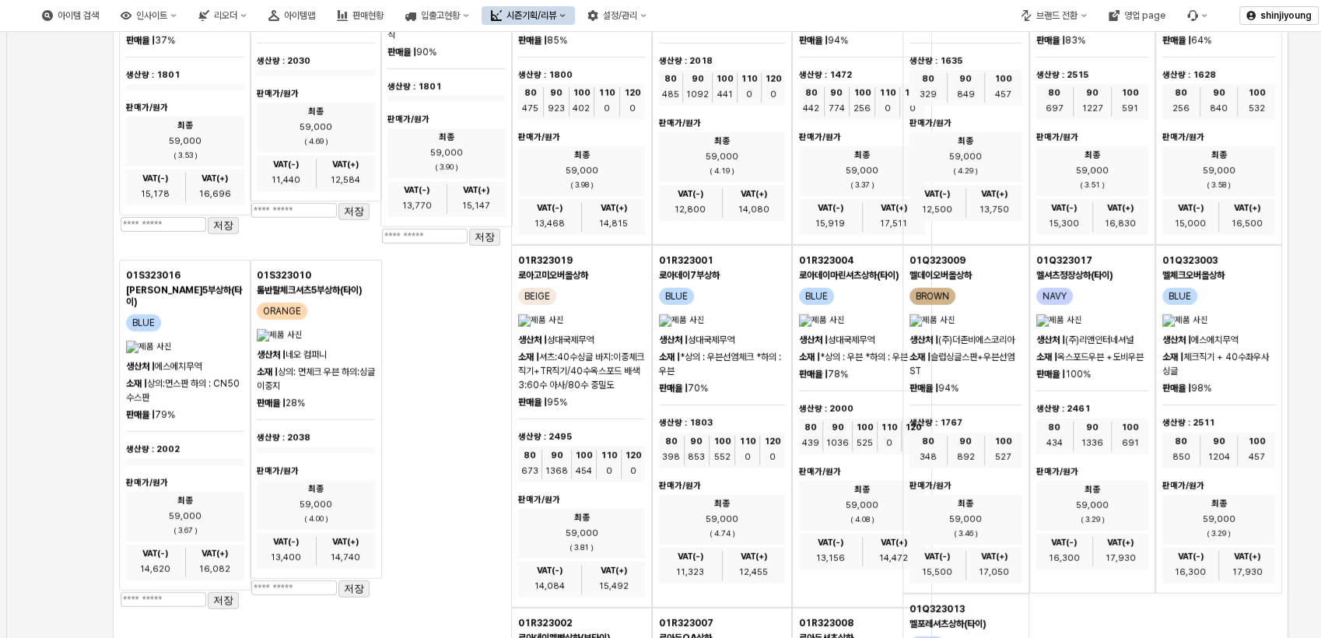
scroll to position [4806, 0]
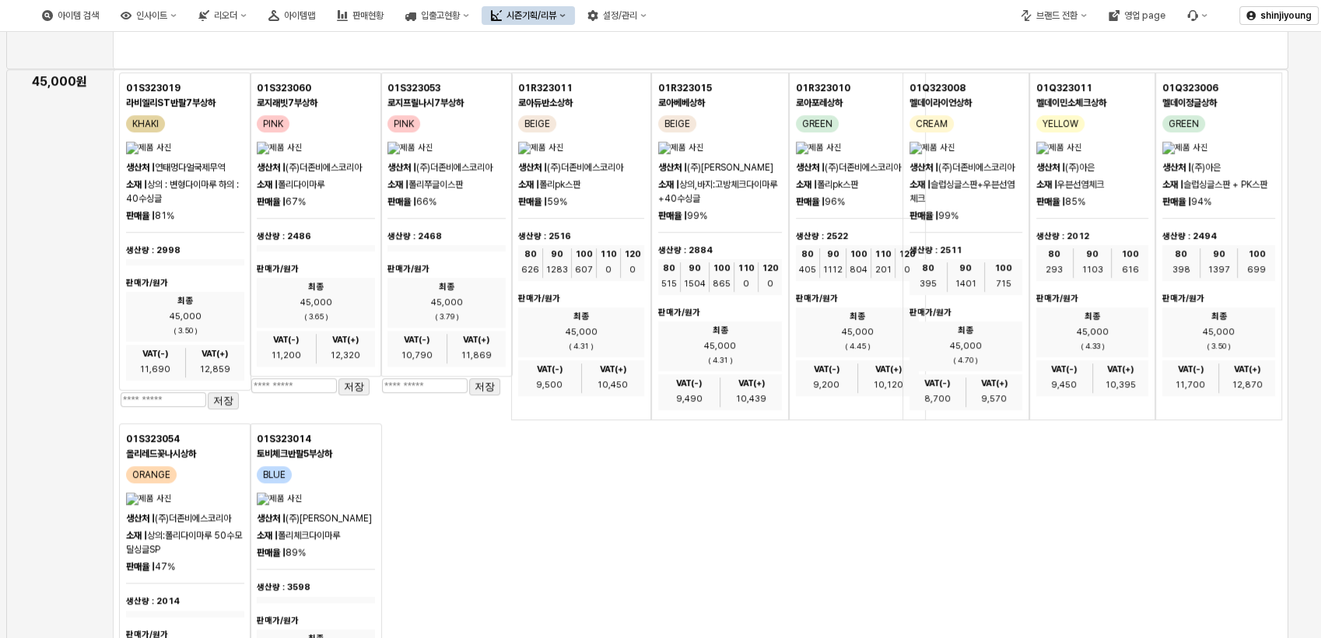
scroll to position [1164, 0]
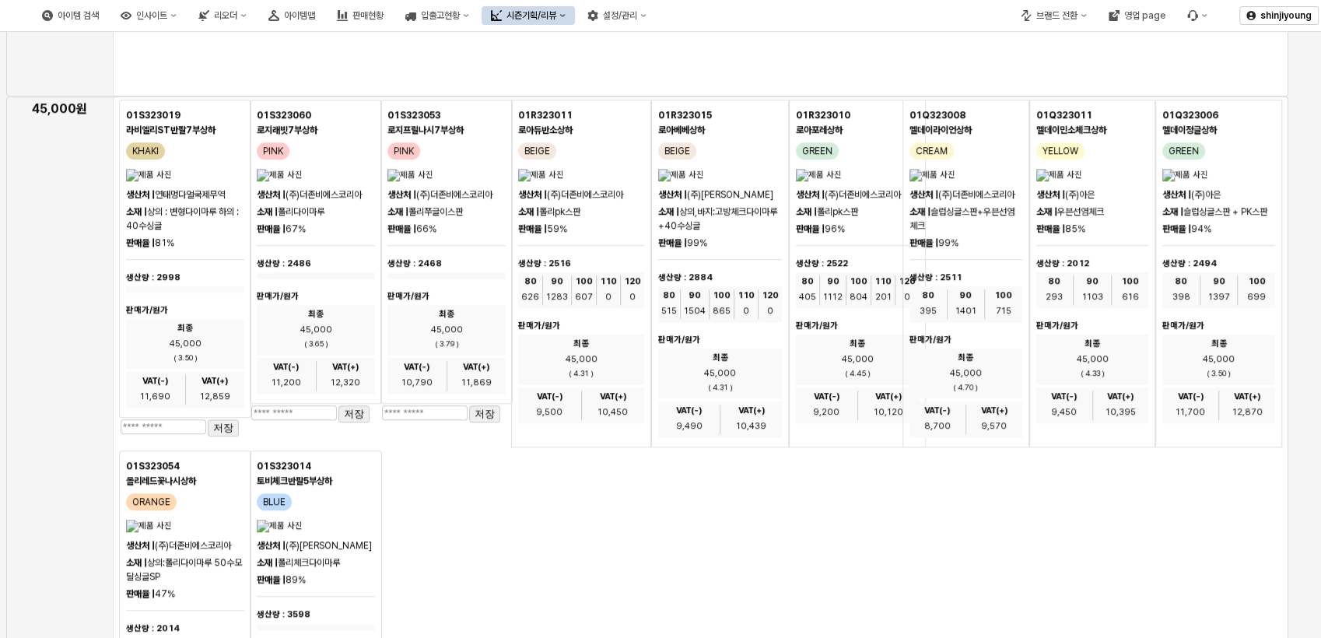
click at [555, 581] on div "App Frame" at bounding box center [701, 528] width 1176 height 865
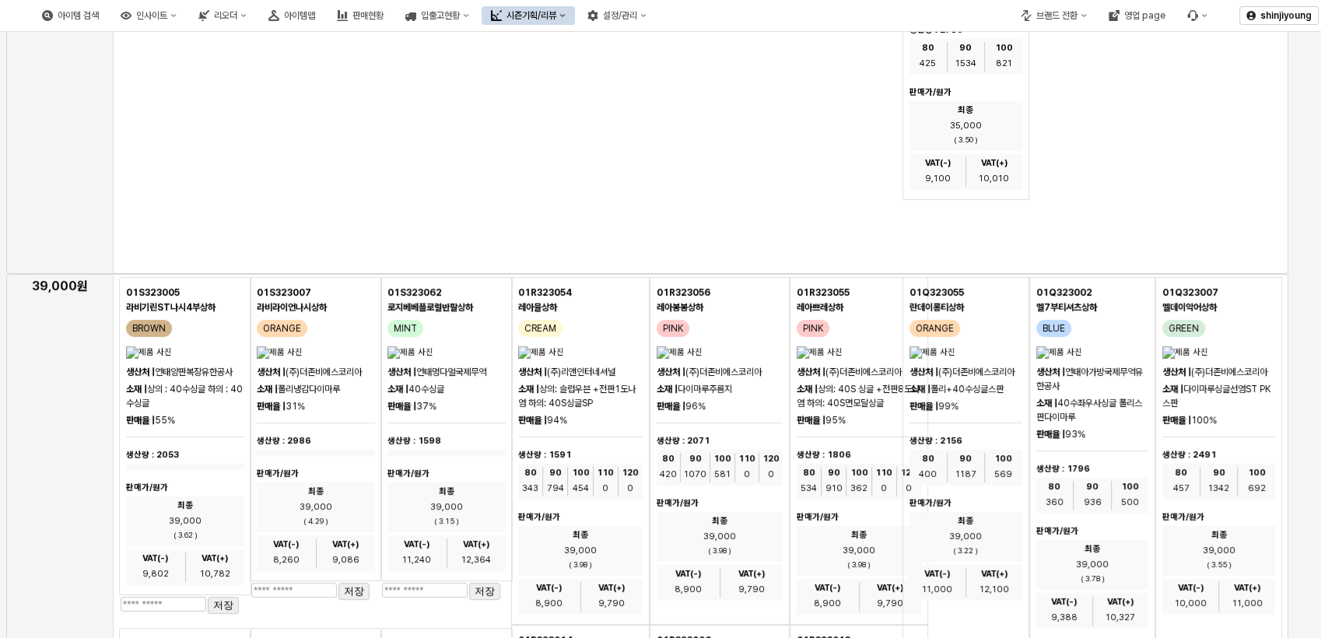
scroll to position [0, 0]
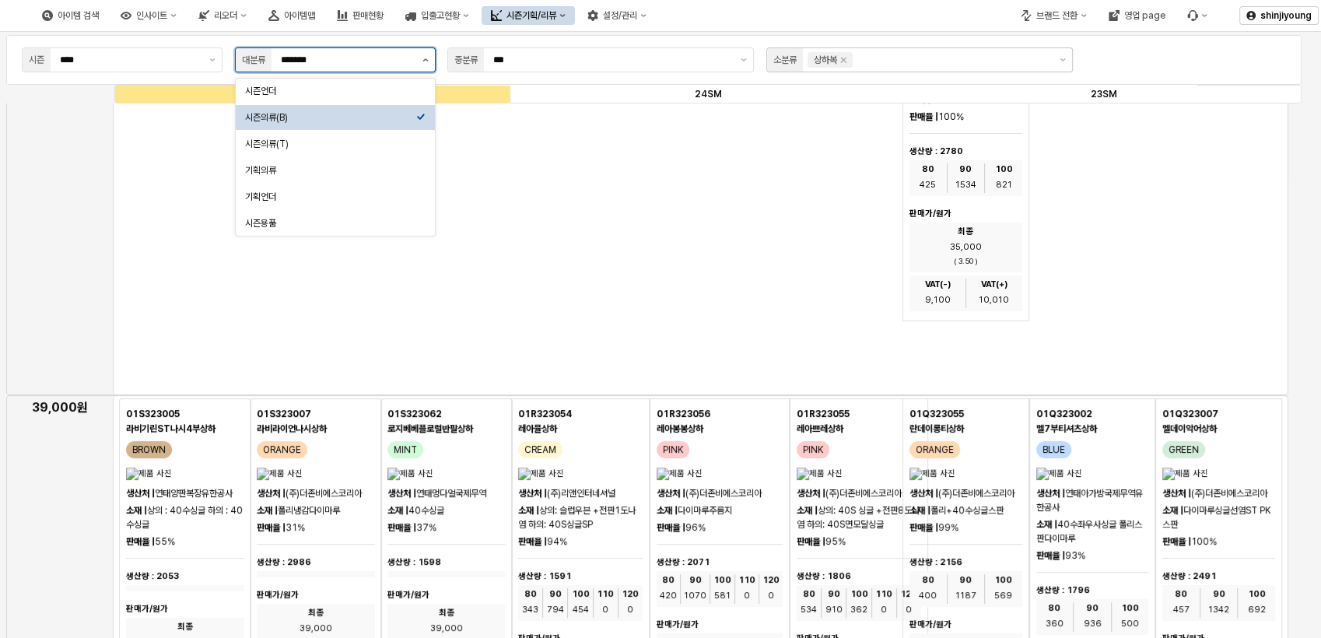
click at [426, 64] on button "제안 사항 표시" at bounding box center [425, 59] width 19 height 23
click at [379, 150] on div "시즌의류(T)" at bounding box center [330, 144] width 171 height 16
type input "*******"
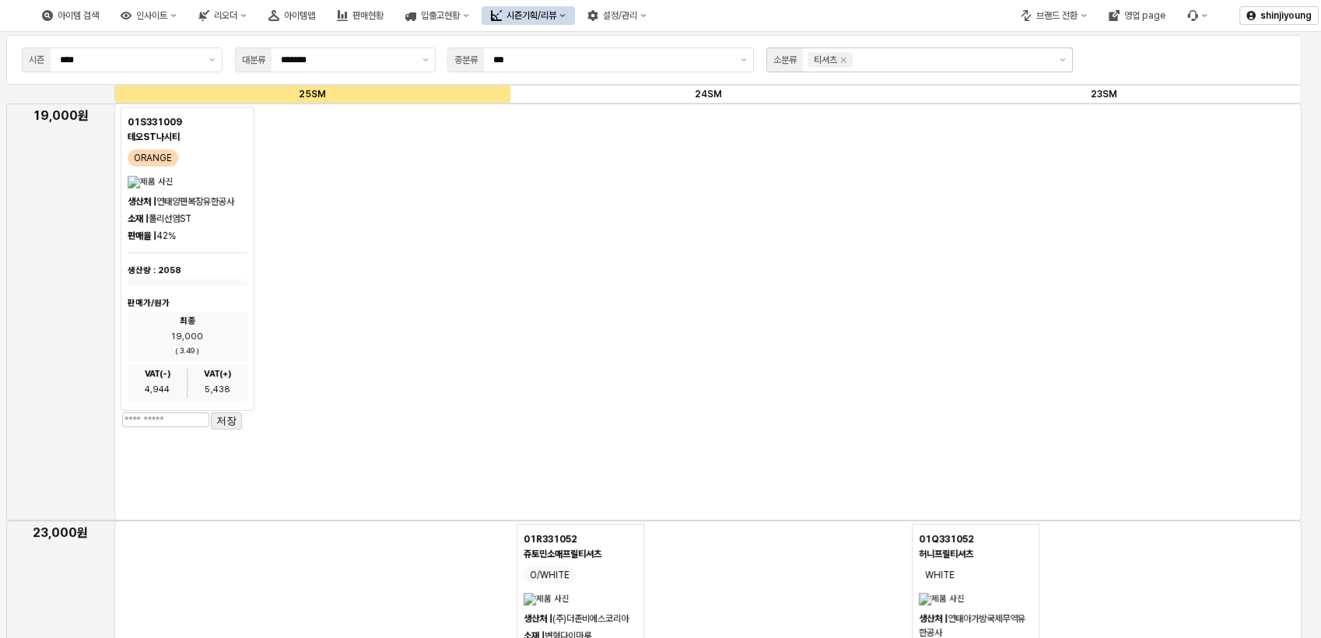
click at [846, 59] on icon "Remove 티셔츠" at bounding box center [843, 60] width 5 height 5
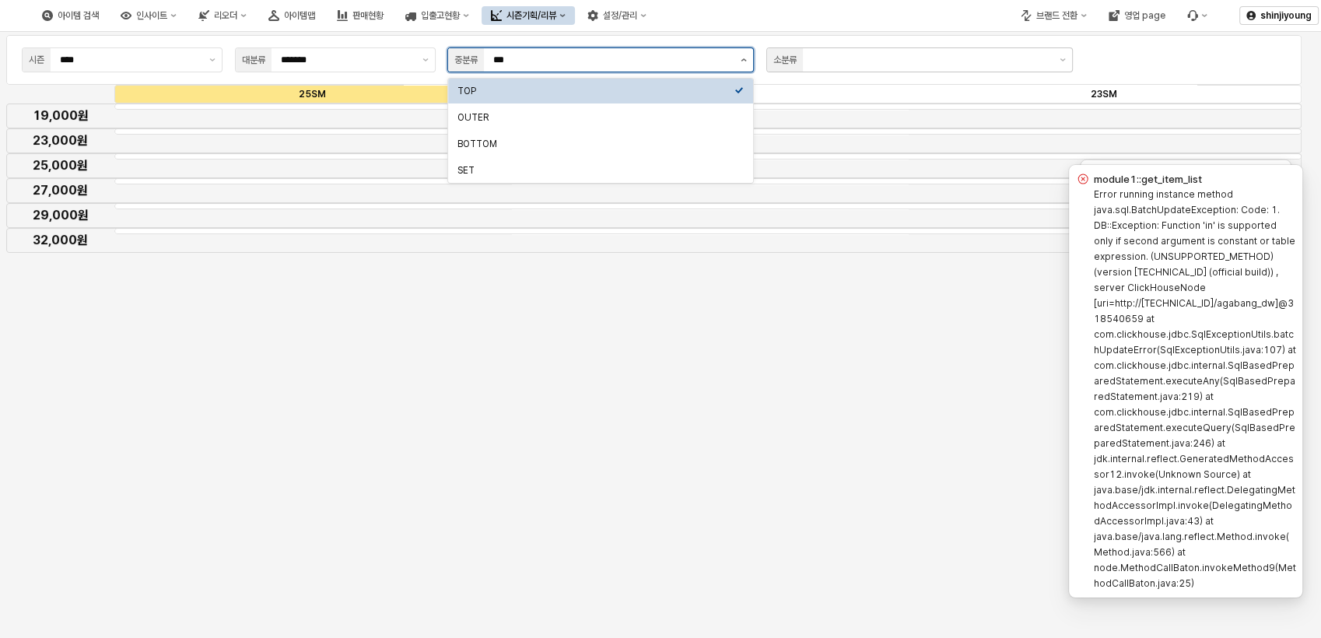
click at [743, 58] on button "제안 사항 표시" at bounding box center [743, 59] width 19 height 23
click at [596, 173] on div "SET" at bounding box center [595, 170] width 277 height 12
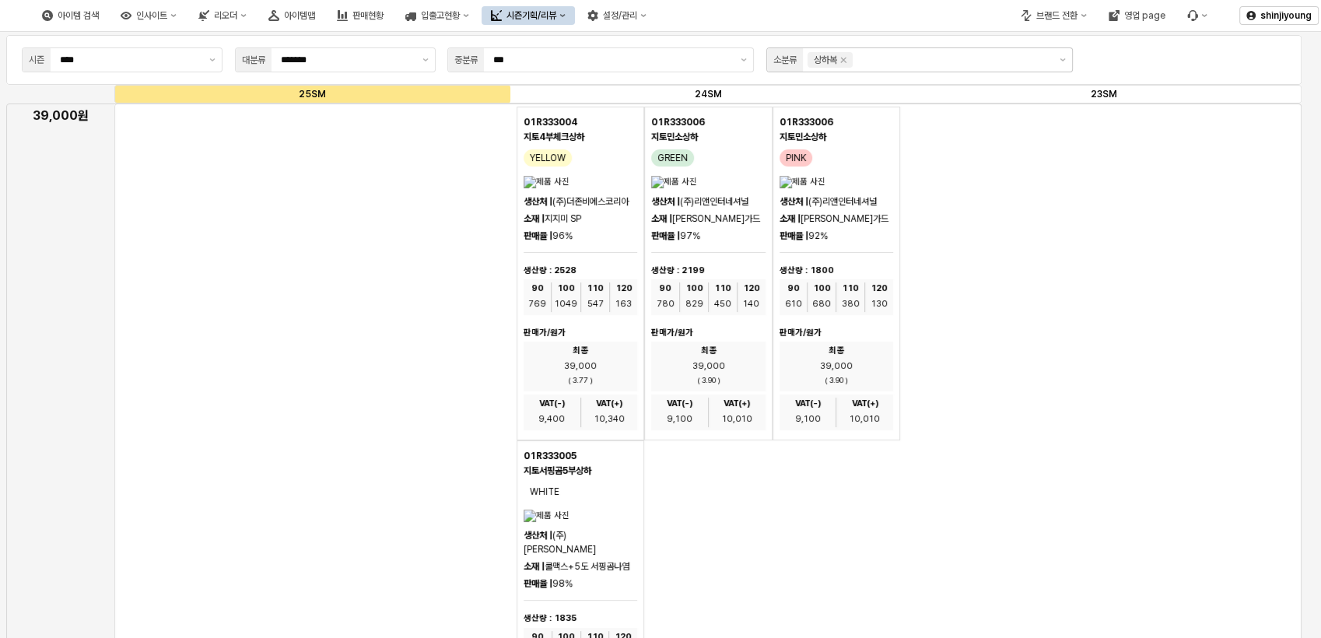
click at [387, 209] on div "App Frame" at bounding box center [707, 507] width 1187 height 809
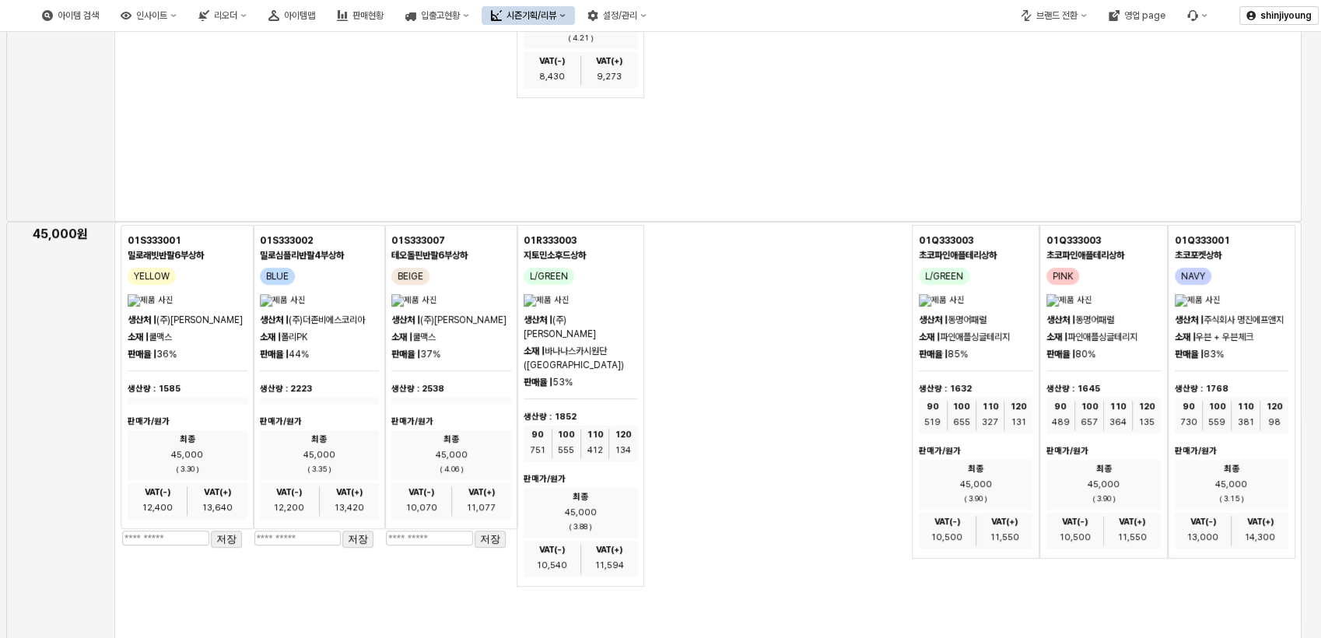
scroll to position [726, 0]
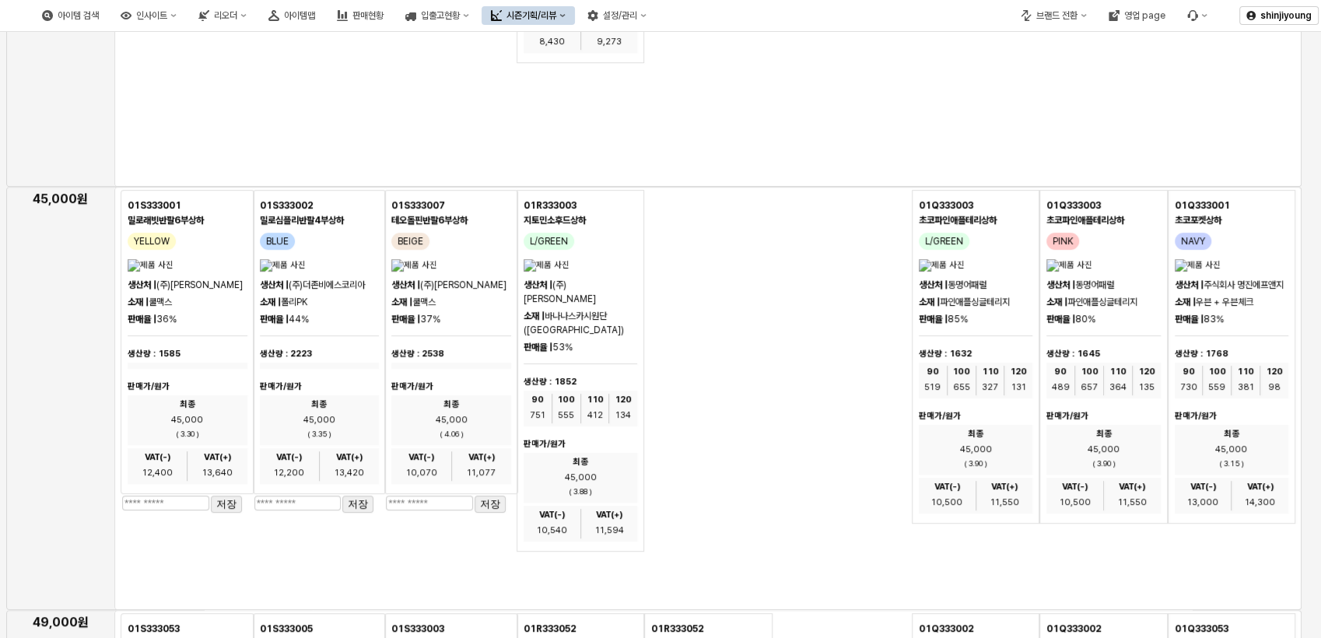
click at [728, 411] on div "01R333003 지토민소후드상하 L/GREEN 생산처 | (주)케이오엘 소재 | 바나나스카시원단(다이마루) 판매율 | 53% 생산량 : 18…" at bounding box center [709, 371] width 384 height 362
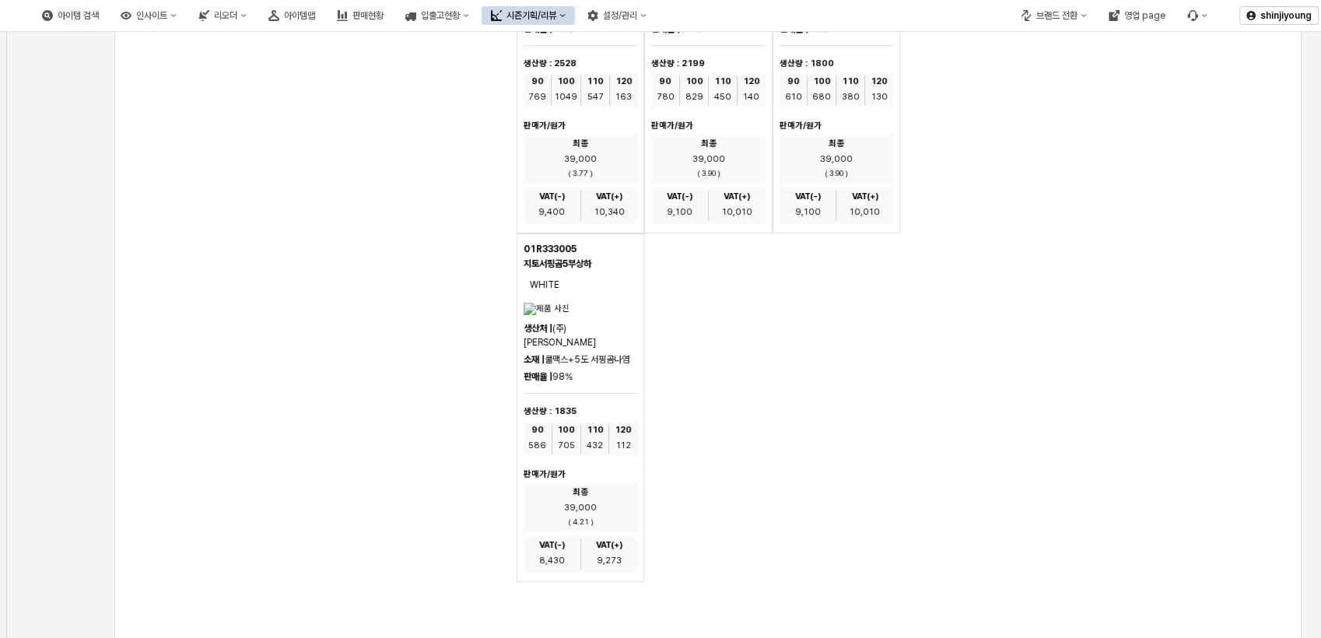
scroll to position [0, 0]
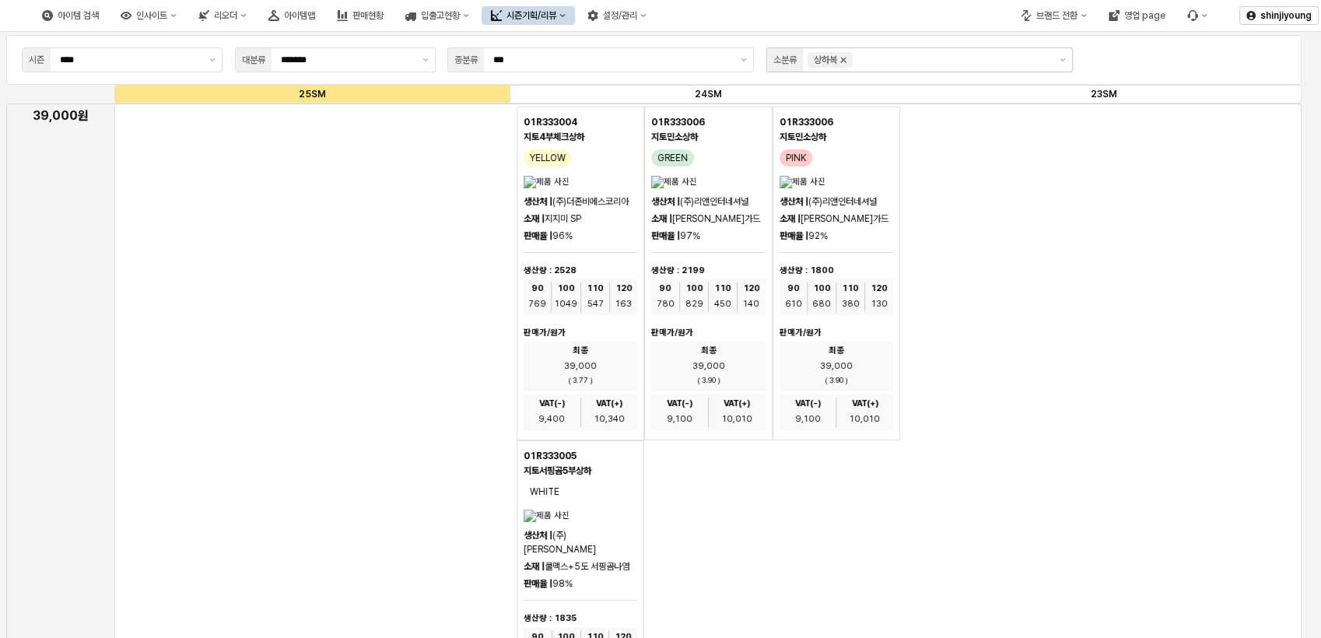
click at [847, 61] on icon "Remove 상하복" at bounding box center [843, 60] width 12 height 12
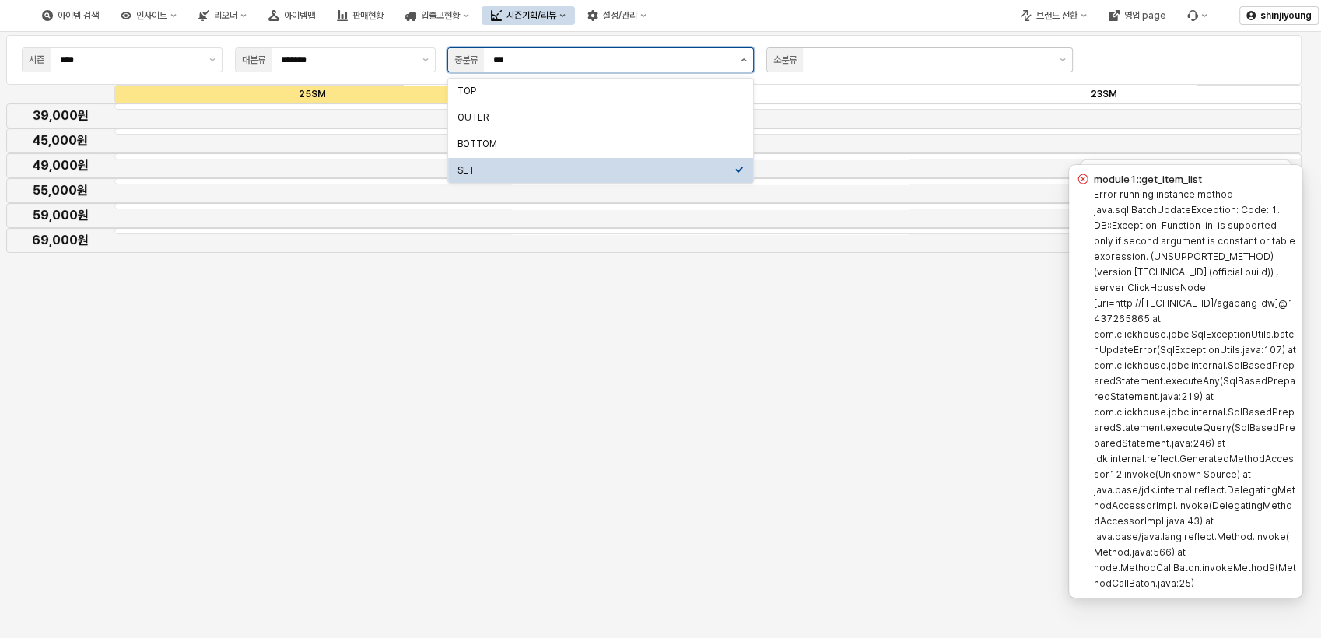
click at [747, 58] on button "제안 사항 표시" at bounding box center [743, 59] width 19 height 23
click at [578, 99] on div "TOP" at bounding box center [600, 91] width 305 height 25
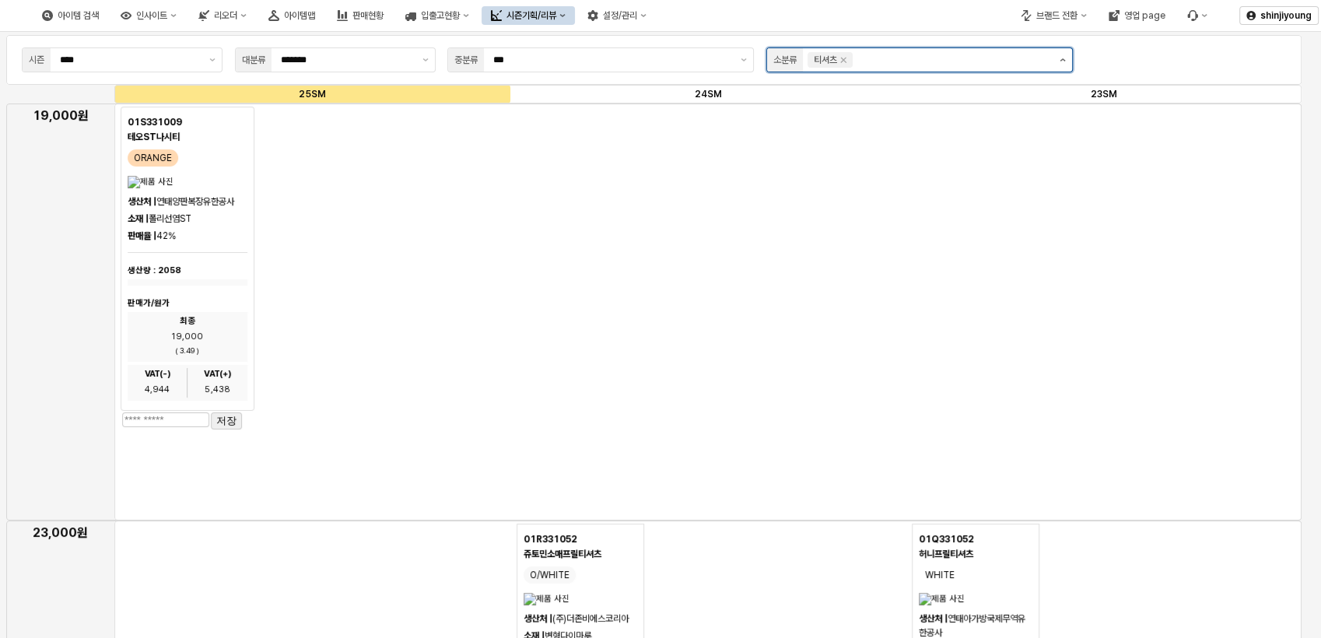
click at [1060, 61] on icon "제안 사항 표시" at bounding box center [1063, 59] width 6 height 3
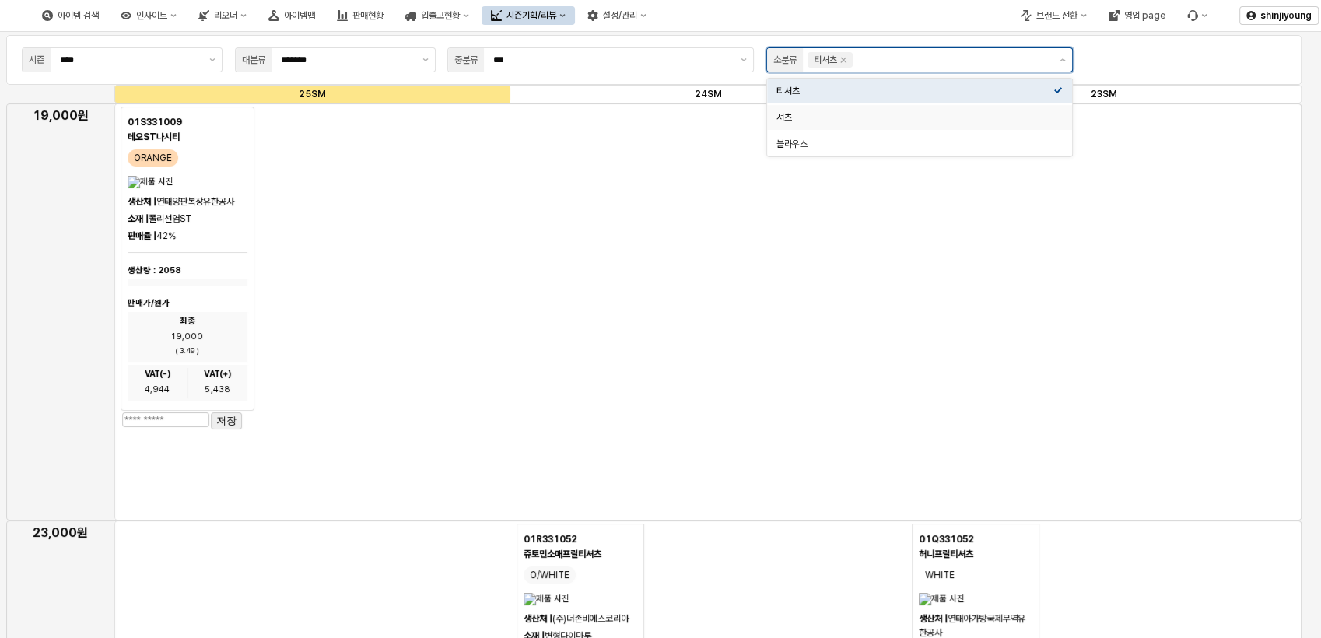
click at [990, 129] on div "셔츠" at bounding box center [919, 117] width 305 height 25
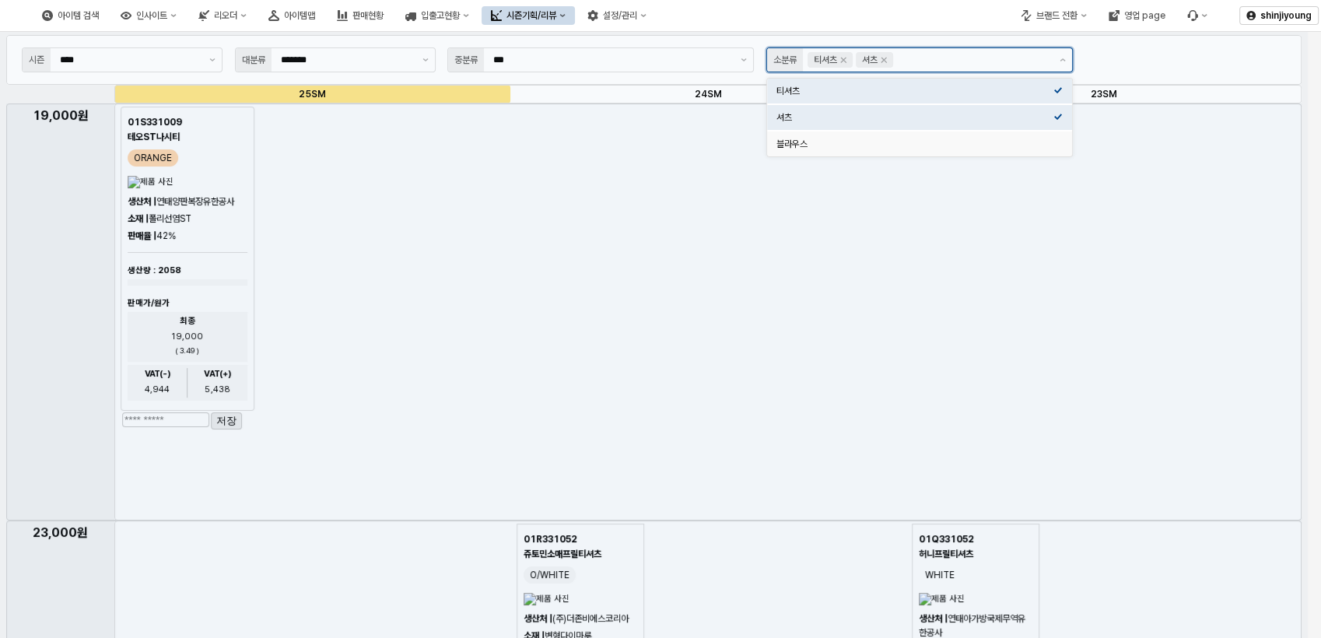
click at [983, 145] on div "블라우스" at bounding box center [914, 144] width 277 height 12
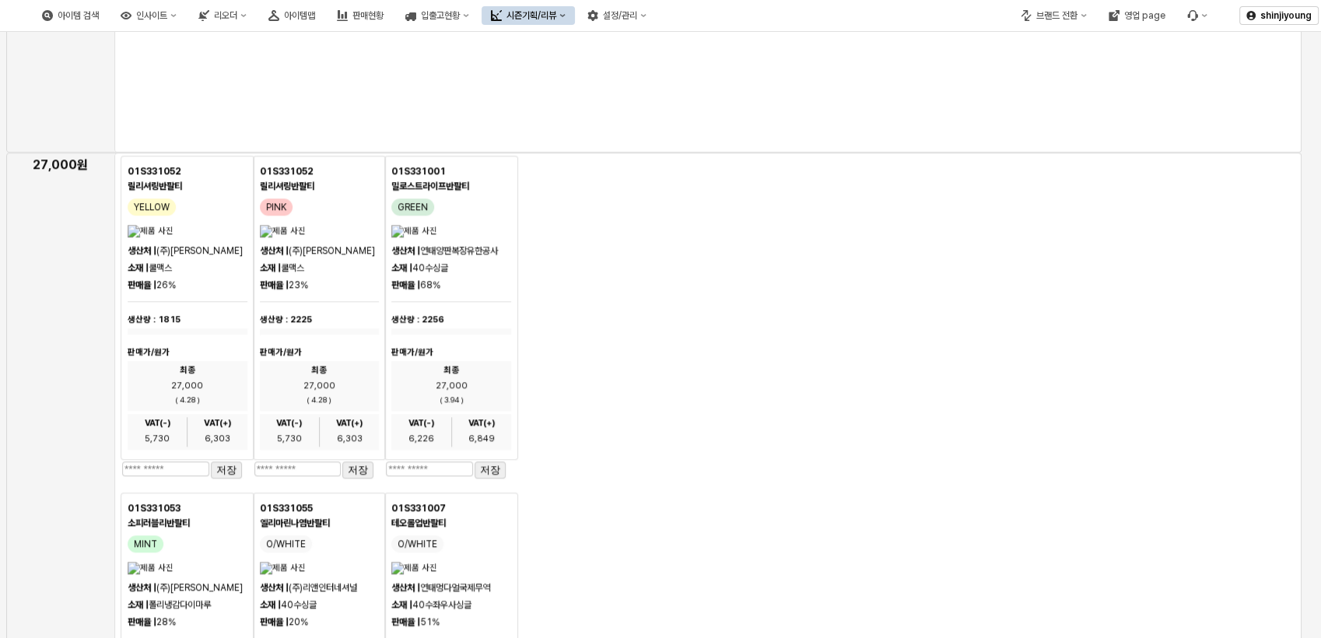
scroll to position [1558, 0]
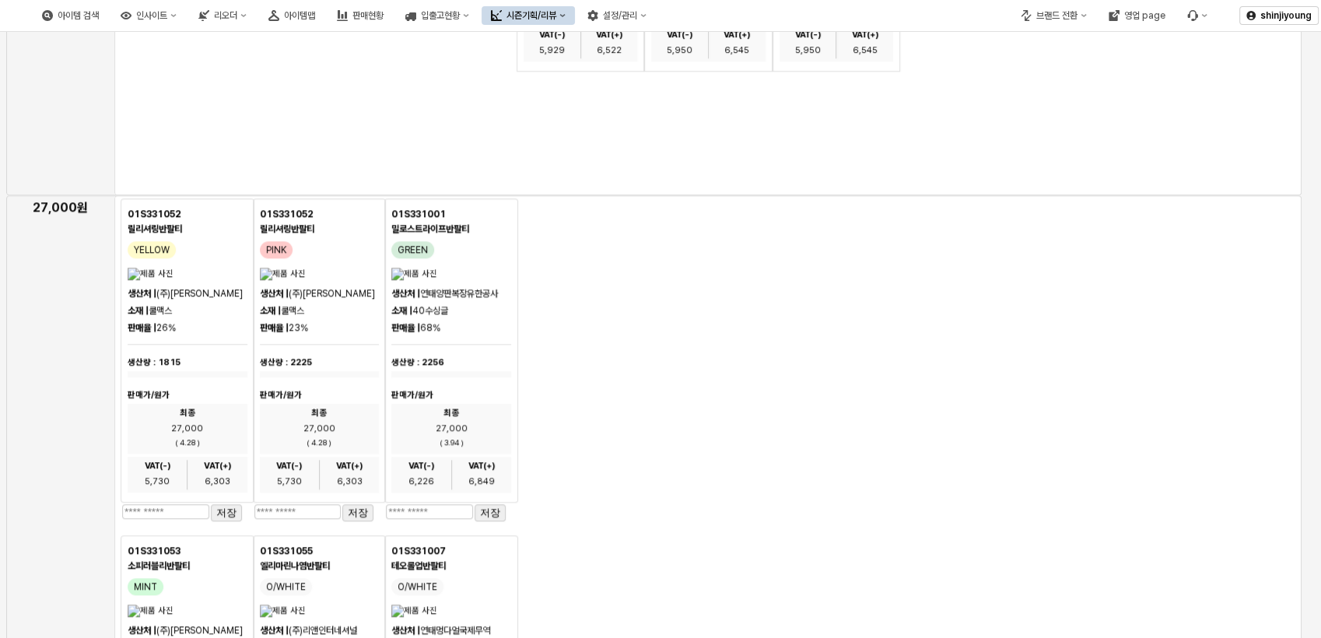
drag, startPoint x: 648, startPoint y: 321, endPoint x: 1196, endPoint y: 439, distance: 560.2
click at [1196, 439] on div "App Frame" at bounding box center [707, 612] width 1187 height 834
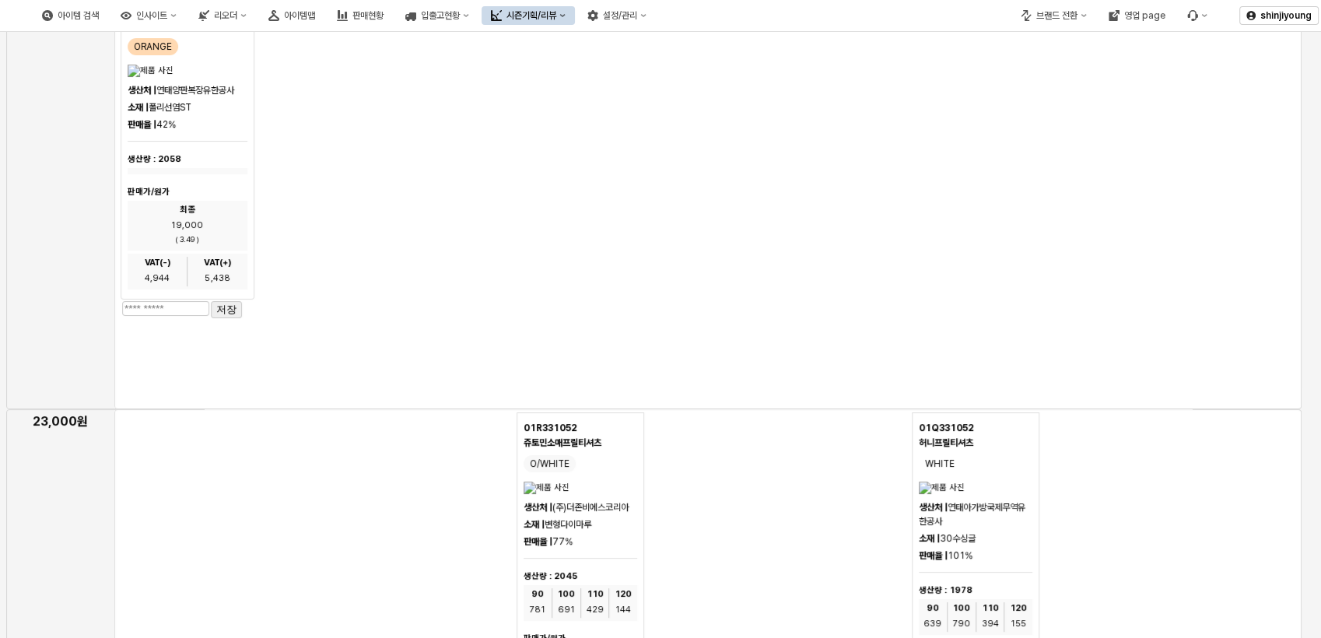
scroll to position [0, 0]
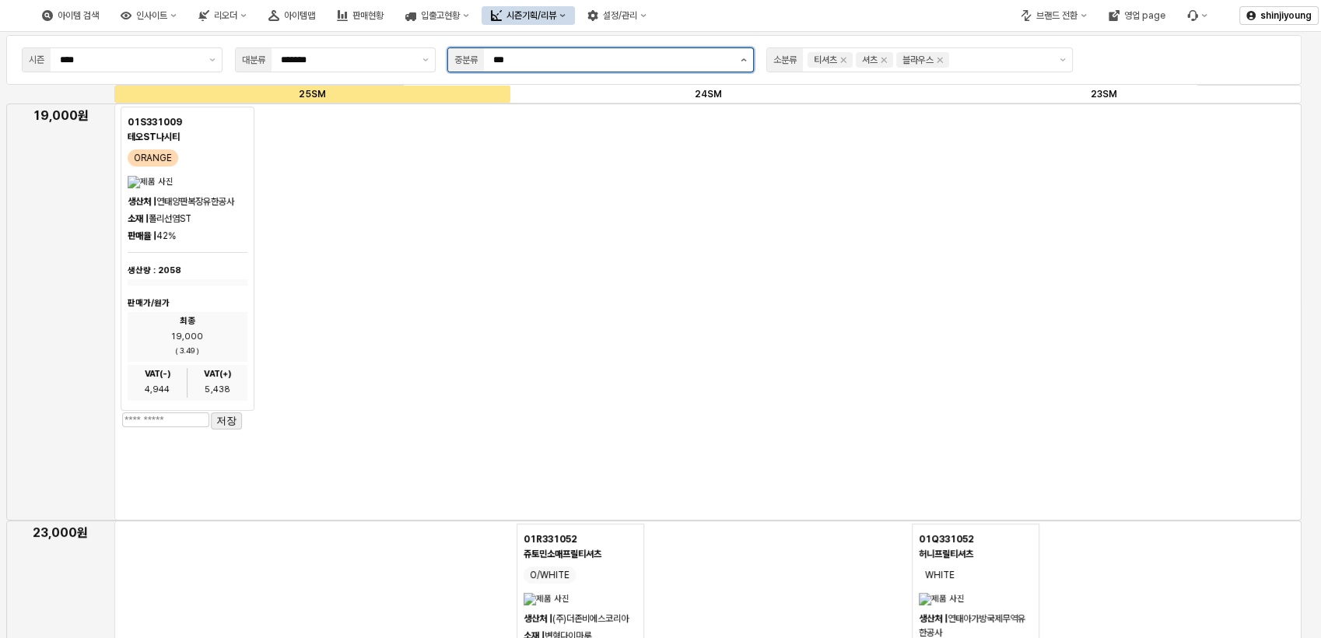
click at [742, 61] on icon "제안 사항 표시" at bounding box center [744, 59] width 6 height 3
click at [473, 138] on div "BOTTOM" at bounding box center [595, 144] width 277 height 12
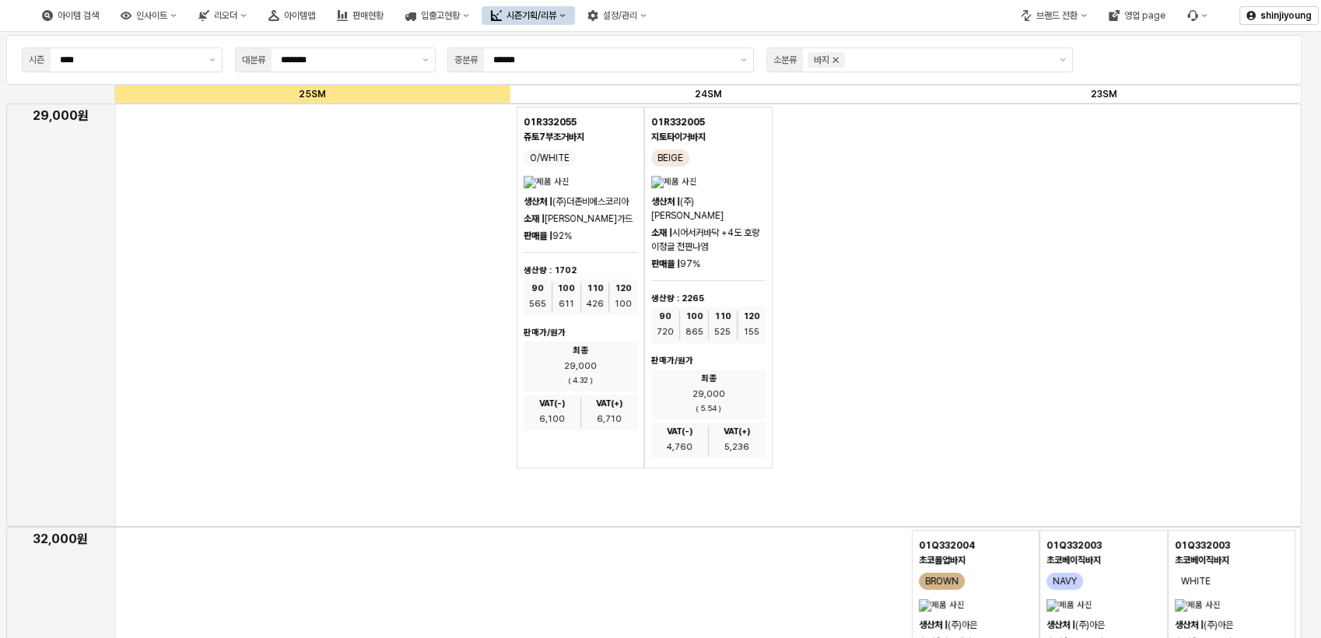
click at [836, 61] on icon "Remove 바지" at bounding box center [835, 60] width 5 height 5
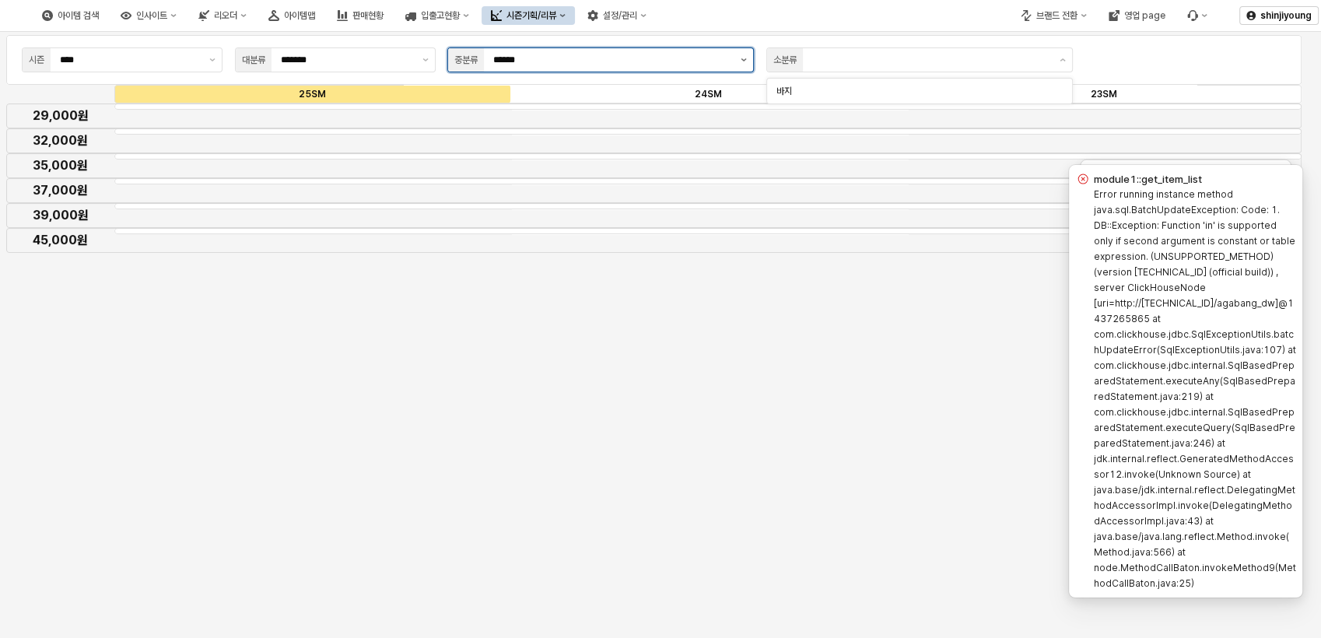
click at [746, 61] on button "제안 사항 표시" at bounding box center [743, 59] width 19 height 23
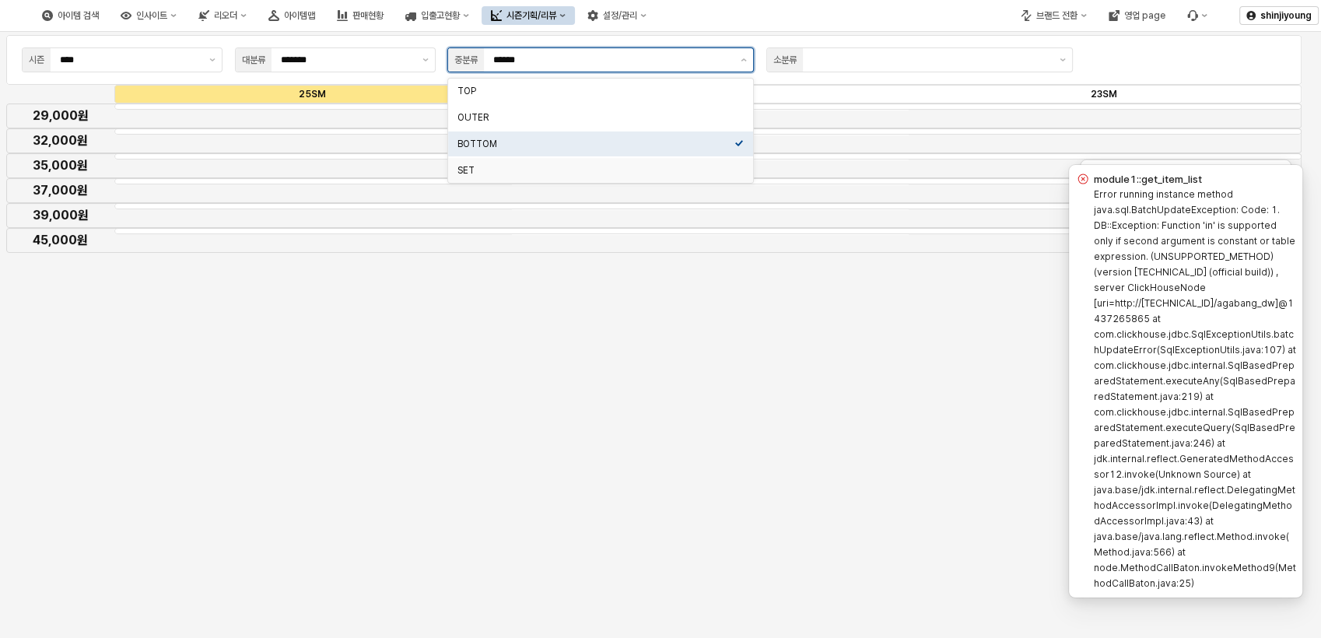
click at [461, 173] on div "SET" at bounding box center [595, 170] width 277 height 12
type input "***"
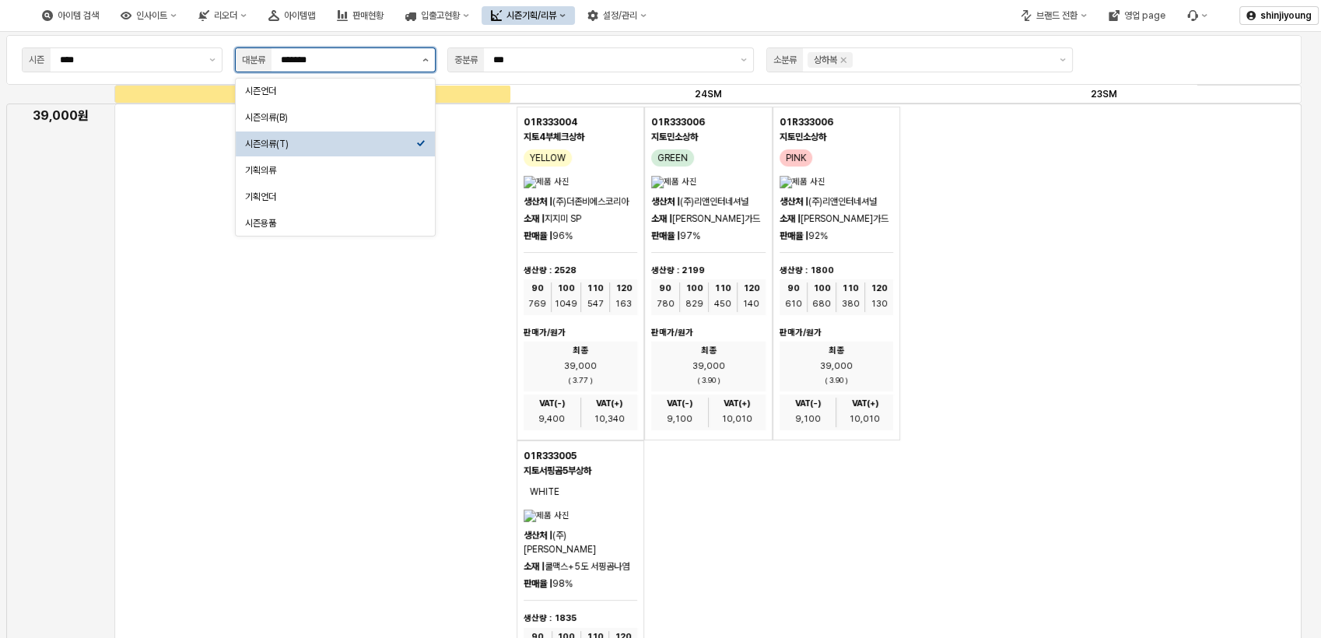
click at [419, 59] on button "제안 사항 표시" at bounding box center [425, 59] width 19 height 23
click at [318, 115] on div "시즌의류(B)" at bounding box center [330, 117] width 171 height 12
type input "*******"
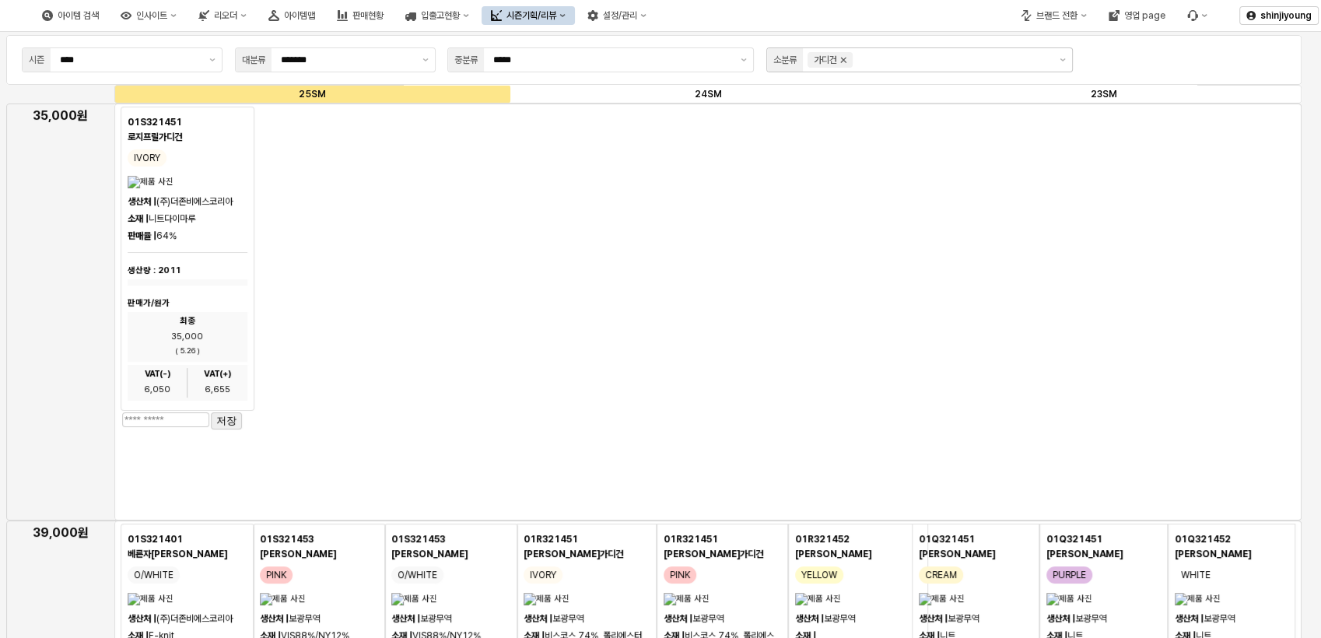
click at [846, 58] on icon "Remove 가디건" at bounding box center [843, 60] width 12 height 12
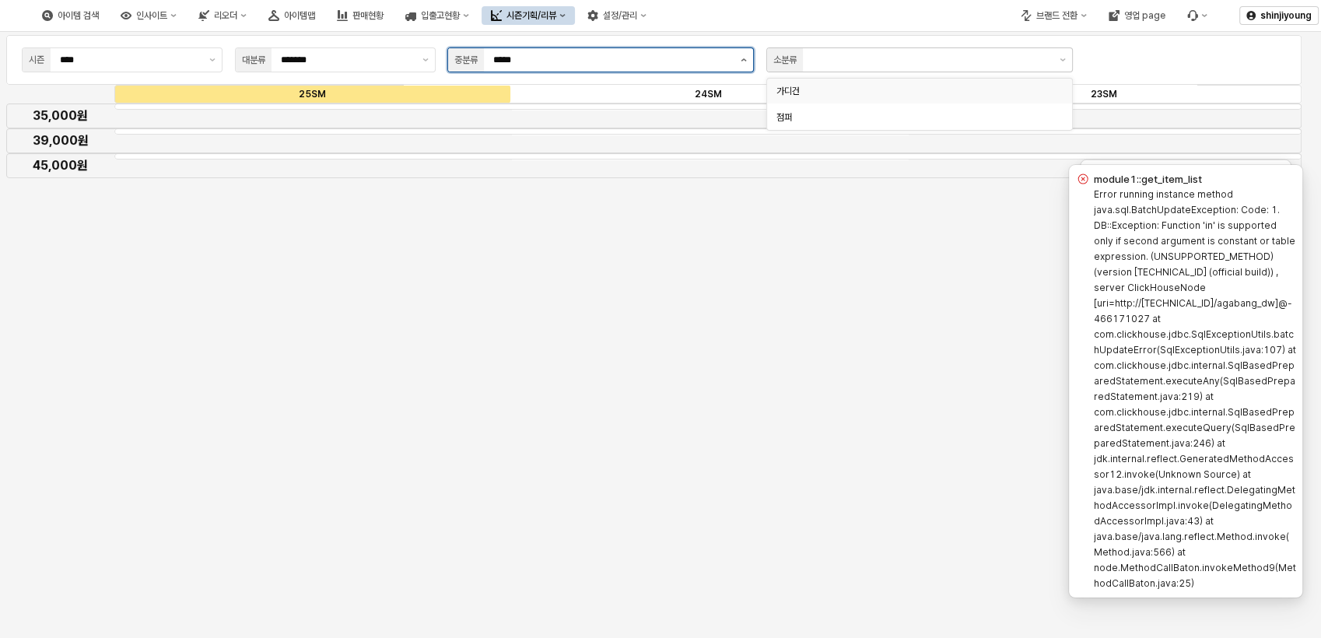
click at [741, 61] on button "제안 사항 표시" at bounding box center [743, 59] width 19 height 23
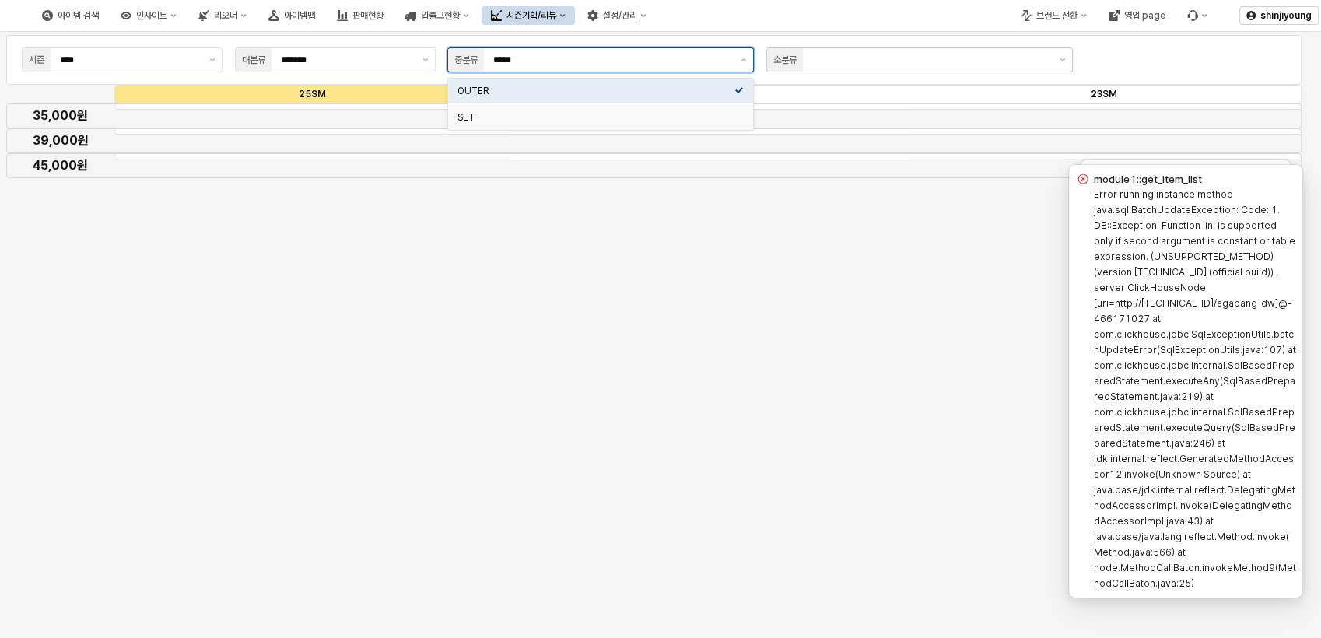
click at [522, 121] on div "SET" at bounding box center [595, 117] width 277 height 12
type input "***"
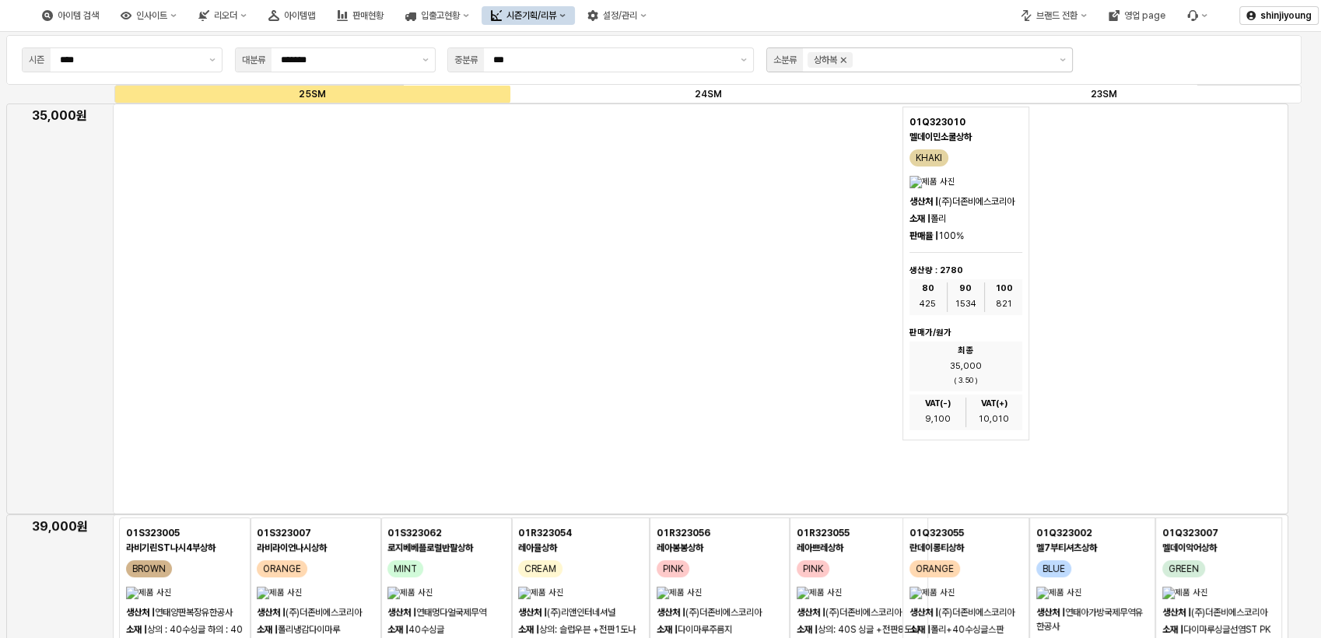
click at [847, 61] on icon "Remove 상하복" at bounding box center [843, 60] width 12 height 12
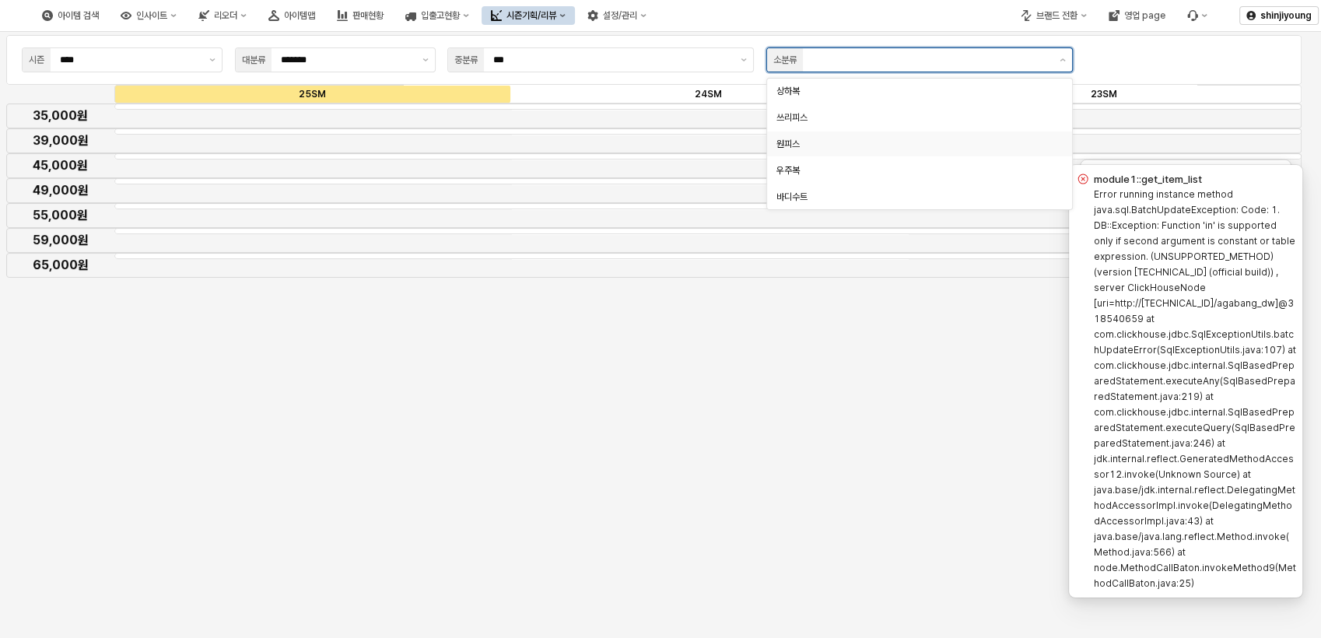
click at [795, 146] on div "원피스" at bounding box center [914, 144] width 277 height 12
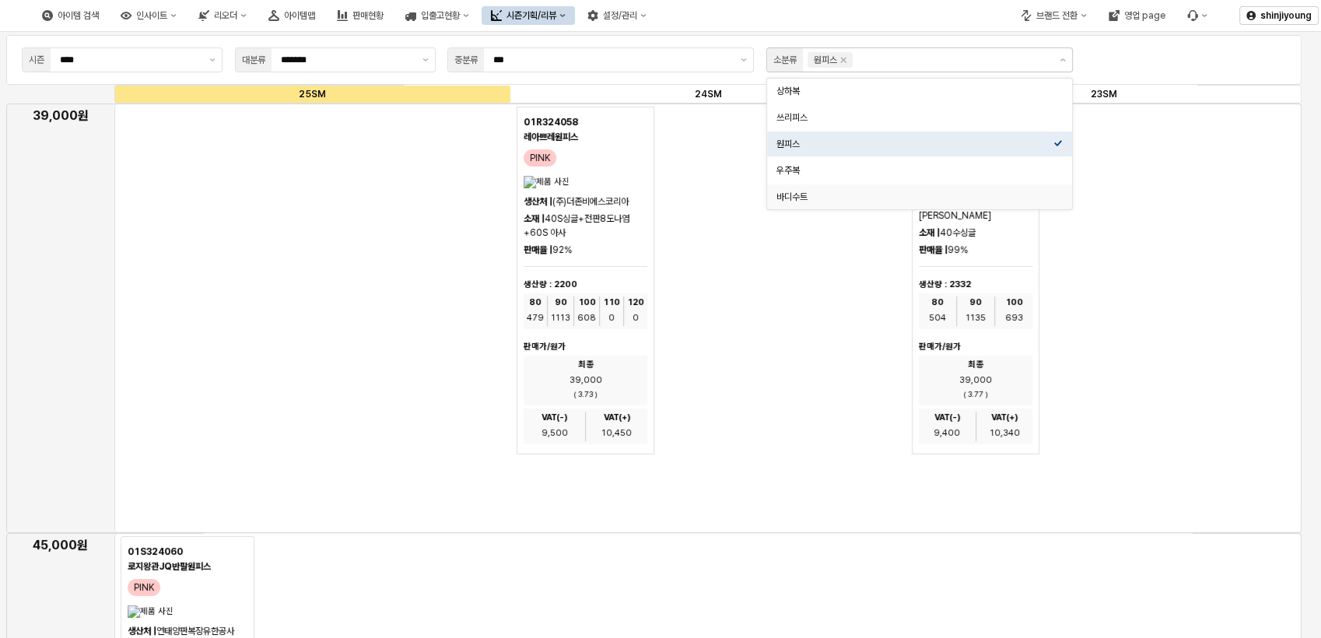
click at [1204, 328] on div "01Q324058 란데이플라워원피스 GREEN 생산처 | (주)케이오엘 소재 | 40수싱글 판매율 | 99% 생산량 : 2332 80 504 …" at bounding box center [1104, 281] width 384 height 348
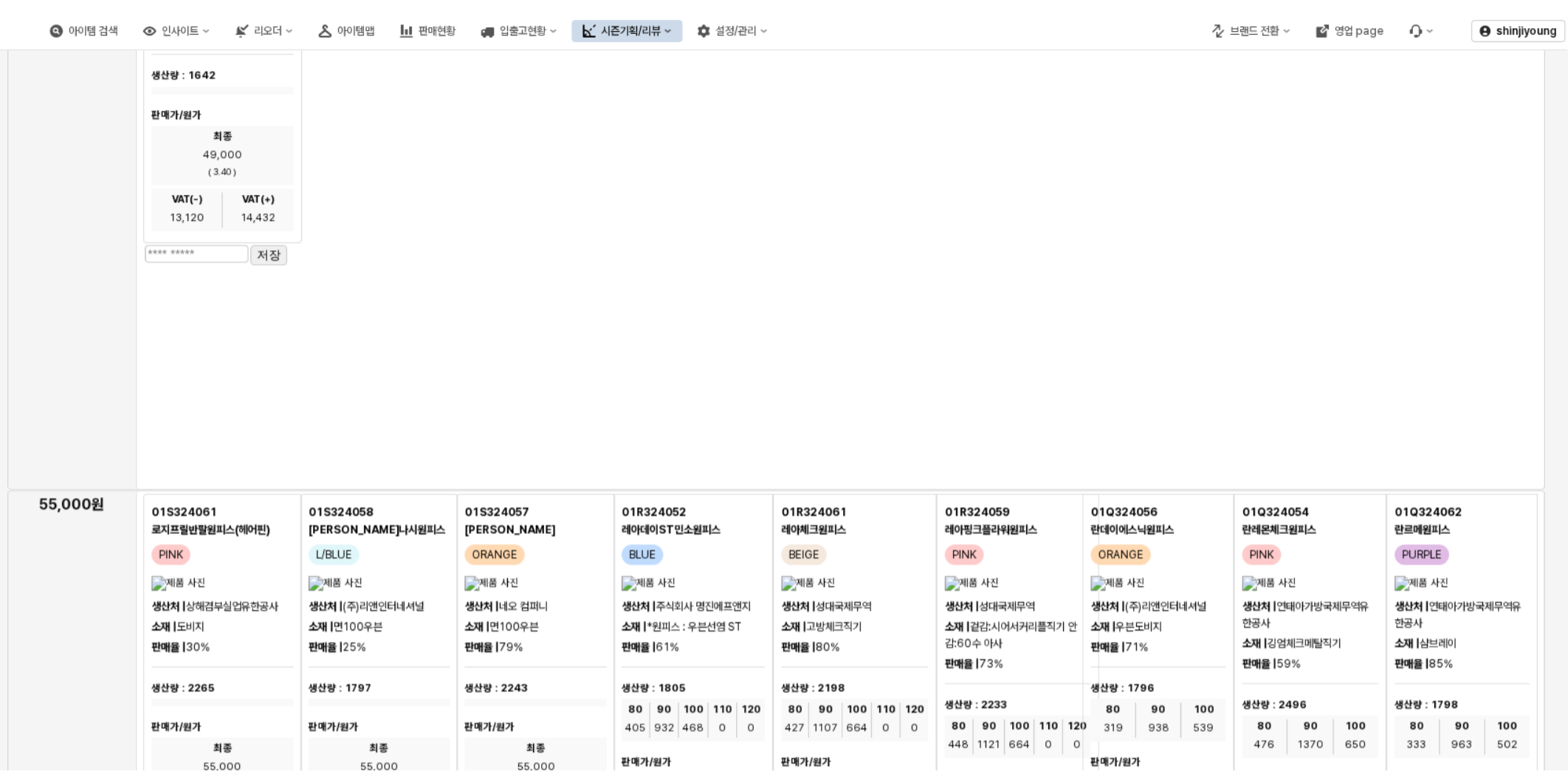
scroll to position [1330, 0]
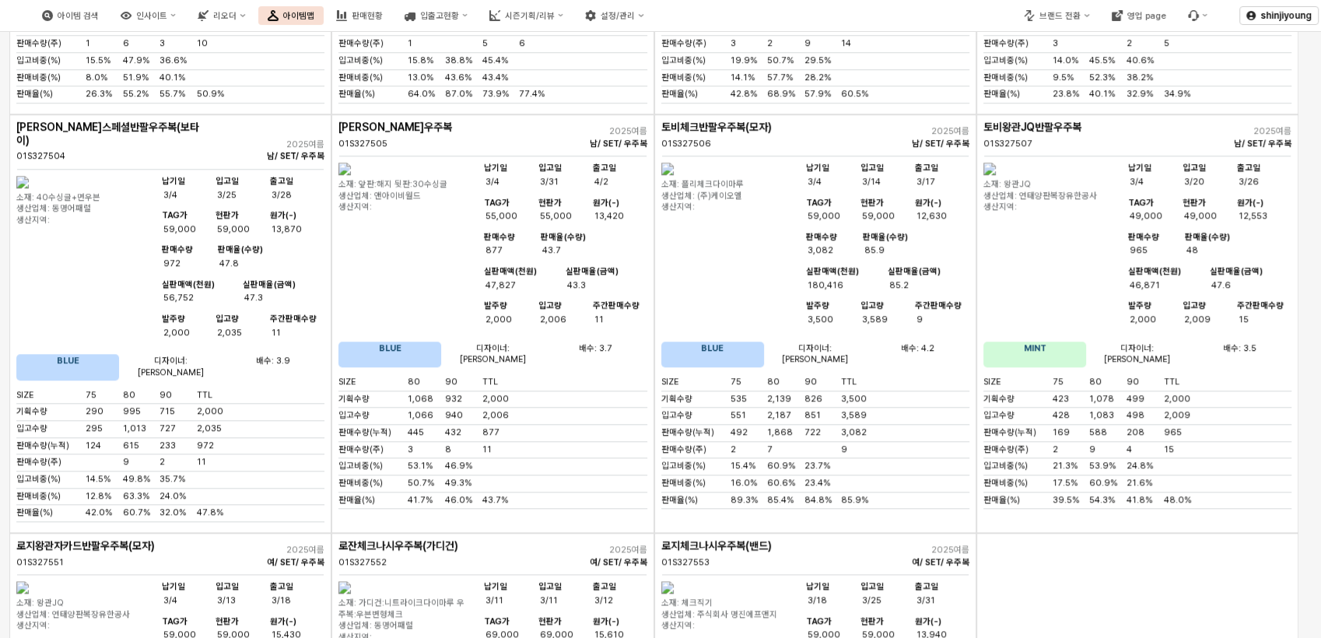
scroll to position [7296, 0]
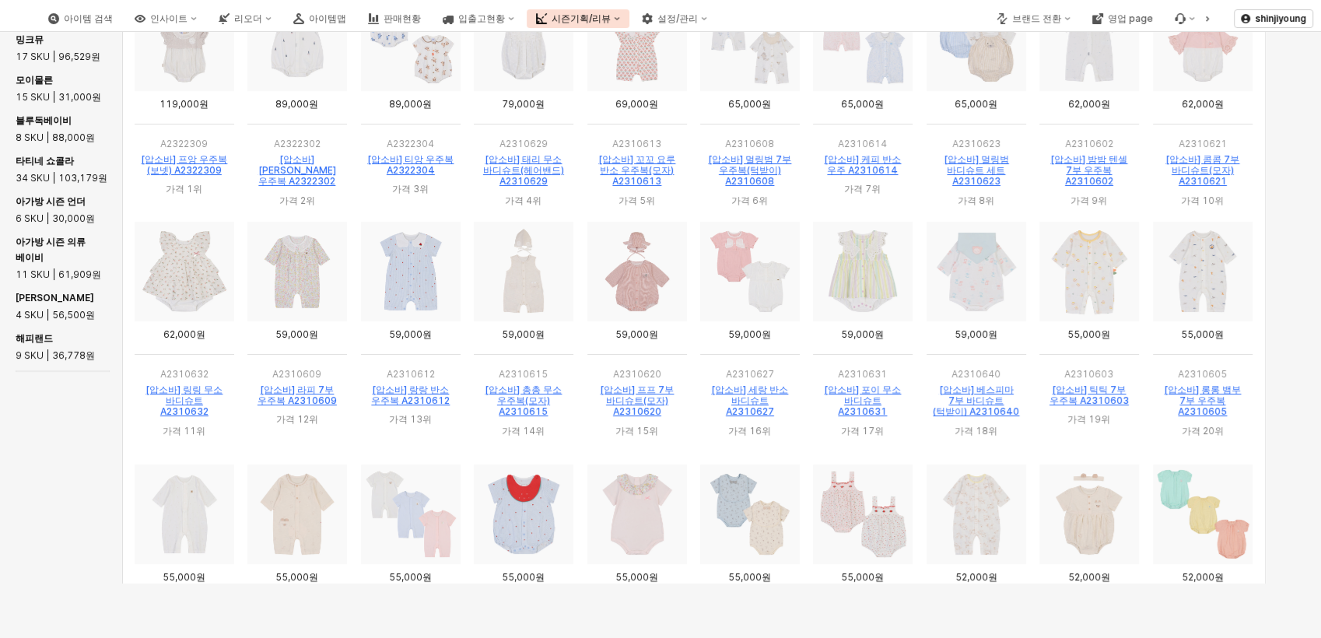
scroll to position [4092, 0]
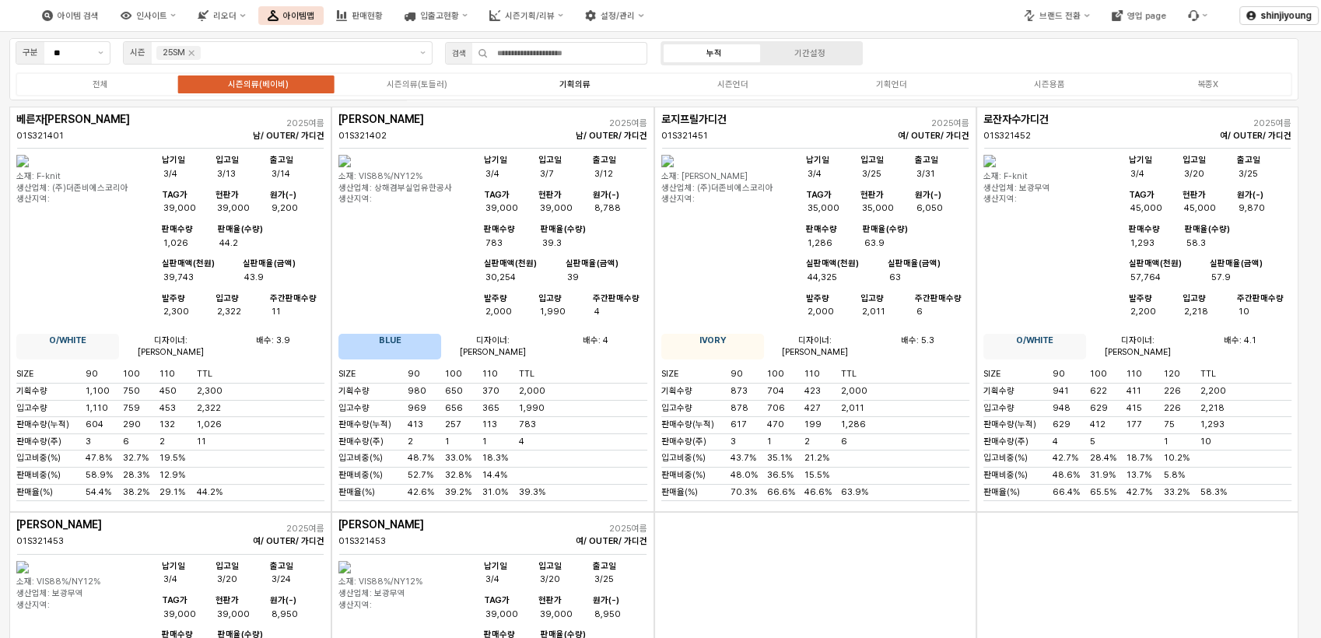
click at [584, 86] on div "기획의류" at bounding box center [574, 84] width 31 height 10
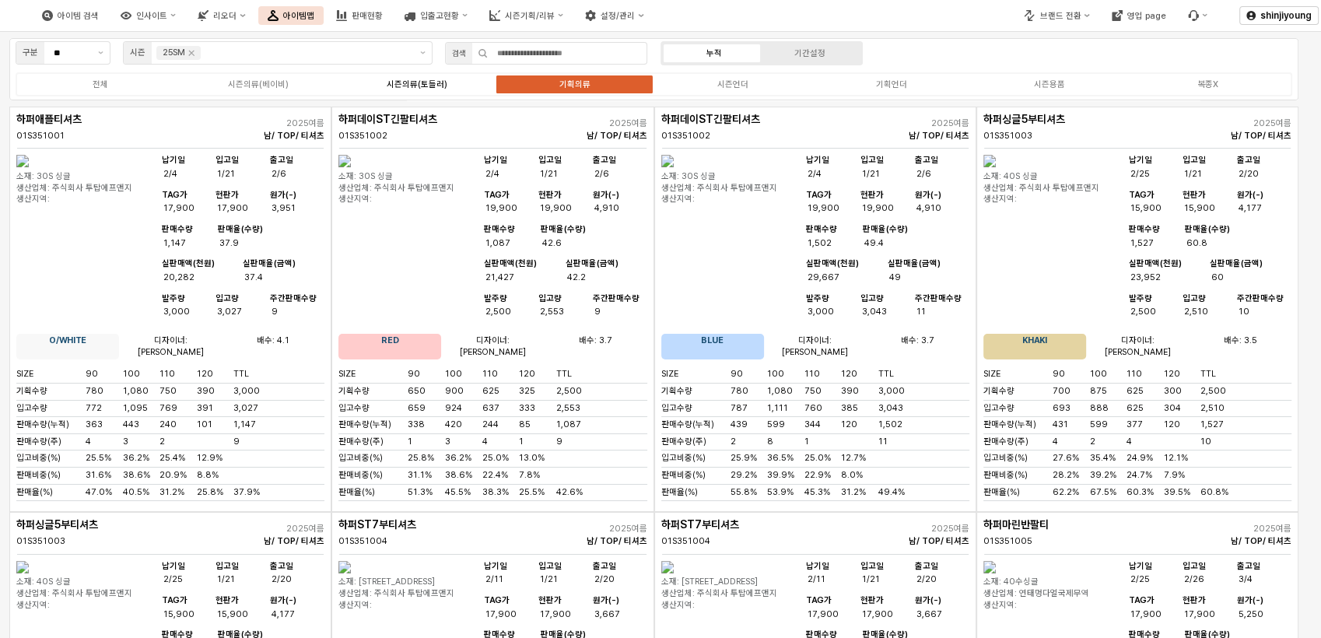
click at [419, 83] on div "시즌의류(토들러)" at bounding box center [416, 84] width 61 height 10
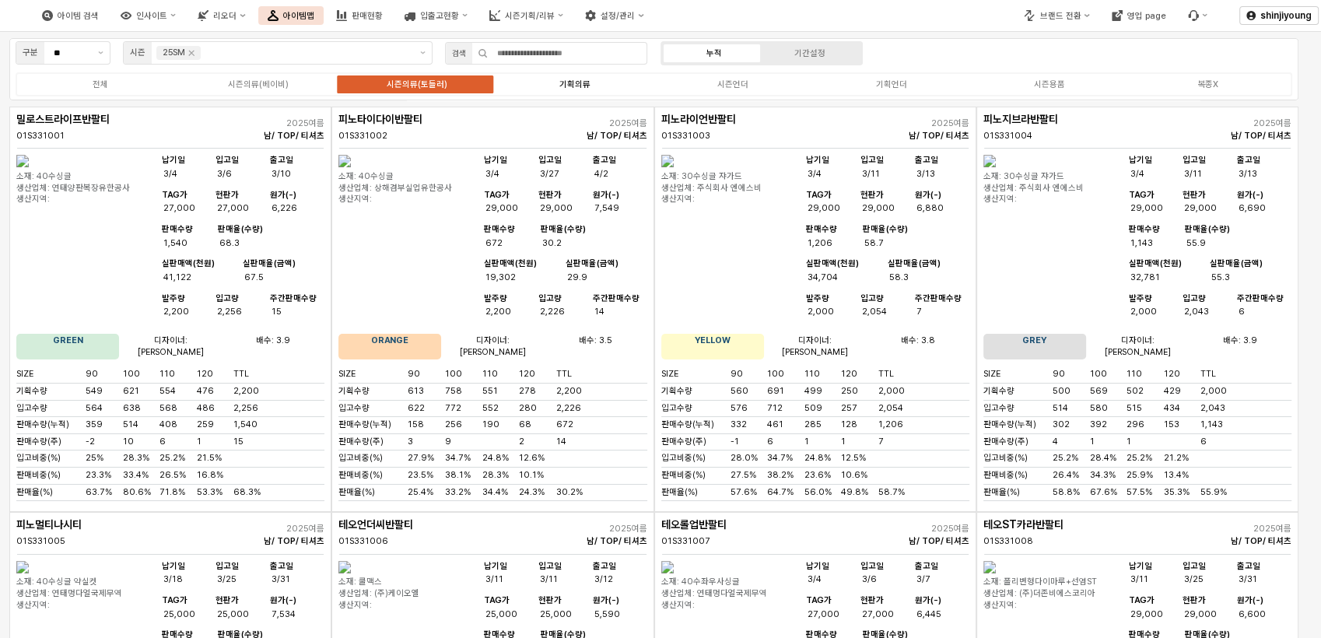
click at [588, 84] on div "기획의류" at bounding box center [574, 84] width 31 height 10
click at [577, 82] on div "기획의류" at bounding box center [574, 84] width 31 height 10
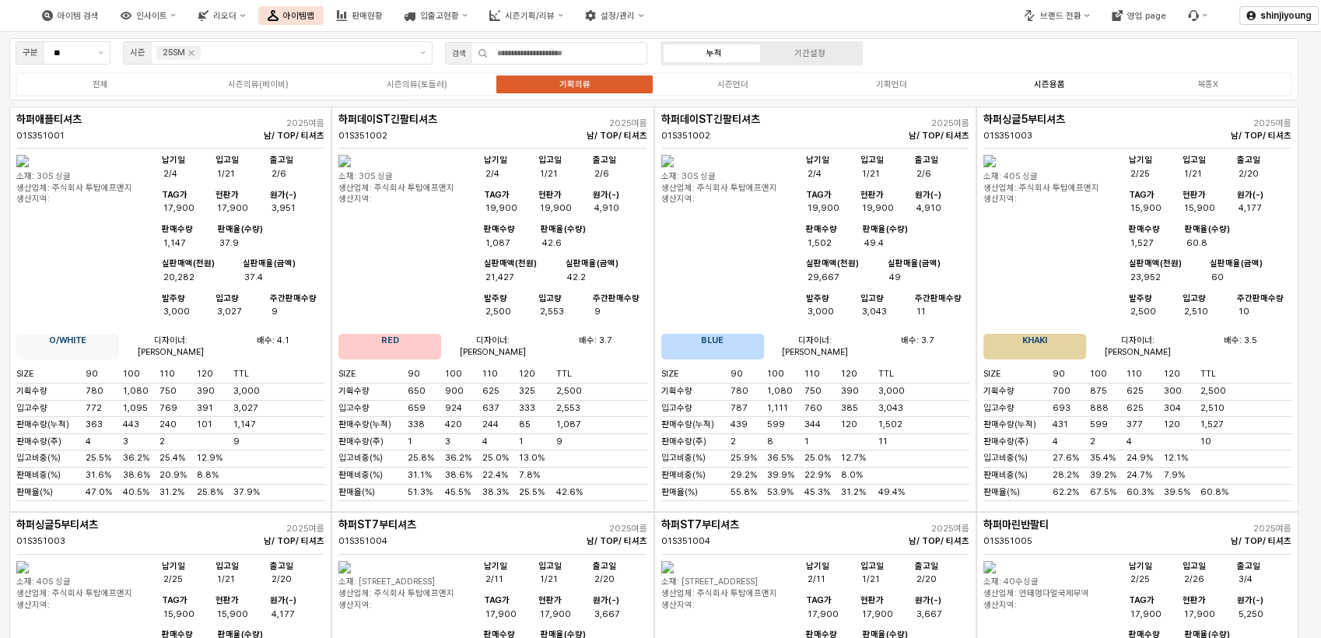
click at [1057, 87] on div "시즌용품" at bounding box center [1049, 84] width 31 height 10
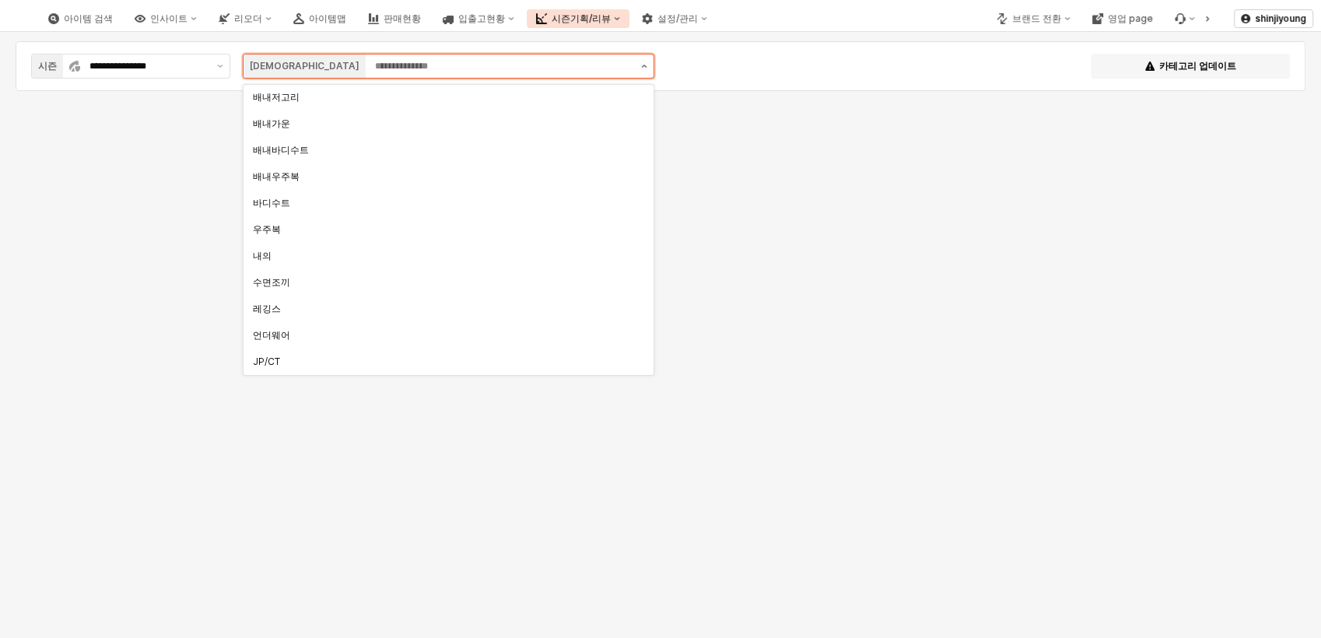
click at [640, 66] on button "제안 사항 표시" at bounding box center [644, 65] width 19 height 23
click at [293, 120] on div "PT" at bounding box center [444, 115] width 382 height 12
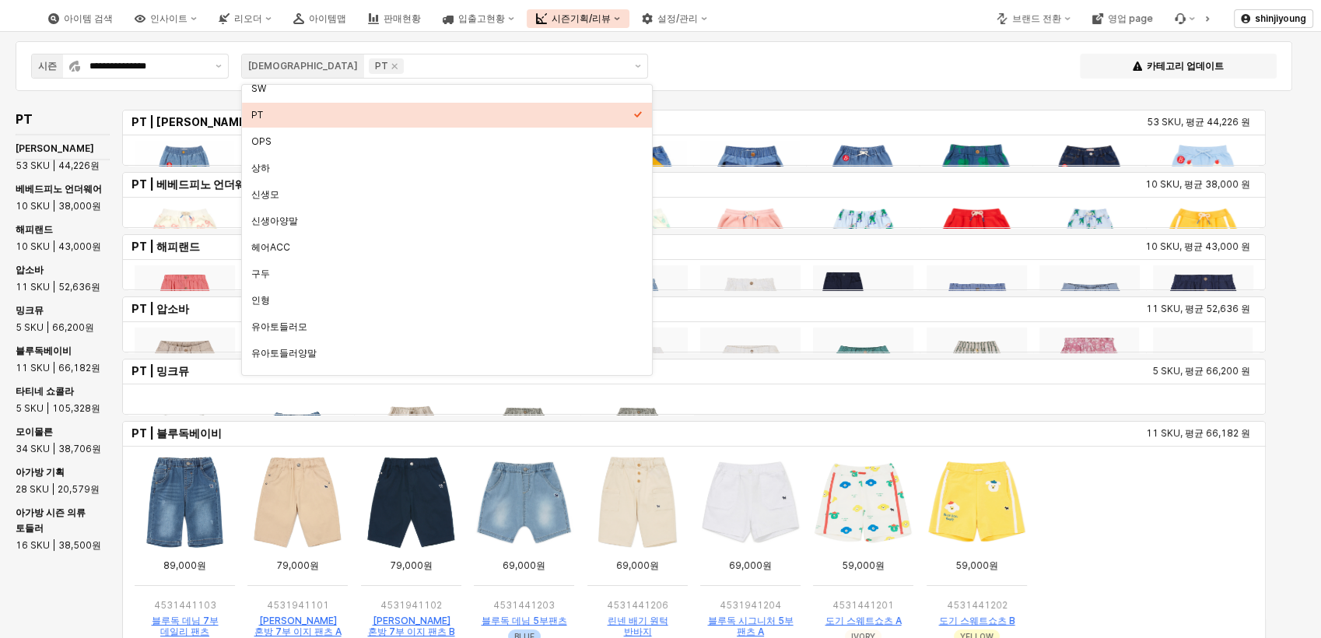
click at [22, 461] on div "아가방 기획 28 SKU | 20,579원" at bounding box center [63, 481] width 94 height 40
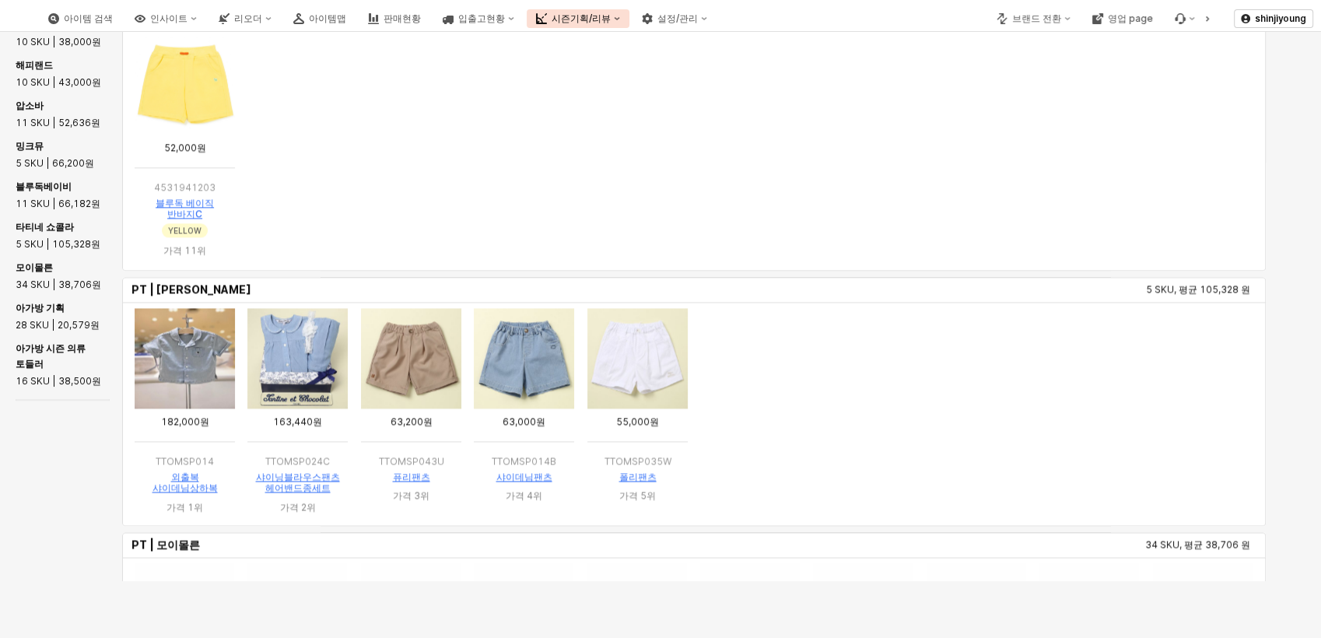
scroll to position [2364, 0]
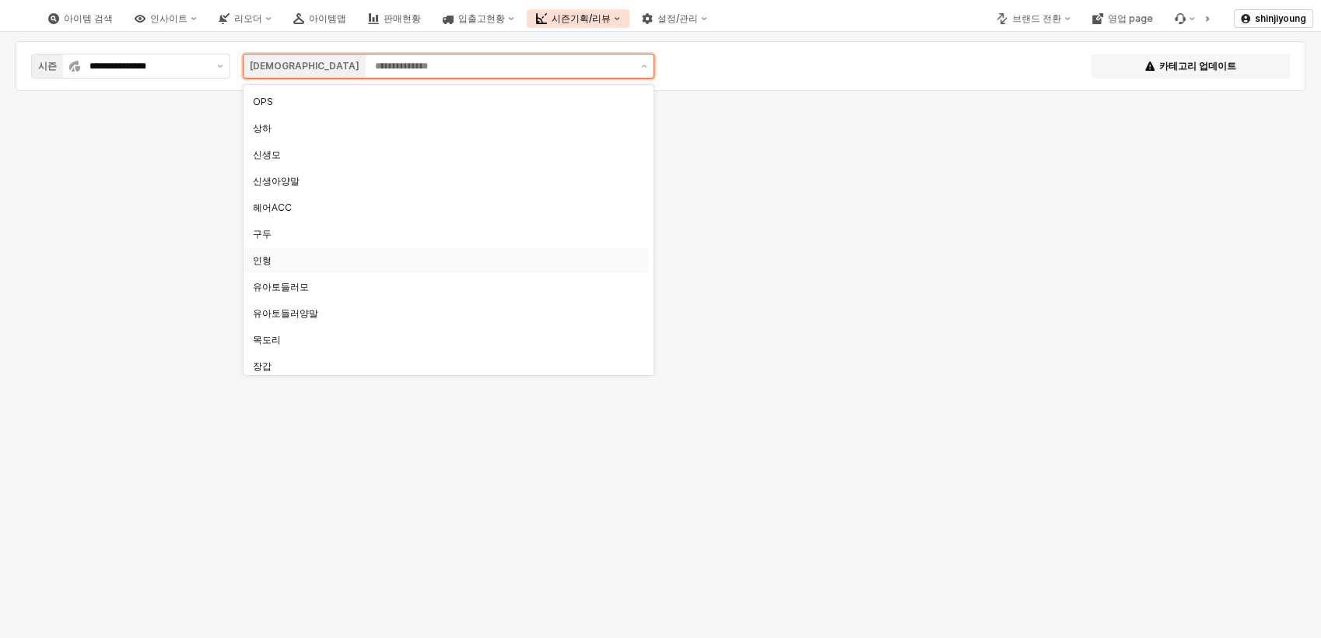
scroll to position [345, 0]
click at [272, 229] on div "OPS" at bounding box center [441, 228] width 377 height 12
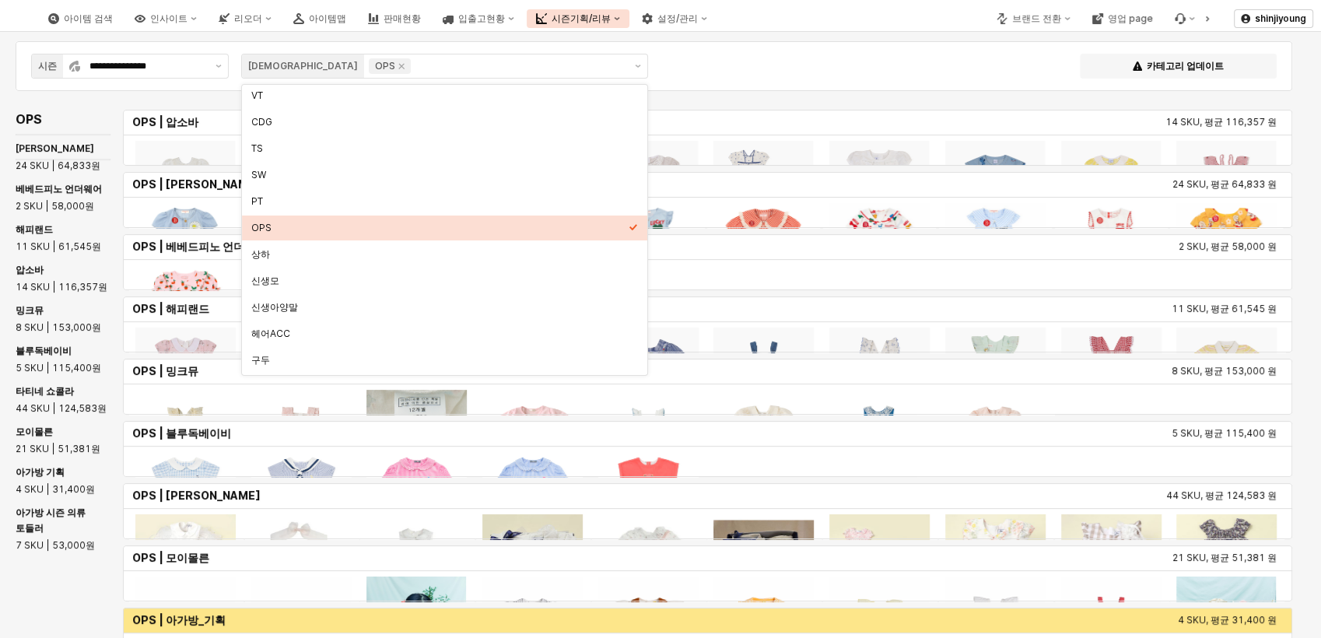
click at [840, 67] on div "**********" at bounding box center [654, 66] width 1258 height 31
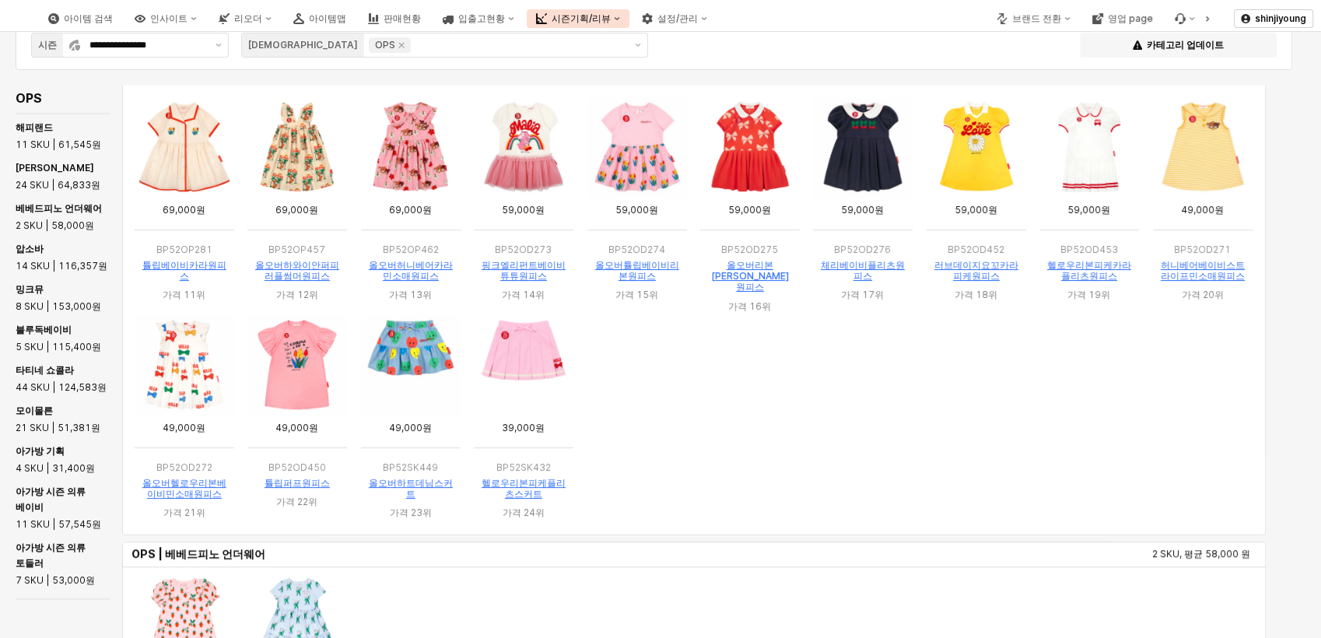
scroll to position [149, 0]
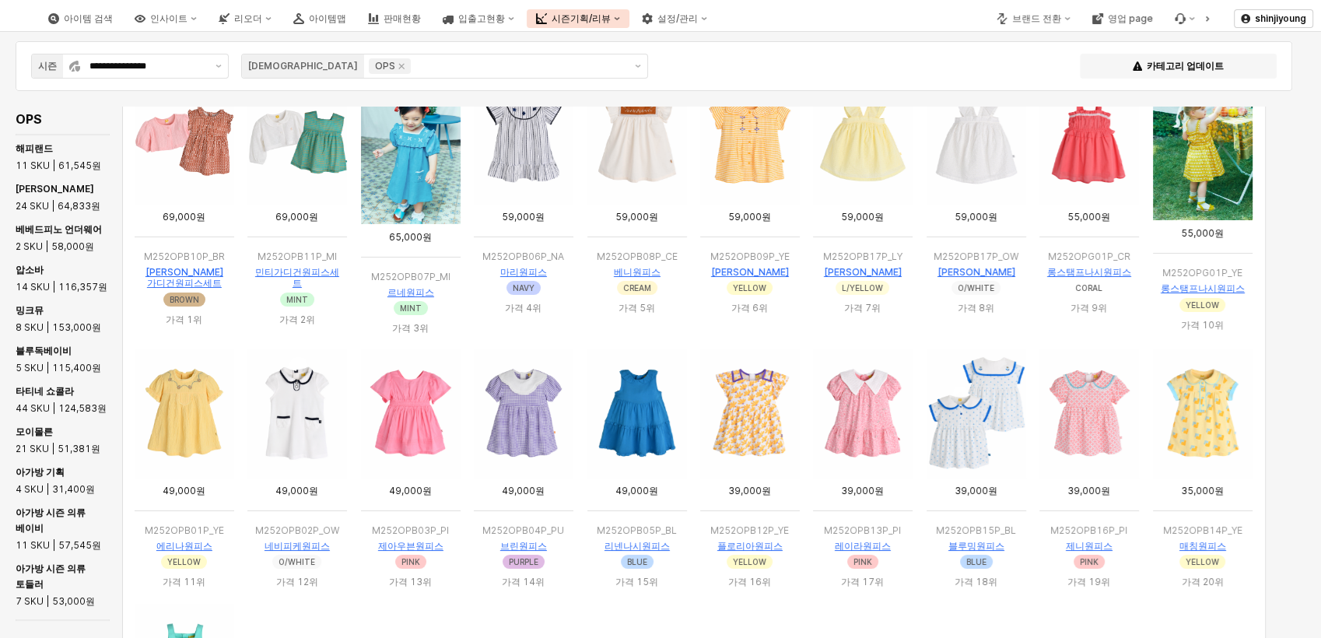
scroll to position [3123, 0]
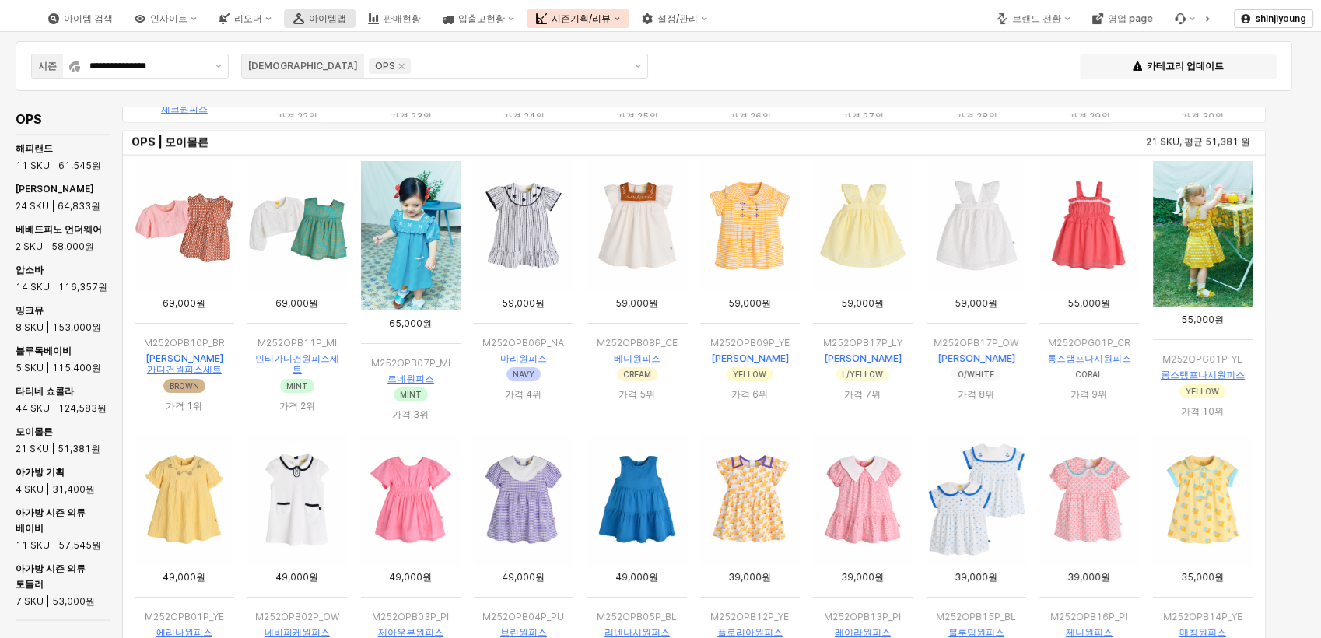
click at [346, 19] on div "아이템맵" at bounding box center [327, 18] width 37 height 11
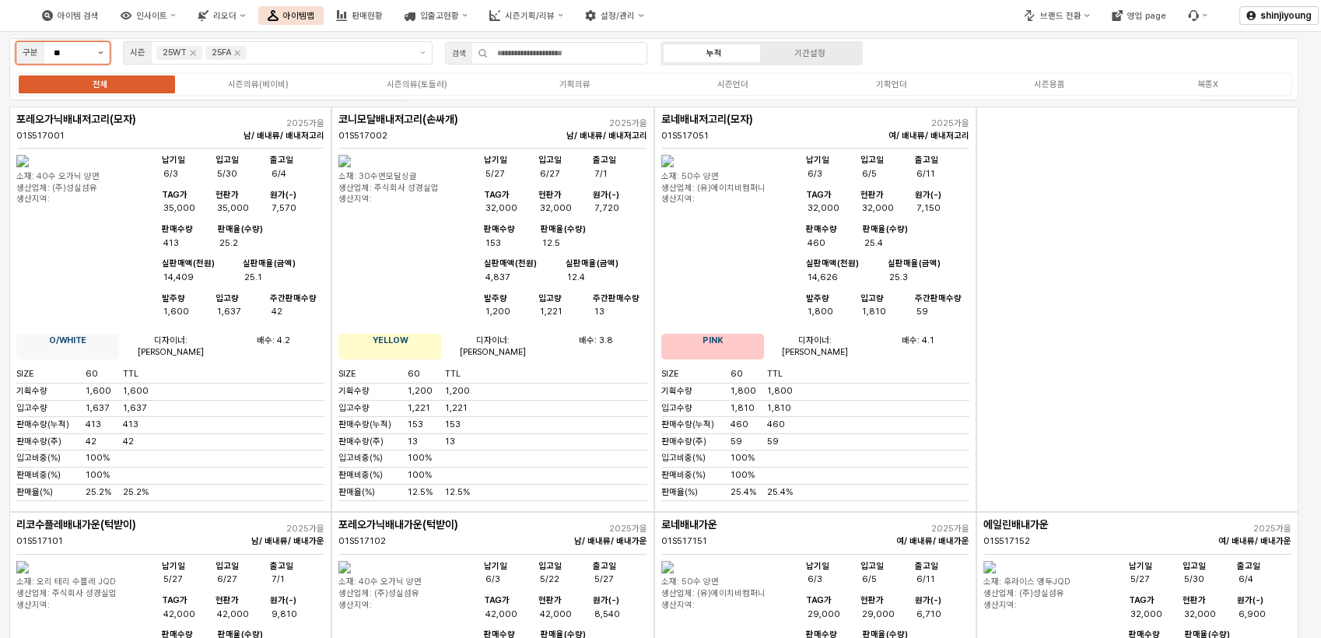
click at [106, 50] on button "제안 사항 표시" at bounding box center [101, 53] width 18 height 22
click at [79, 103] on div "[DEMOGRAPHIC_DATA]" at bounding box center [59, 109] width 66 height 12
type input "***"
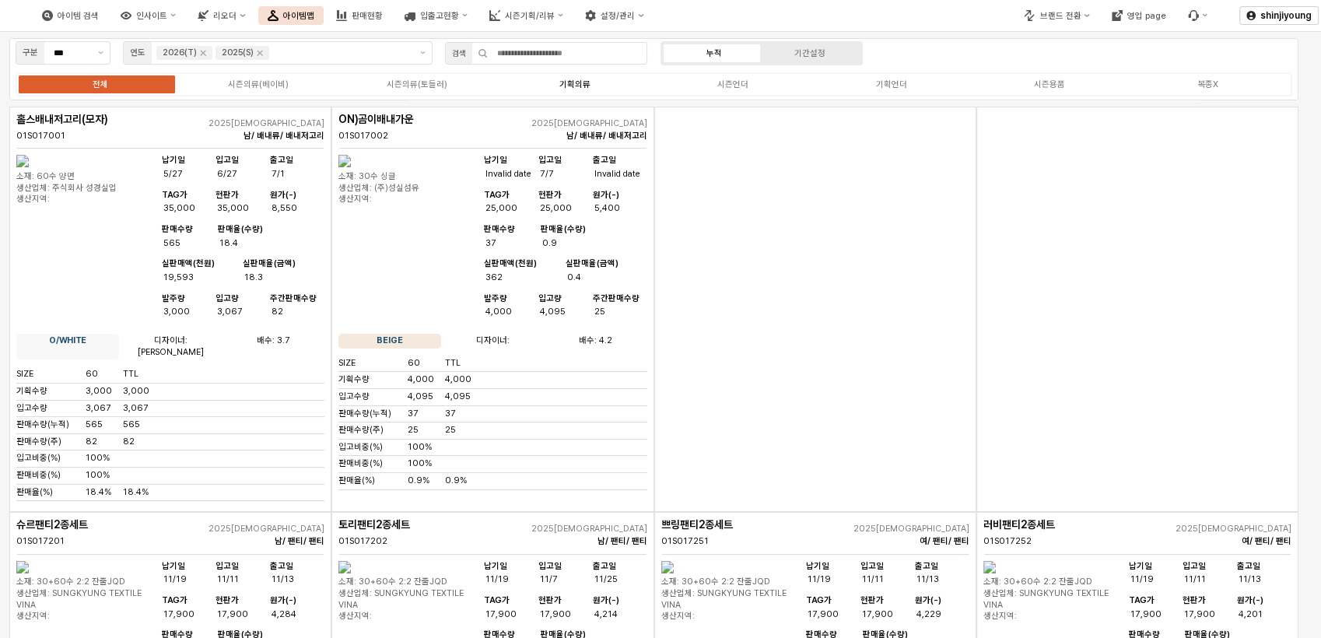
click at [573, 86] on div "기획의류" at bounding box center [574, 84] width 31 height 10
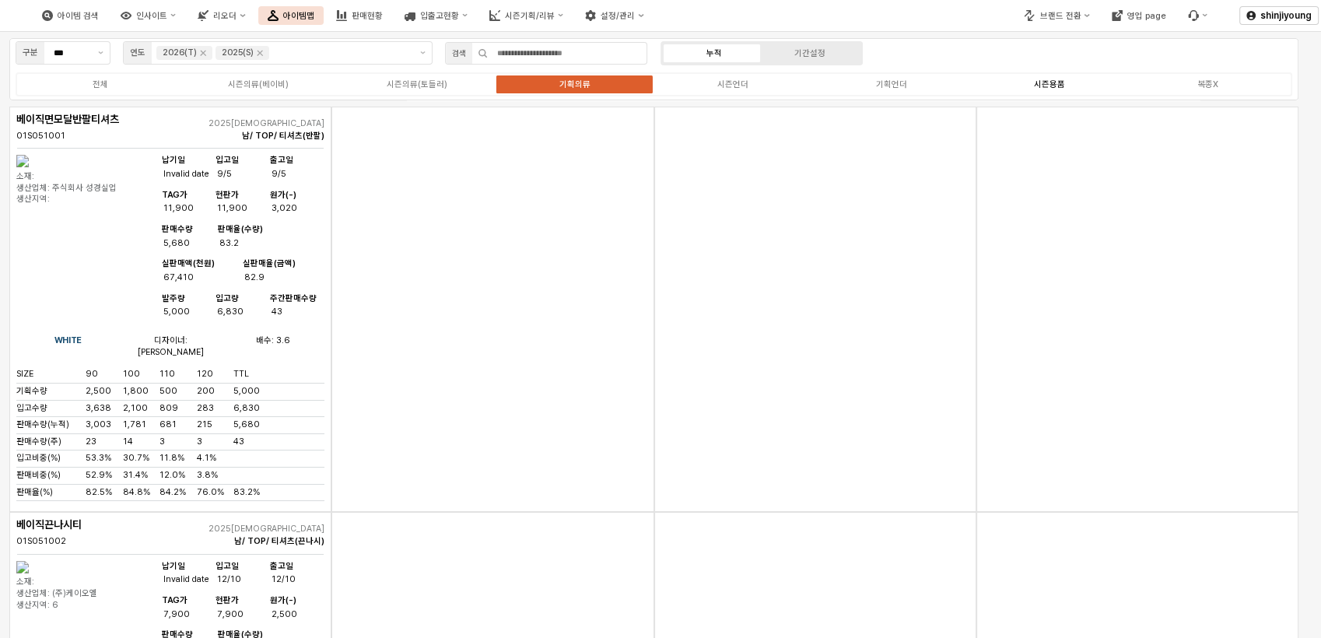
click at [1057, 80] on div "시즌용품" at bounding box center [1049, 84] width 31 height 10
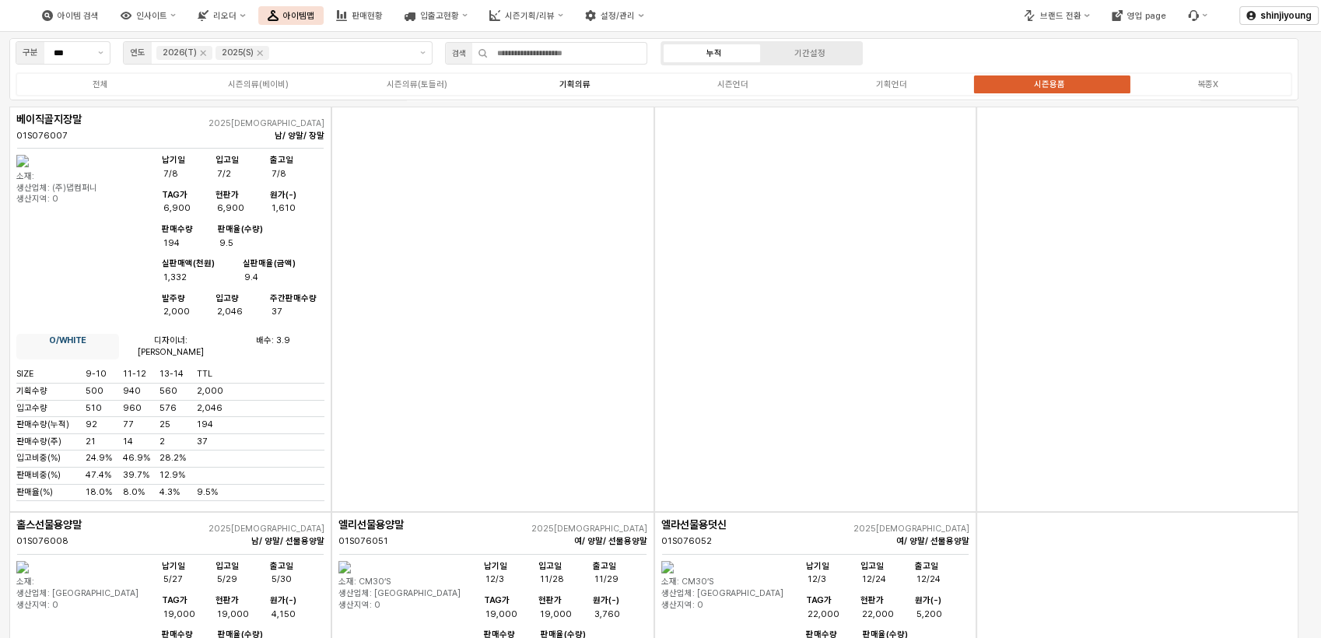
click at [552, 81] on label "기획의류" at bounding box center [575, 84] width 158 height 13
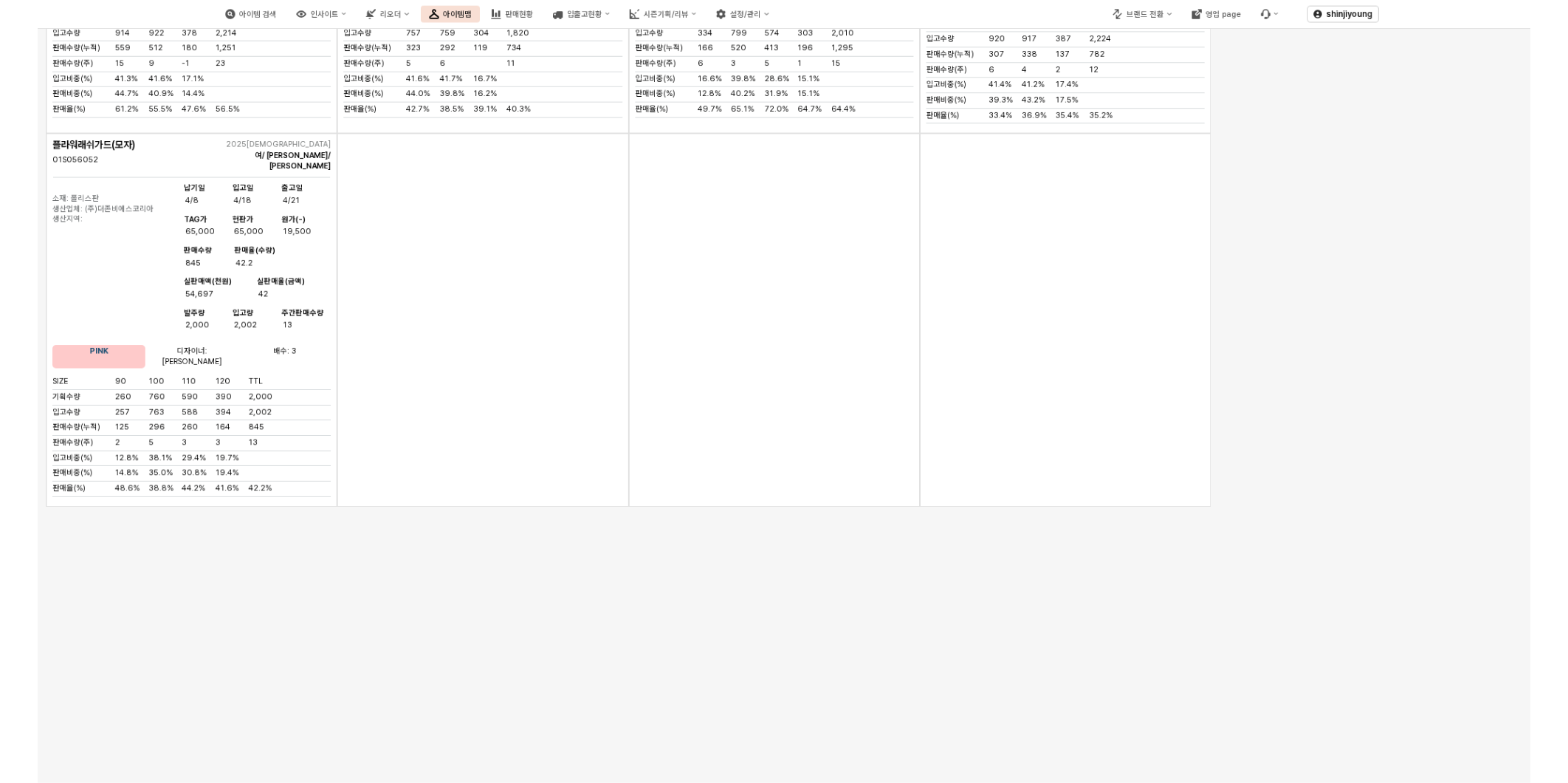
scroll to position [3775, 0]
